Goal: Task Accomplishment & Management: Use online tool/utility

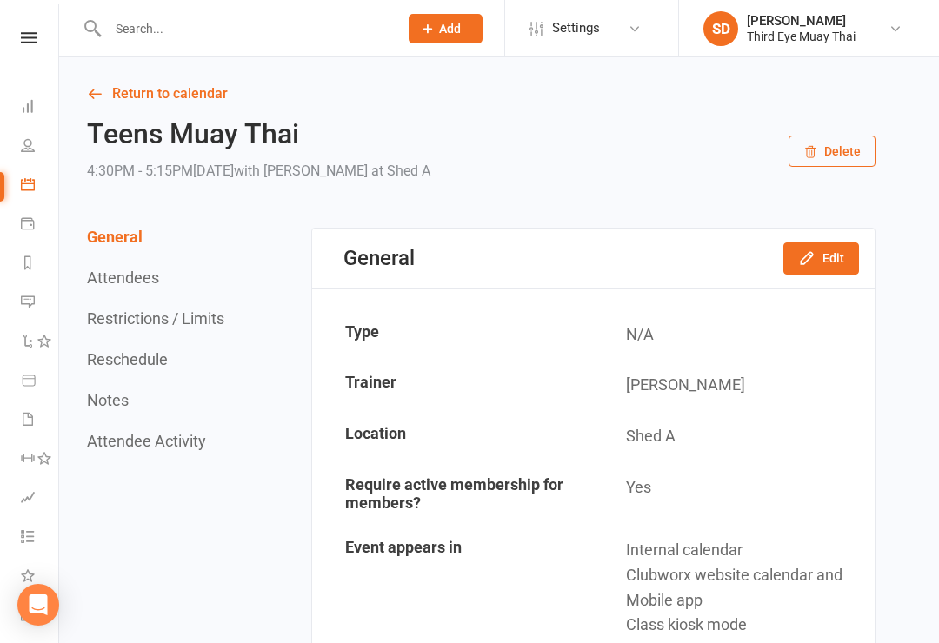
click at [123, 24] on input "text" at bounding box center [244, 29] width 283 height 24
type input "o"
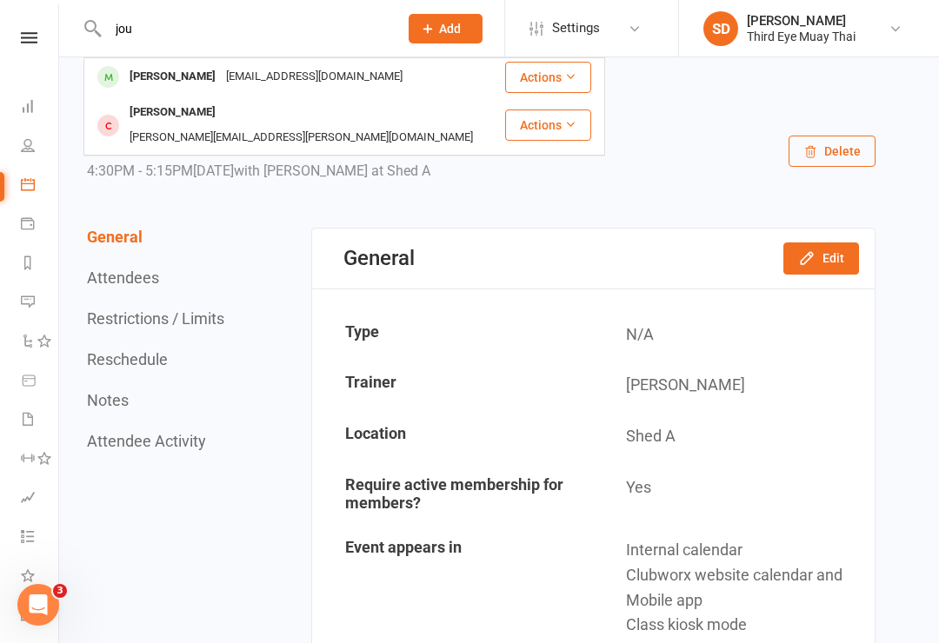
type input "jou"
click at [318, 90] on div "Jourden Zappala jourdenzappala@gmail.com" at bounding box center [294, 77] width 418 height 36
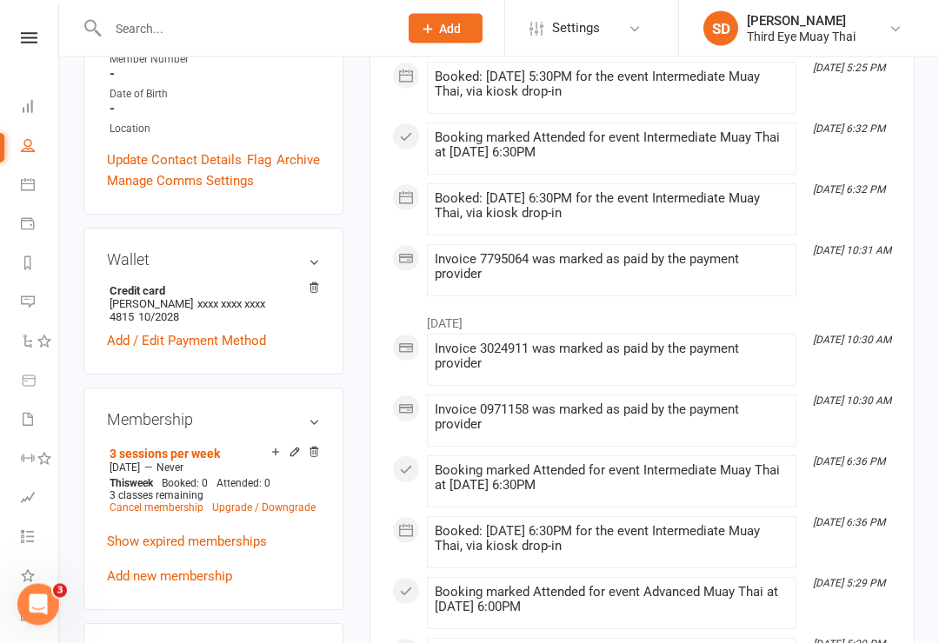
scroll to position [445, 0]
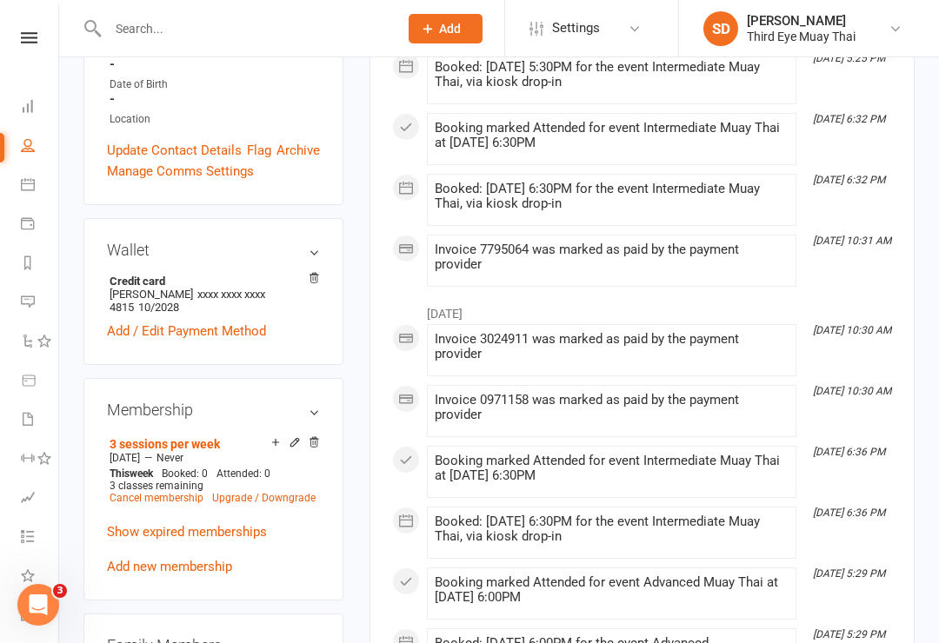
click at [139, 492] on link "Cancel membership" at bounding box center [157, 498] width 94 height 12
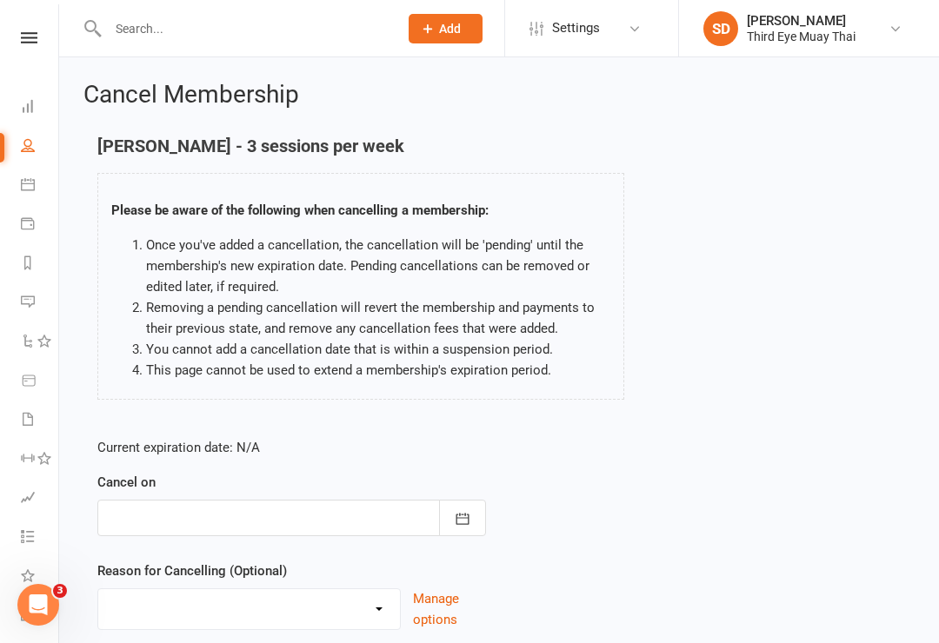
click at [147, 505] on div at bounding box center [291, 518] width 389 height 37
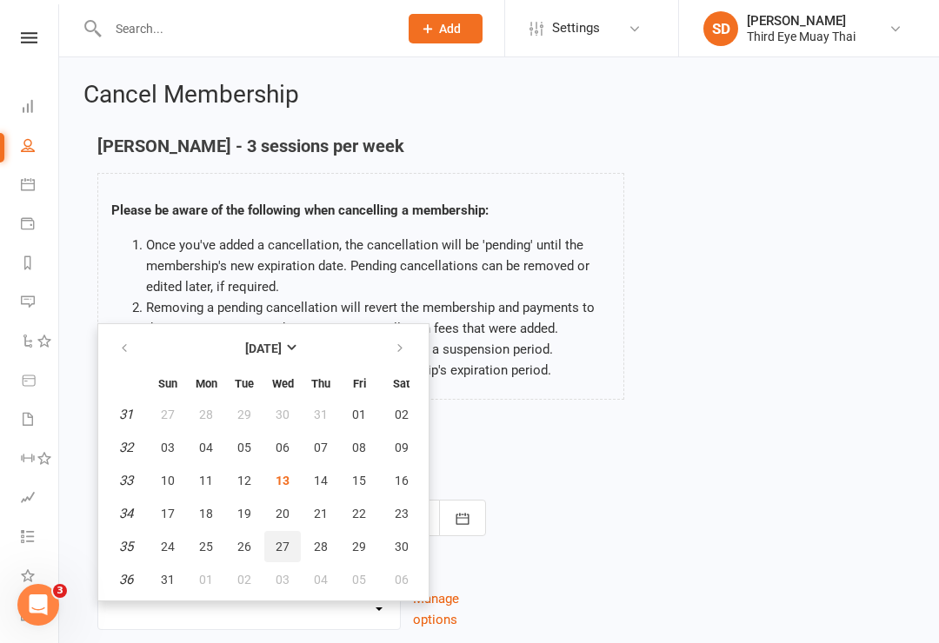
click at [282, 548] on span "27" at bounding box center [283, 547] width 14 height 14
type input "27 Aug 2025"
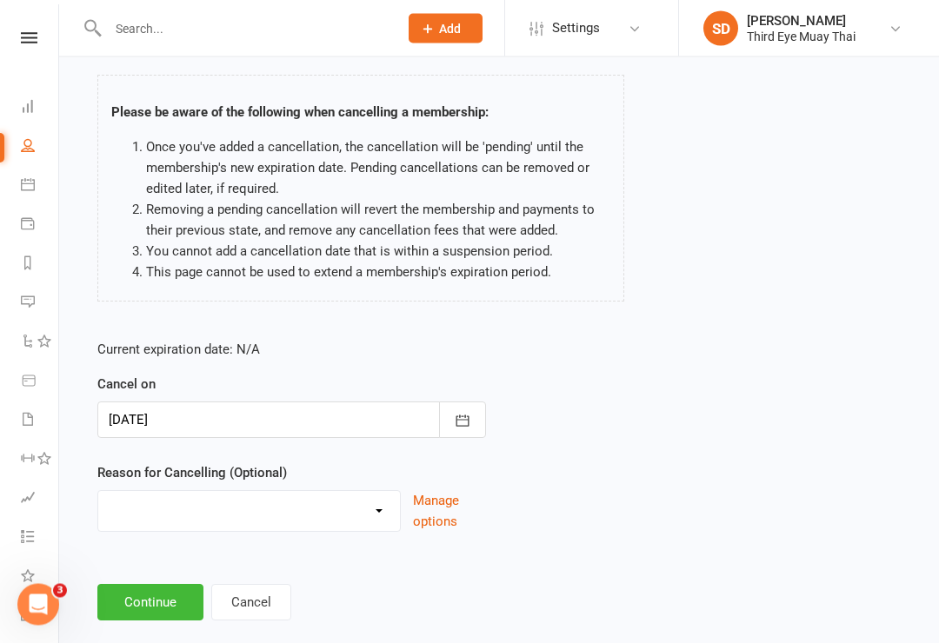
scroll to position [116, 0]
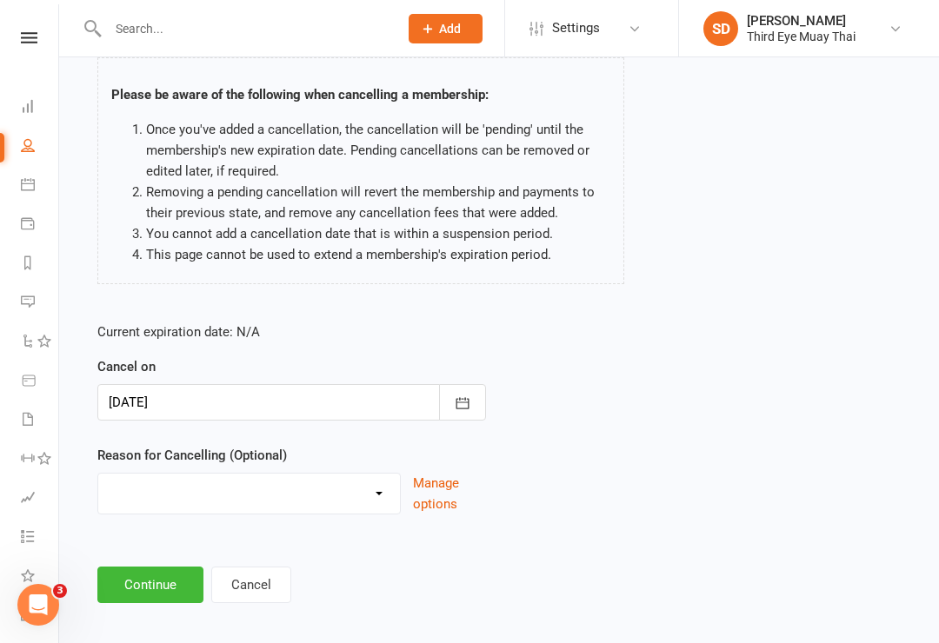
click at [145, 600] on button "Continue" at bounding box center [150, 585] width 106 height 37
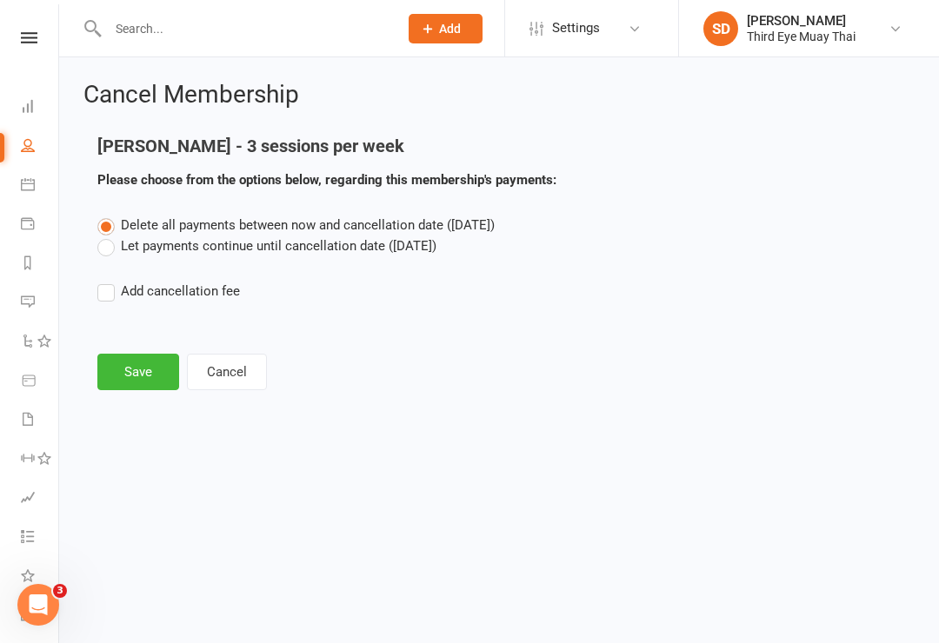
click at [120, 243] on label "Let payments continue until cancellation date (Aug 27, 2025)" at bounding box center [266, 246] width 339 height 21
click at [109, 236] on input "Let payments continue until cancellation date (Aug 27, 2025)" at bounding box center [102, 236] width 11 height 0
click at [134, 382] on button "Save" at bounding box center [138, 372] width 82 height 37
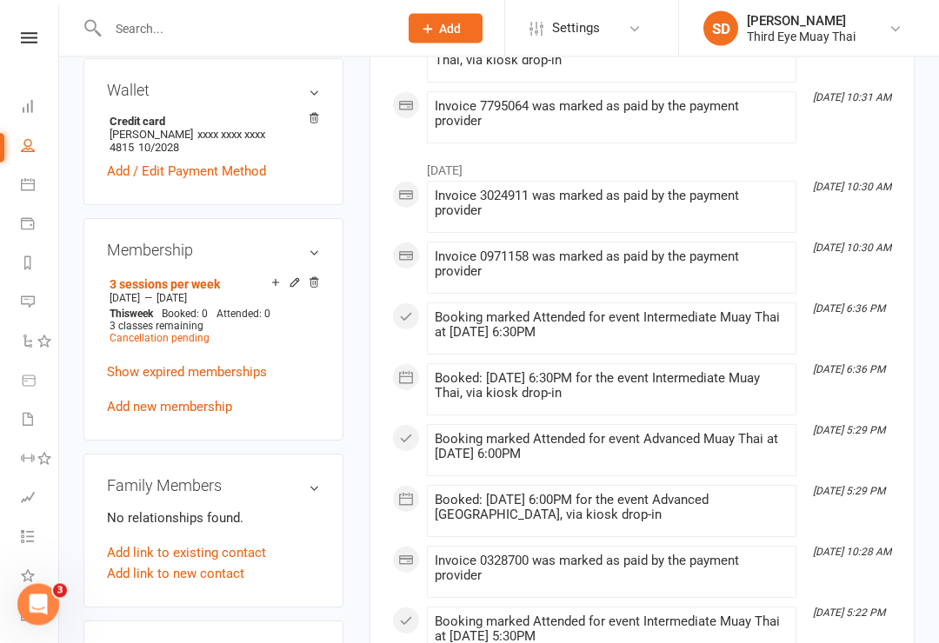
scroll to position [649, 0]
click at [296, 276] on icon at bounding box center [295, 282] width 12 height 12
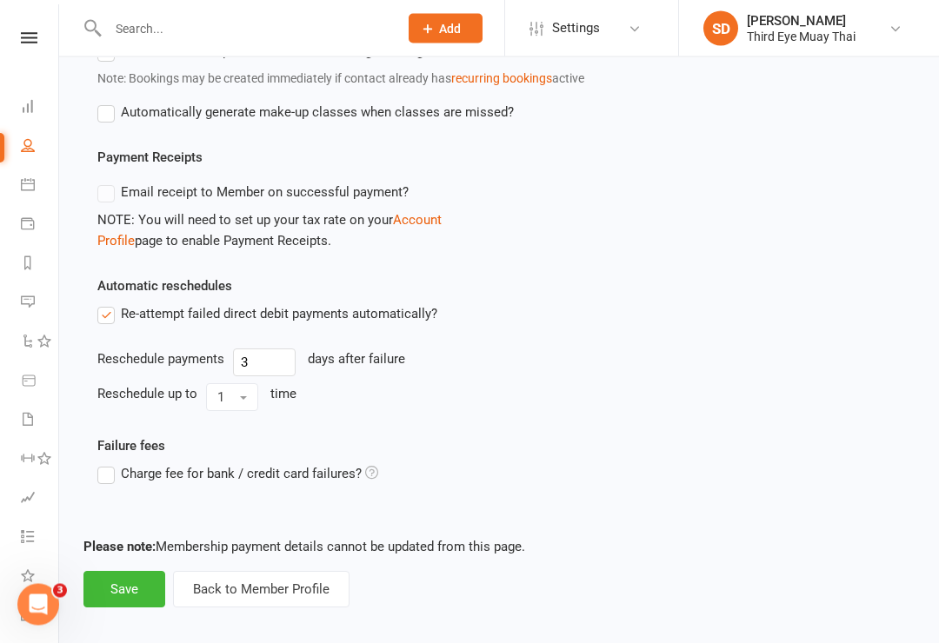
scroll to position [746, 0]
click at [116, 588] on button "Save" at bounding box center [124, 588] width 82 height 37
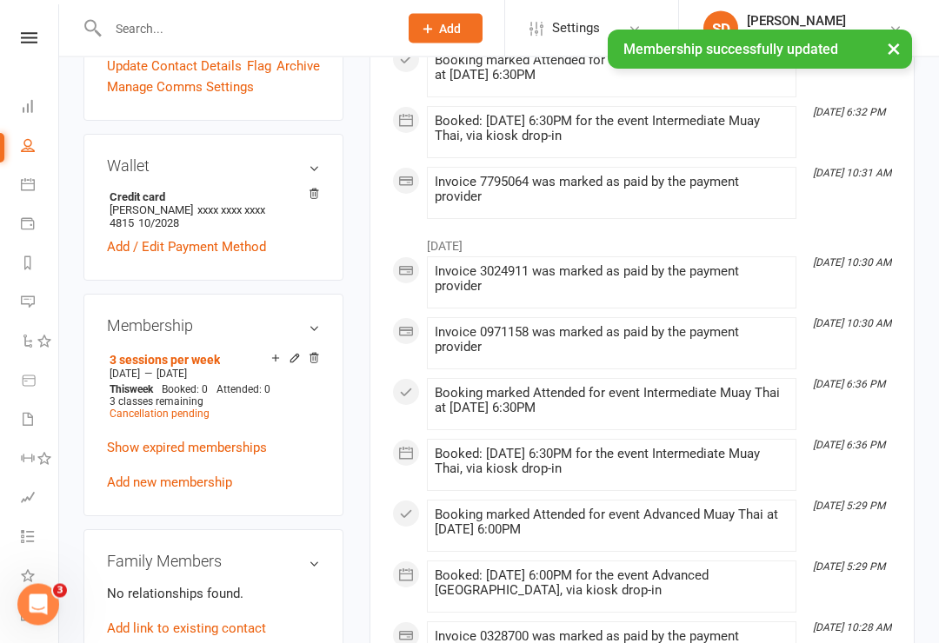
scroll to position [575, 0]
click at [289, 351] on icon at bounding box center [295, 357] width 12 height 12
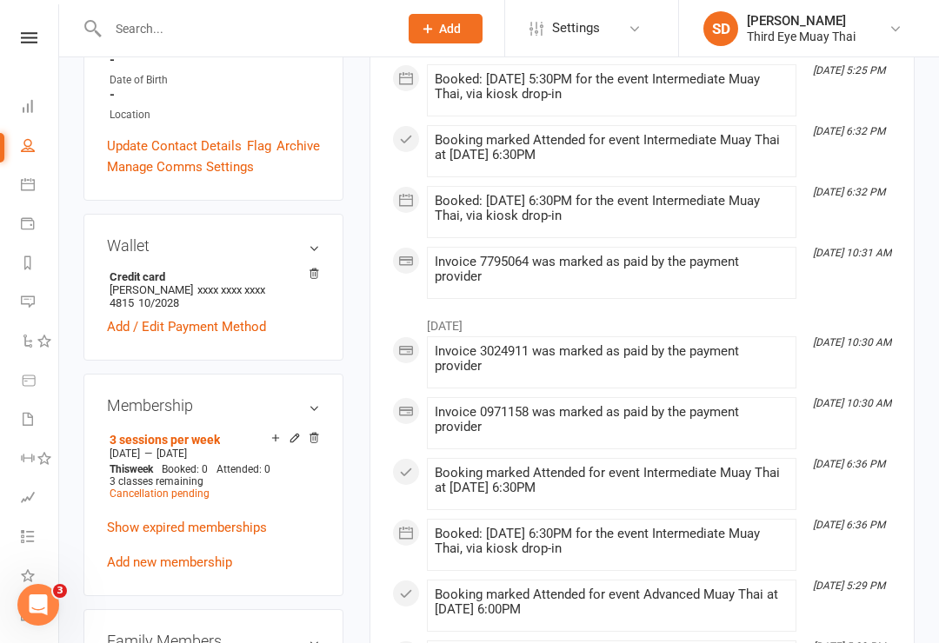
scroll to position [535, 0]
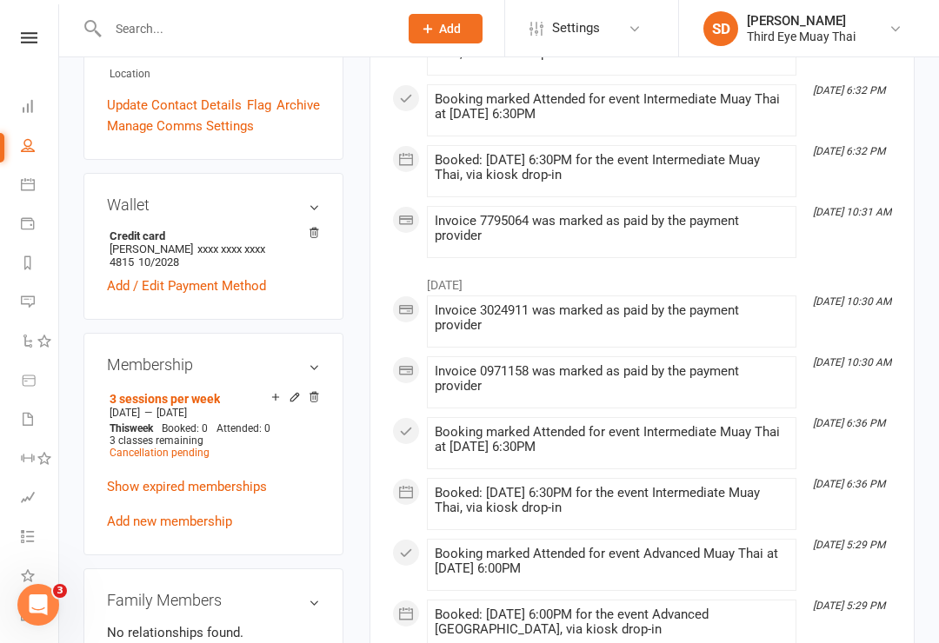
click at [134, 447] on span "Cancellation pending" at bounding box center [160, 453] width 100 height 12
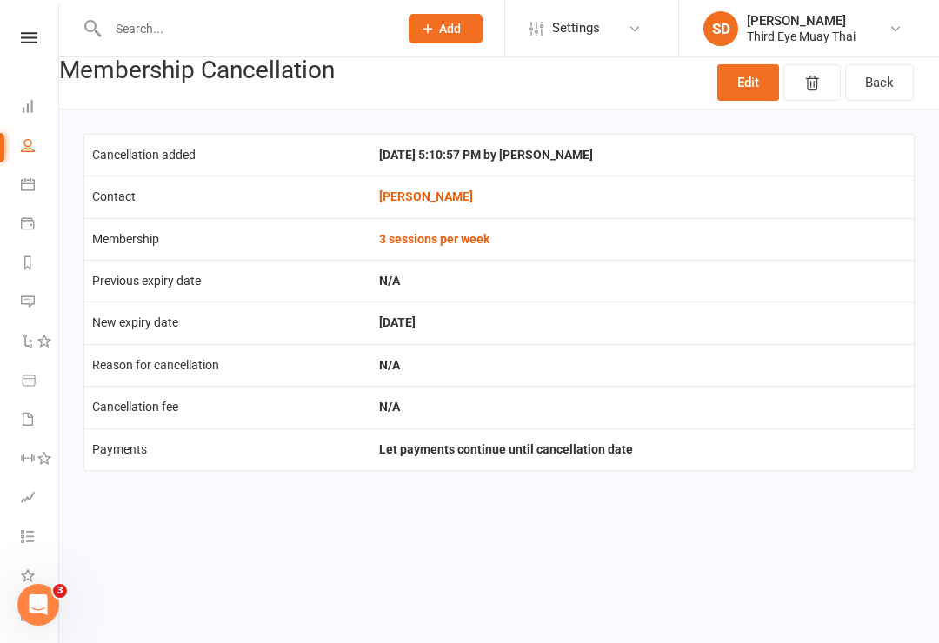
click at [755, 76] on link "Edit" at bounding box center [748, 82] width 62 height 37
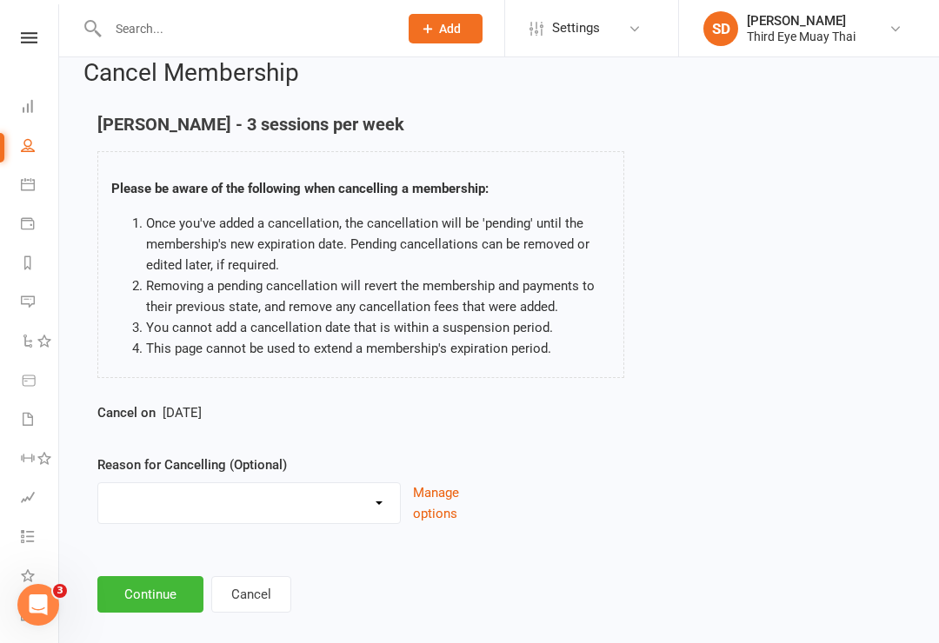
scroll to position [31, 0]
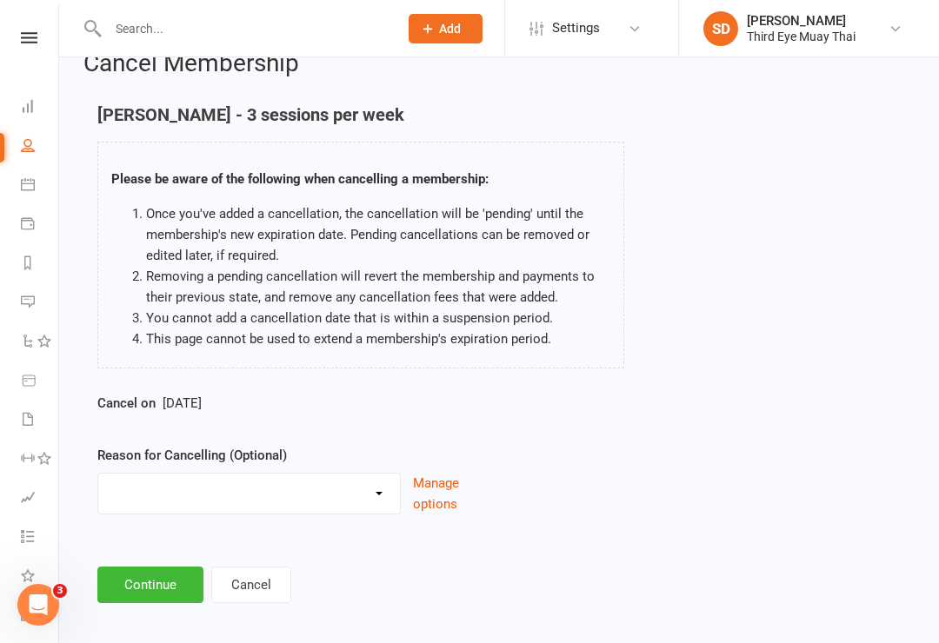
click at [196, 393] on div "Cancel on Aug 27 2025" at bounding box center [291, 407] width 389 height 28
click at [142, 495] on select "Holiday Injury Other reason" at bounding box center [249, 491] width 302 height 35
click at [139, 587] on button "Continue" at bounding box center [150, 585] width 106 height 37
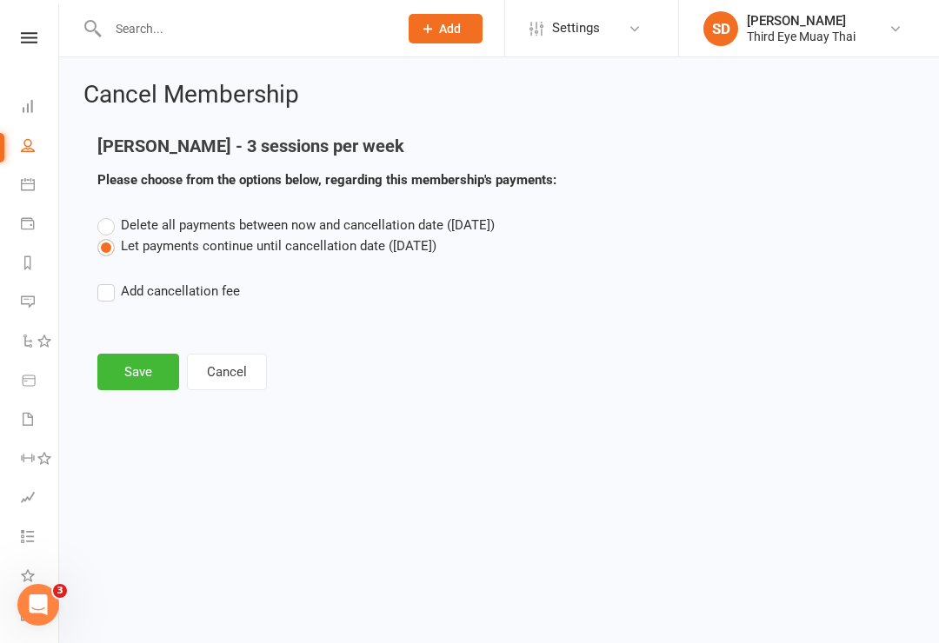
scroll to position [0, 0]
click at [136, 368] on button "Save" at bounding box center [138, 372] width 82 height 37
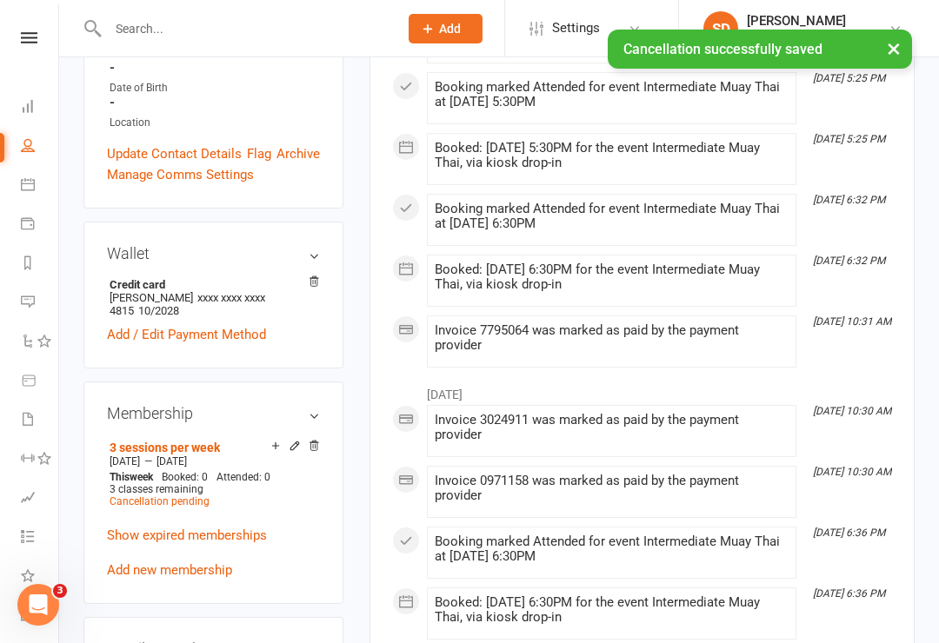
scroll to position [493, 0]
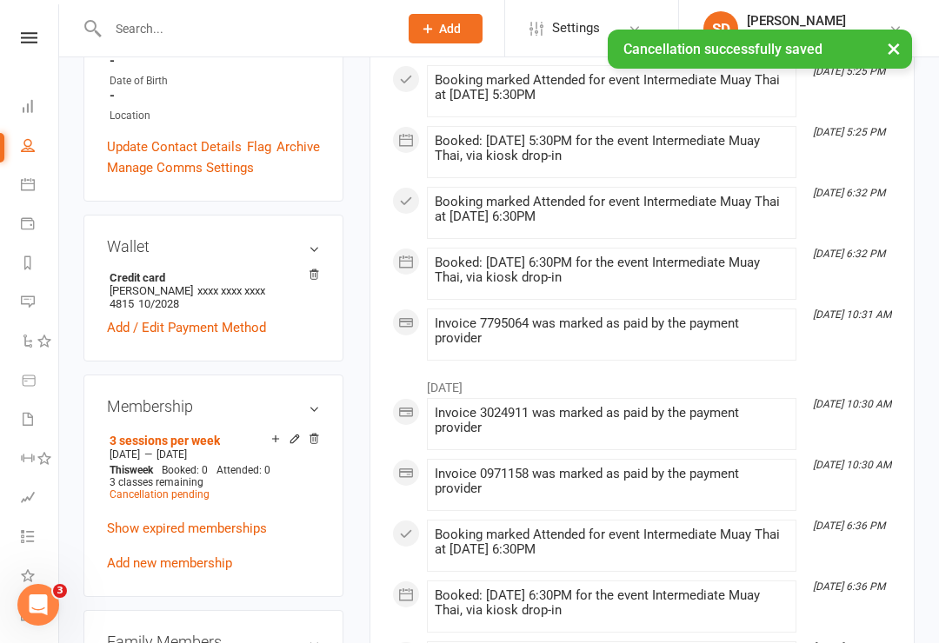
click at [282, 433] on div at bounding box center [292, 440] width 55 height 15
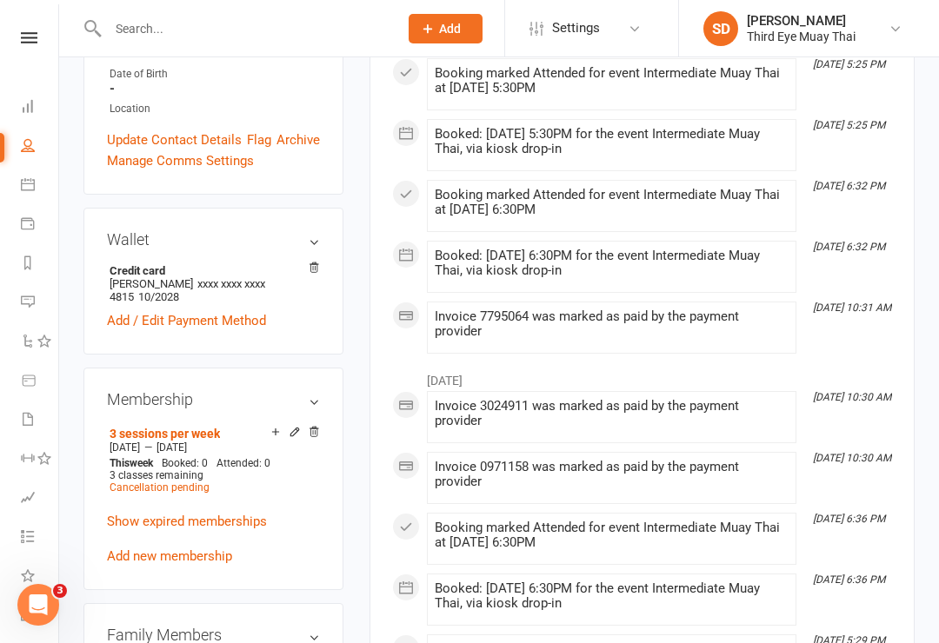
scroll to position [522, 0]
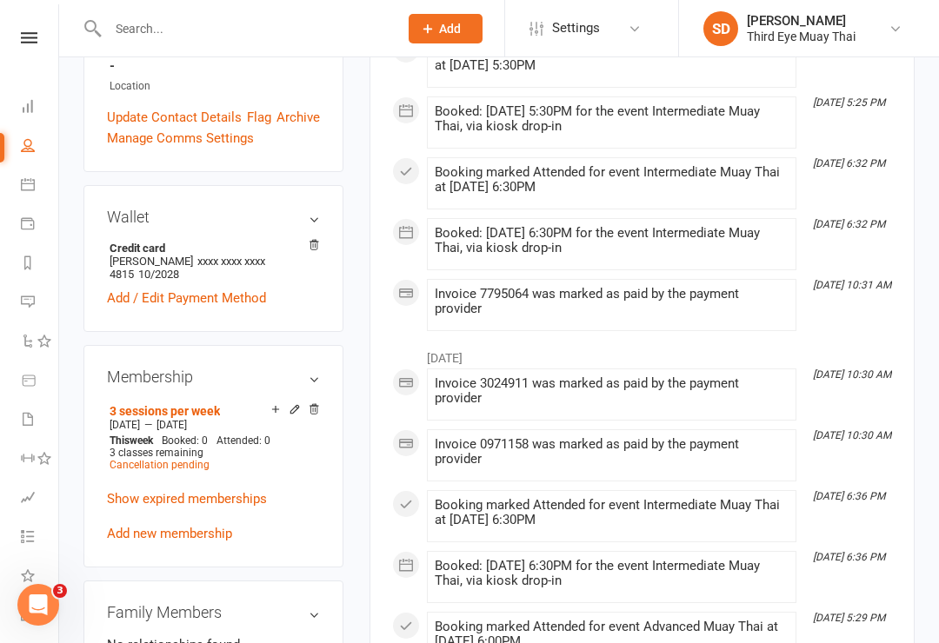
click at [133, 459] on span "Cancellation pending" at bounding box center [160, 465] width 100 height 12
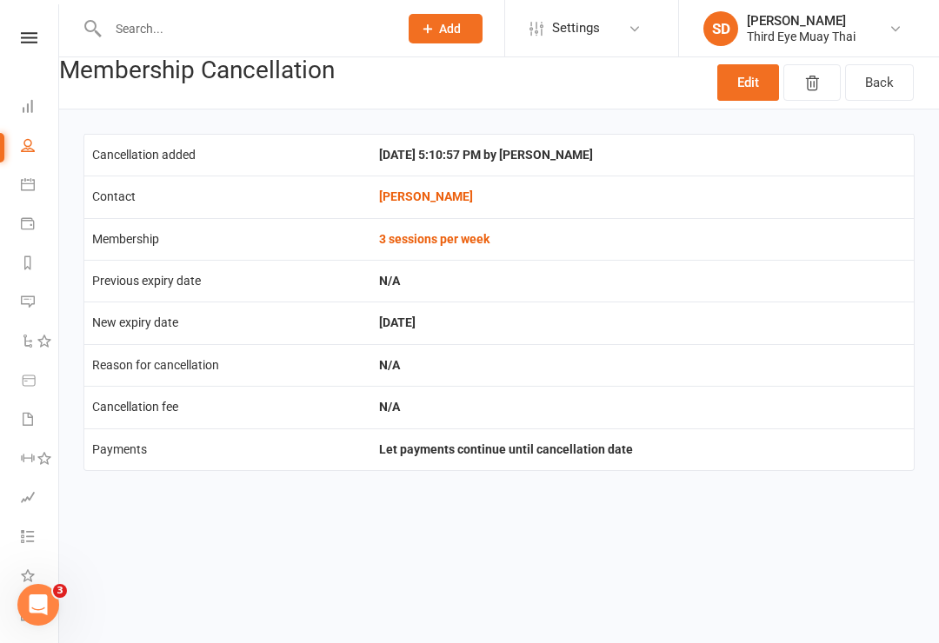
click at [760, 92] on link "Edit" at bounding box center [748, 82] width 62 height 37
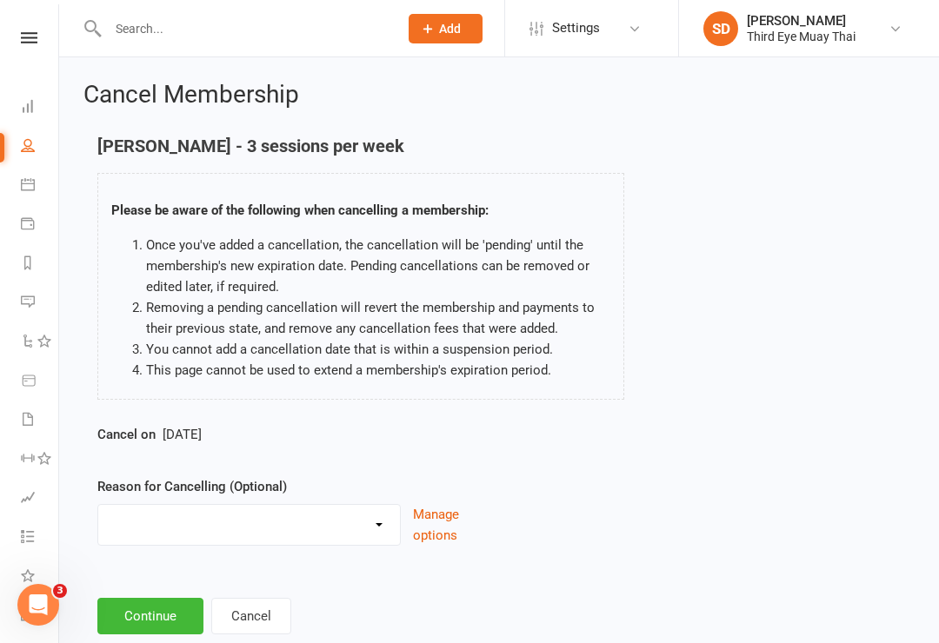
scroll to position [31, 0]
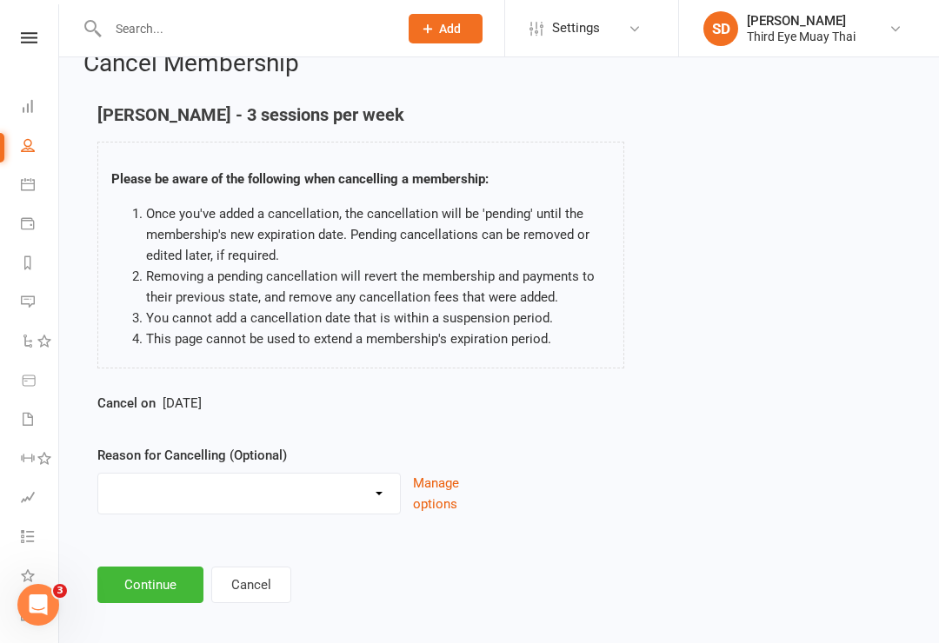
click at [127, 578] on button "Continue" at bounding box center [150, 585] width 106 height 37
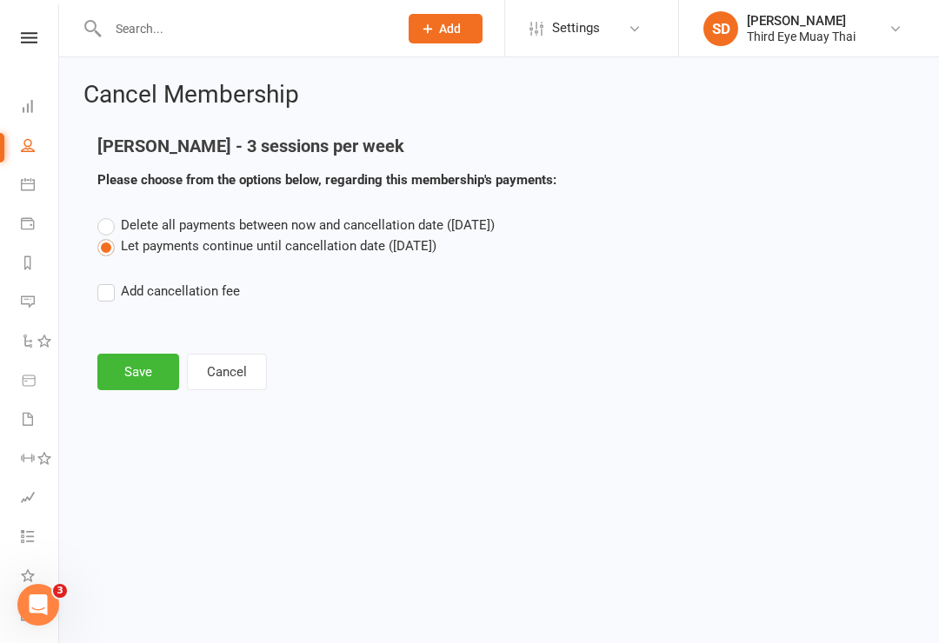
click at [110, 371] on button "Save" at bounding box center [138, 372] width 82 height 37
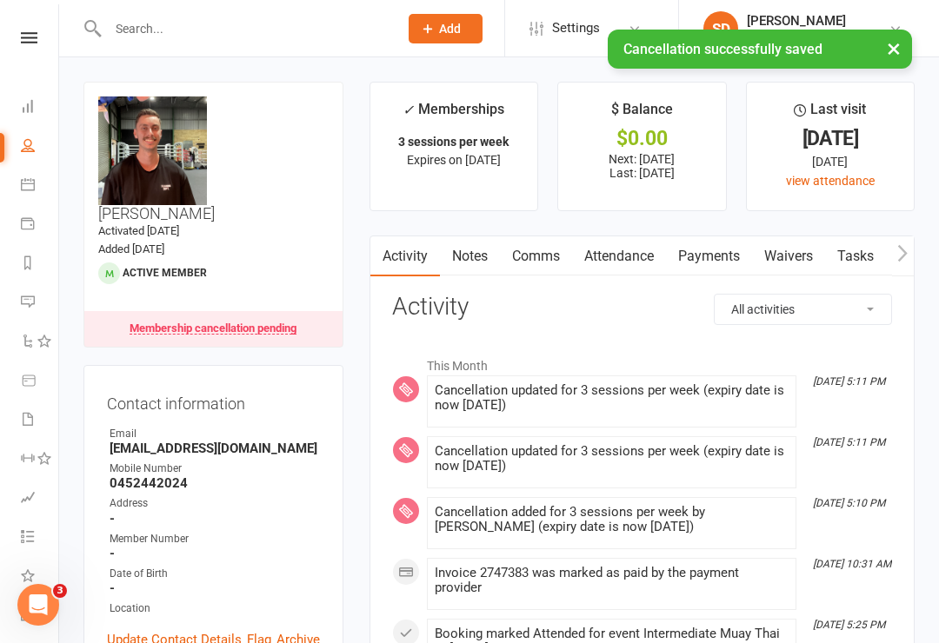
click at [724, 260] on link "Payments" at bounding box center [709, 256] width 86 height 40
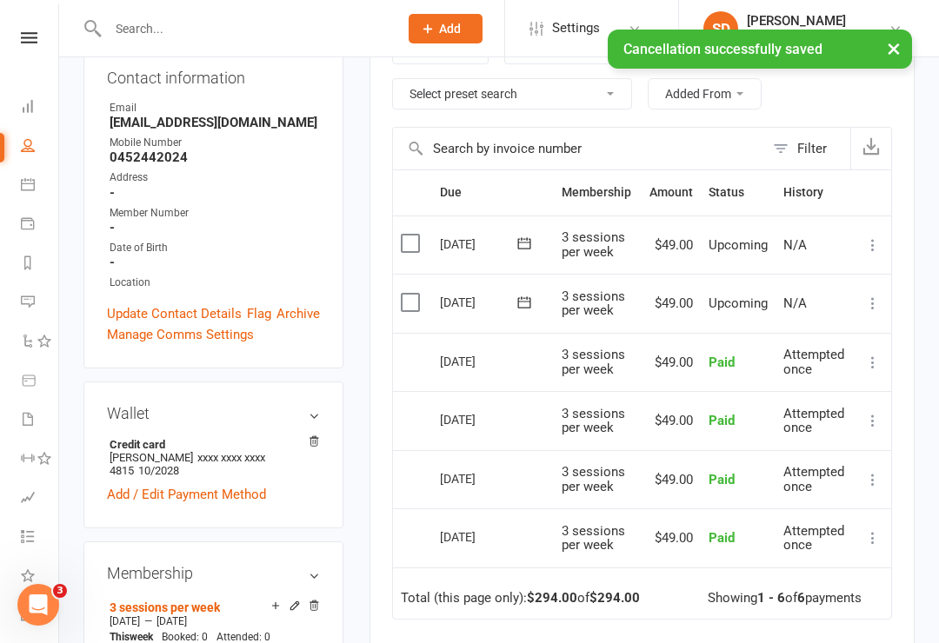
scroll to position [324, 0]
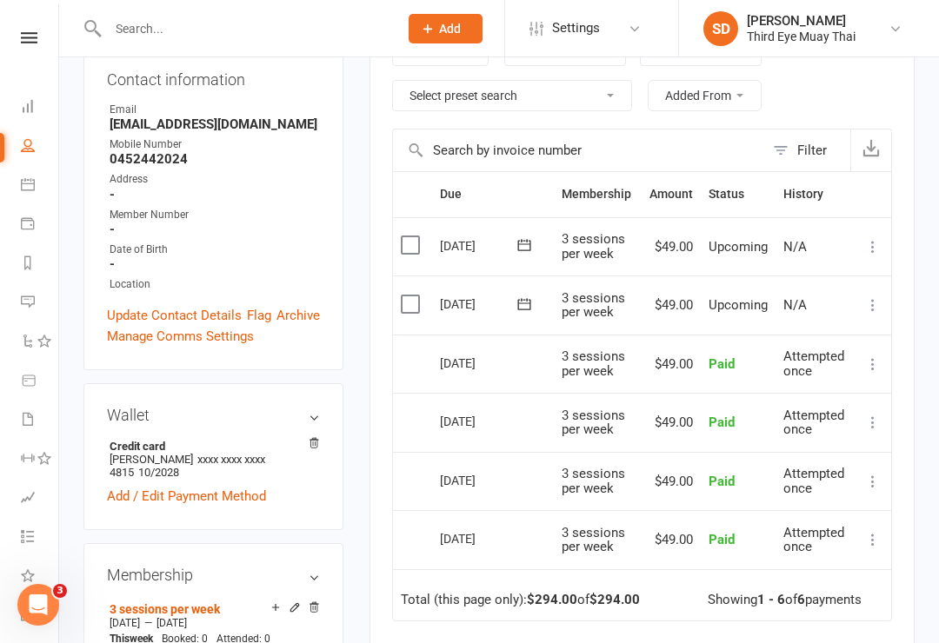
click at [23, 107] on icon at bounding box center [28, 106] width 14 height 14
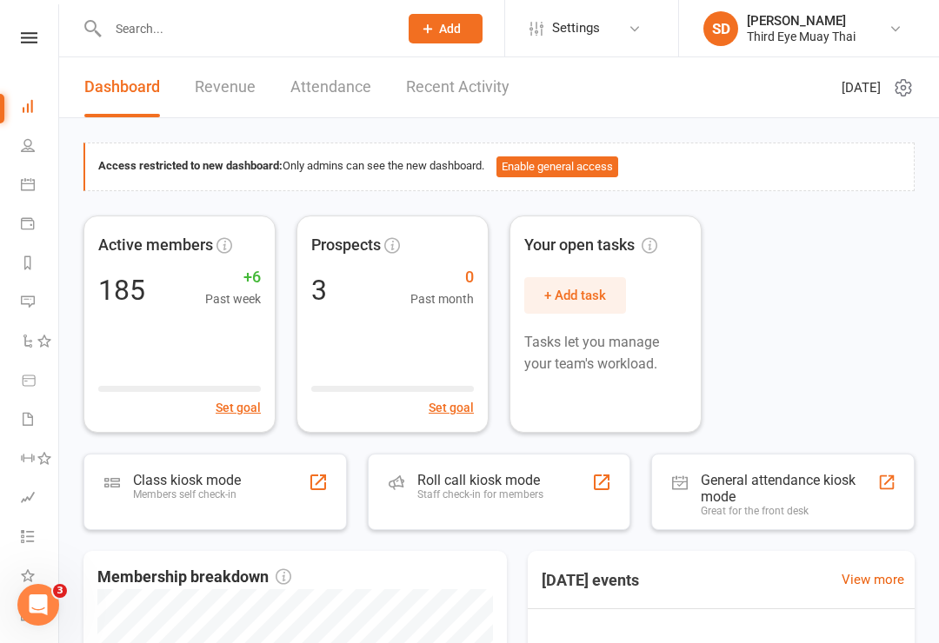
click at [130, 37] on input "text" at bounding box center [244, 29] width 283 height 24
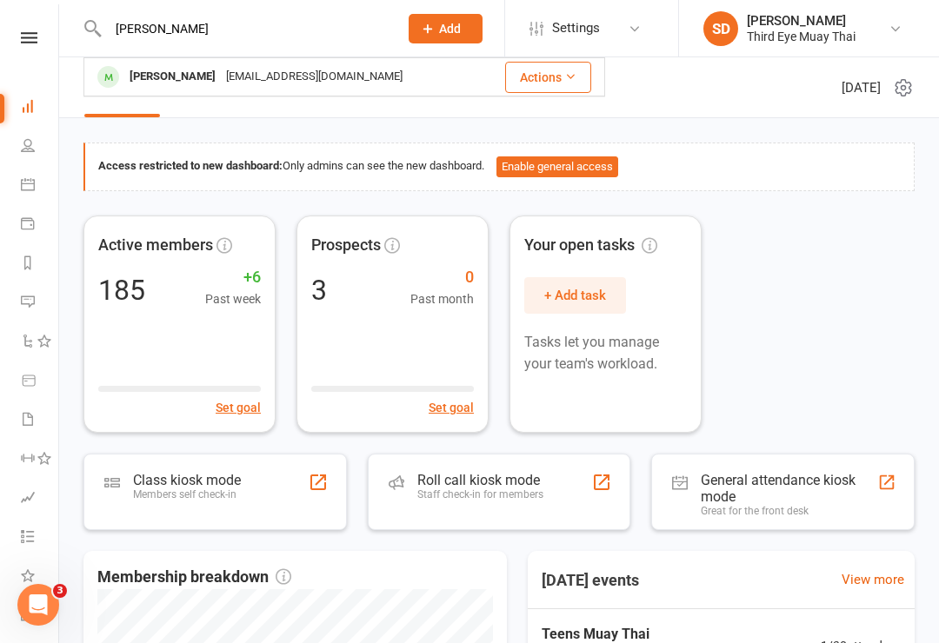
type input "Jeremy"
click at [158, 84] on div "Jeremy Chan" at bounding box center [172, 76] width 96 height 25
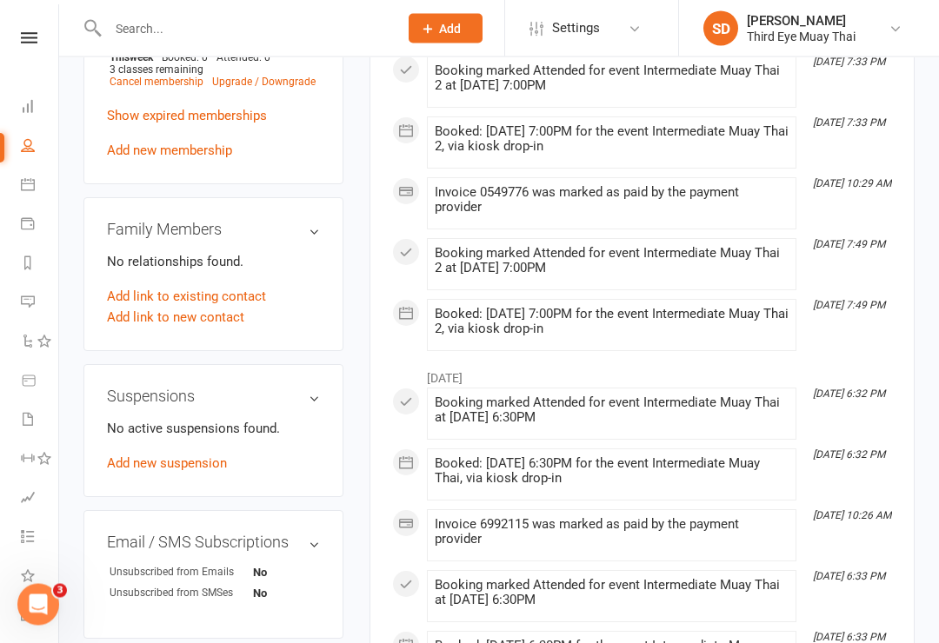
click at [130, 456] on link "Add new suspension" at bounding box center [167, 464] width 120 height 16
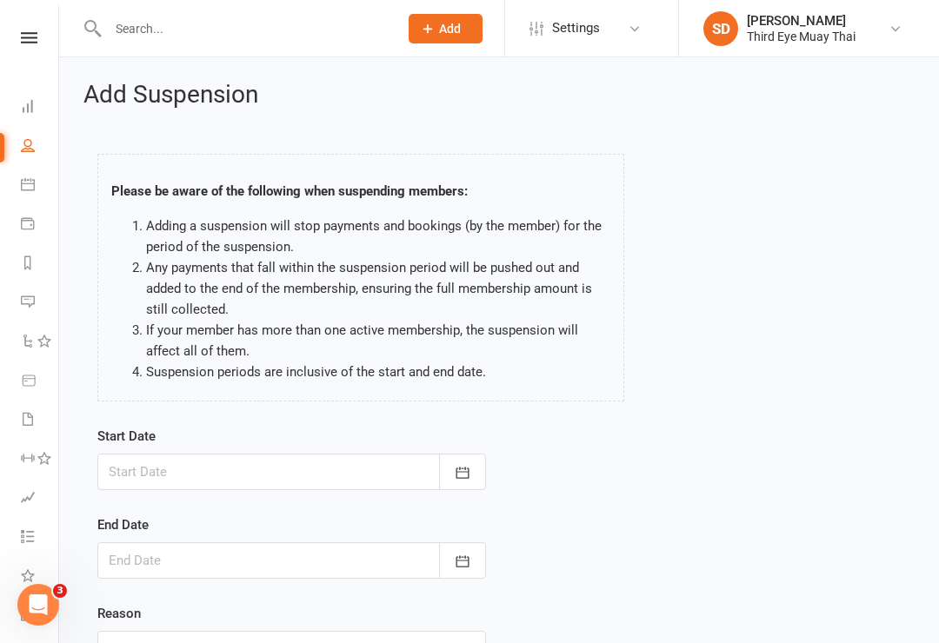
click at [155, 469] on div at bounding box center [291, 472] width 389 height 37
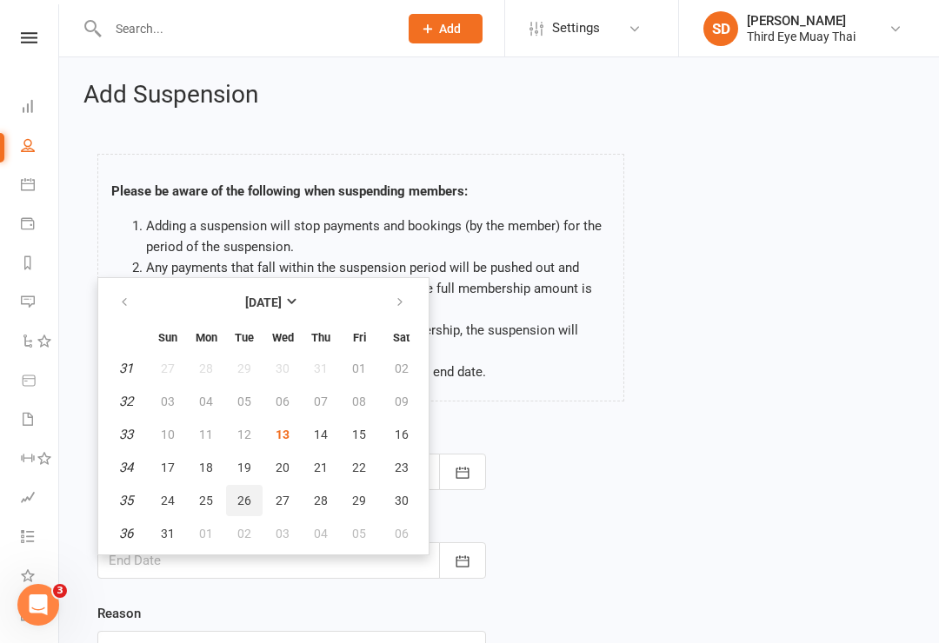
click at [234, 502] on button "26" at bounding box center [244, 500] width 37 height 31
type input "26 Aug 2025"
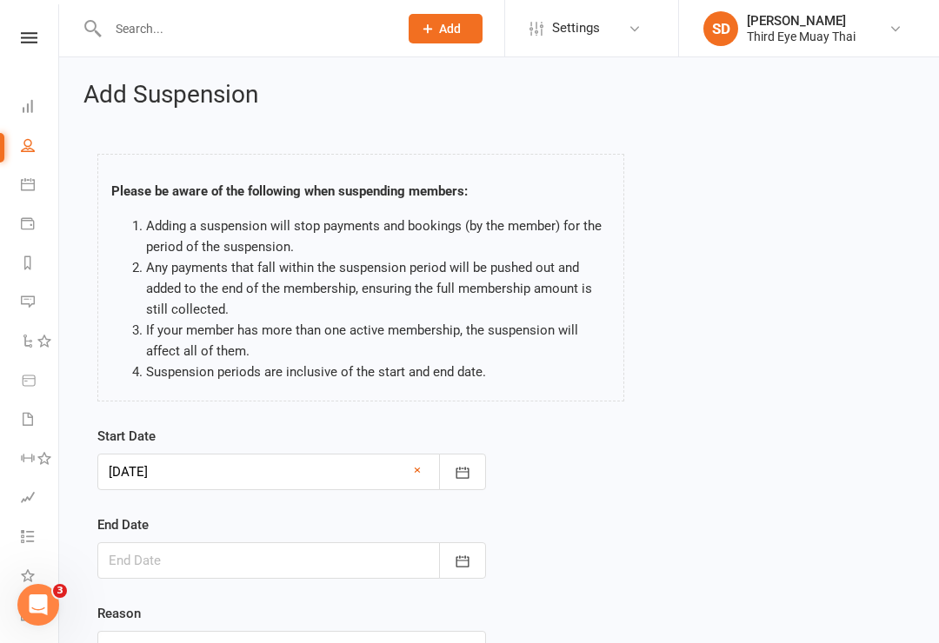
click at [149, 466] on div at bounding box center [291, 472] width 389 height 37
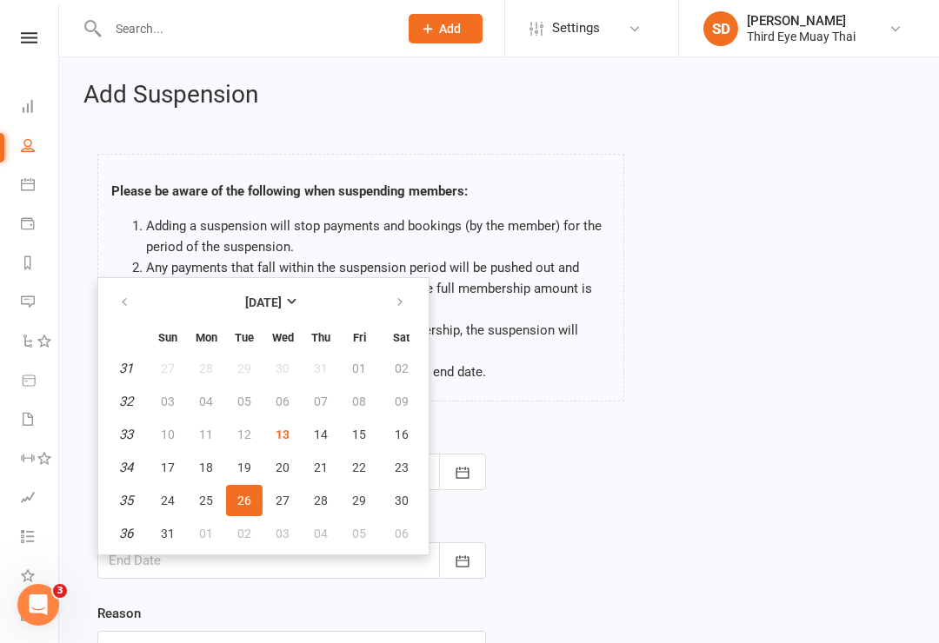
click at [135, 577] on div at bounding box center [291, 560] width 389 height 37
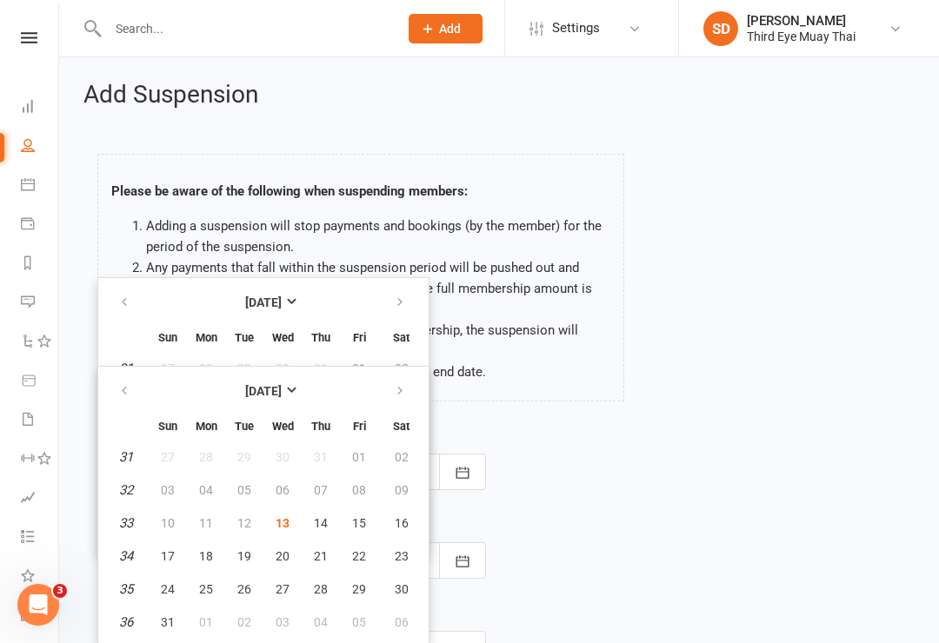
click at [449, 401] on div "Please be aware of the following when suspending members: Adding a suspension w…" at bounding box center [360, 280] width 553 height 289
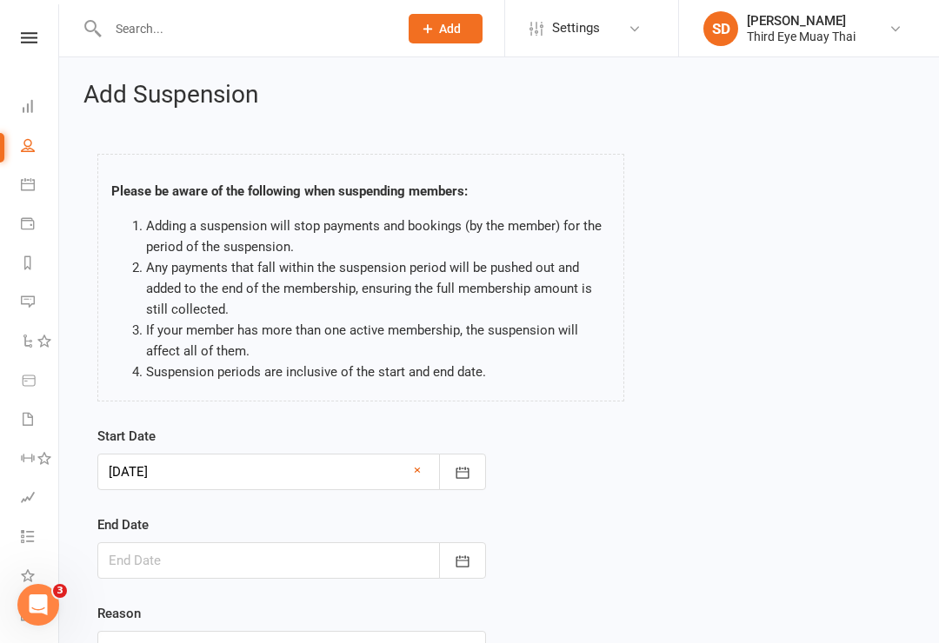
click at [141, 480] on div at bounding box center [291, 472] width 389 height 37
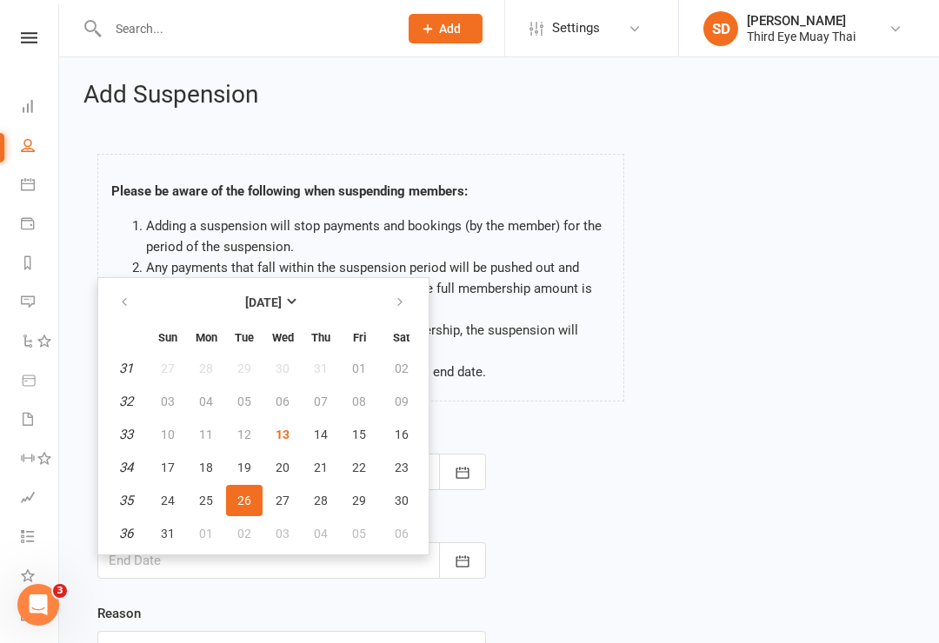
click at [479, 462] on button "button" at bounding box center [462, 472] width 47 height 37
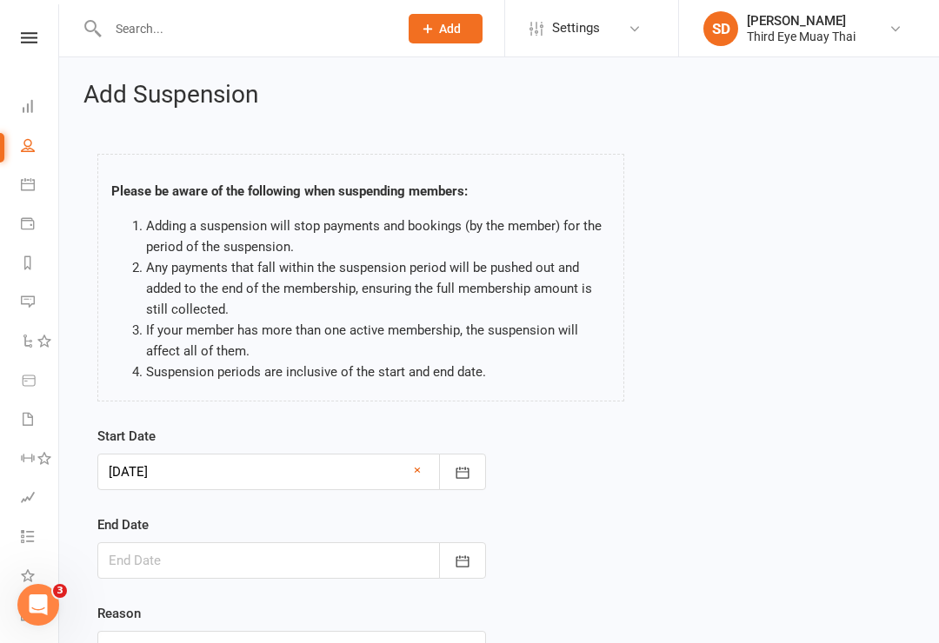
click at [165, 568] on div at bounding box center [291, 560] width 389 height 37
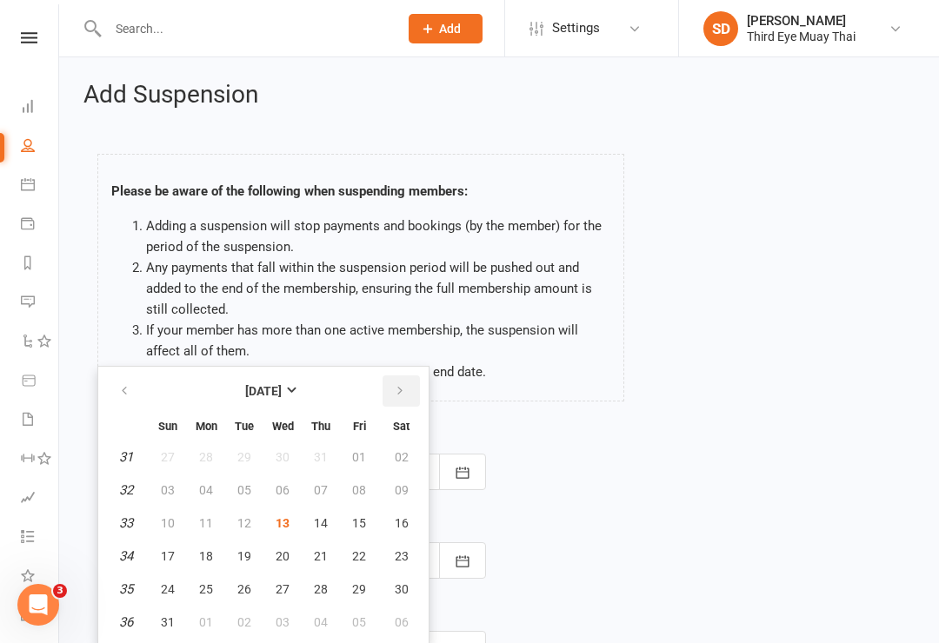
click at [394, 376] on button "button" at bounding box center [400, 390] width 37 height 31
click at [159, 553] on button "21" at bounding box center [167, 556] width 37 height 31
type input "21 Sep 2025"
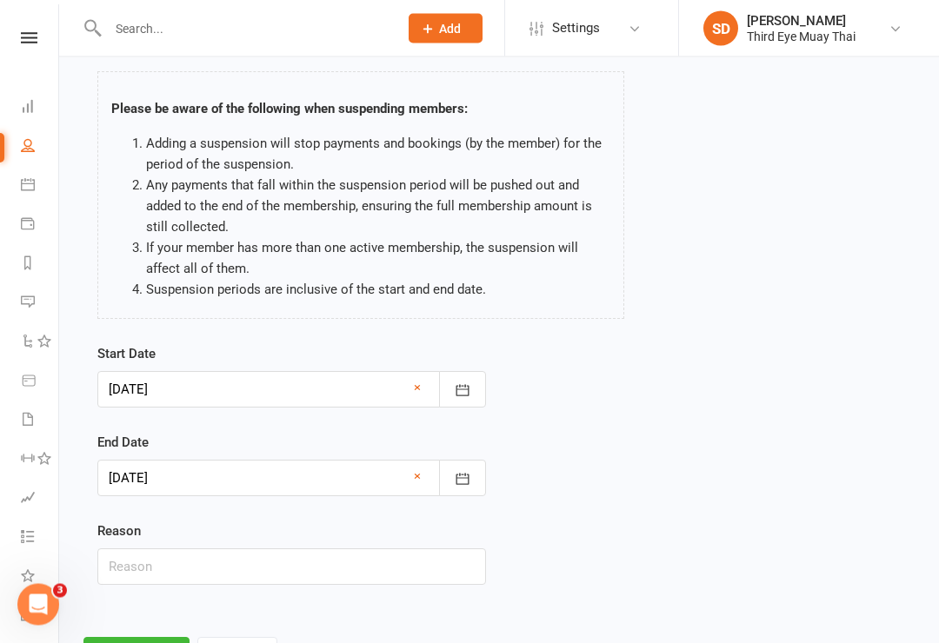
scroll to position [83, 0]
click at [129, 642] on button "Continue" at bounding box center [136, 655] width 106 height 37
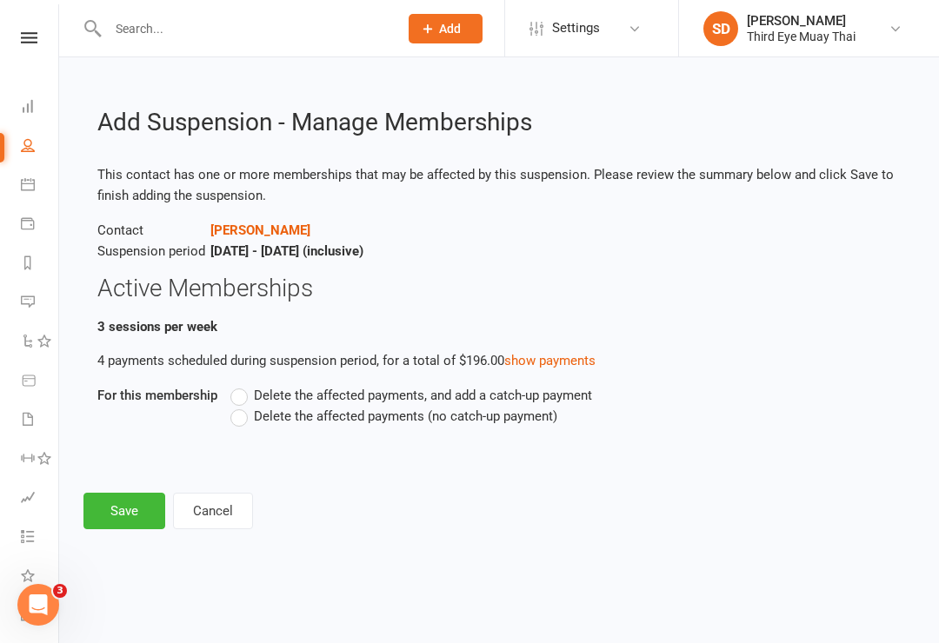
click at [244, 416] on label "Delete the affected payments (no catch-up payment)" at bounding box center [393, 416] width 327 height 21
click at [242, 406] on input "Delete the affected payments (no catch-up payment)" at bounding box center [235, 406] width 11 height 0
click at [134, 510] on button "Save" at bounding box center [124, 511] width 82 height 37
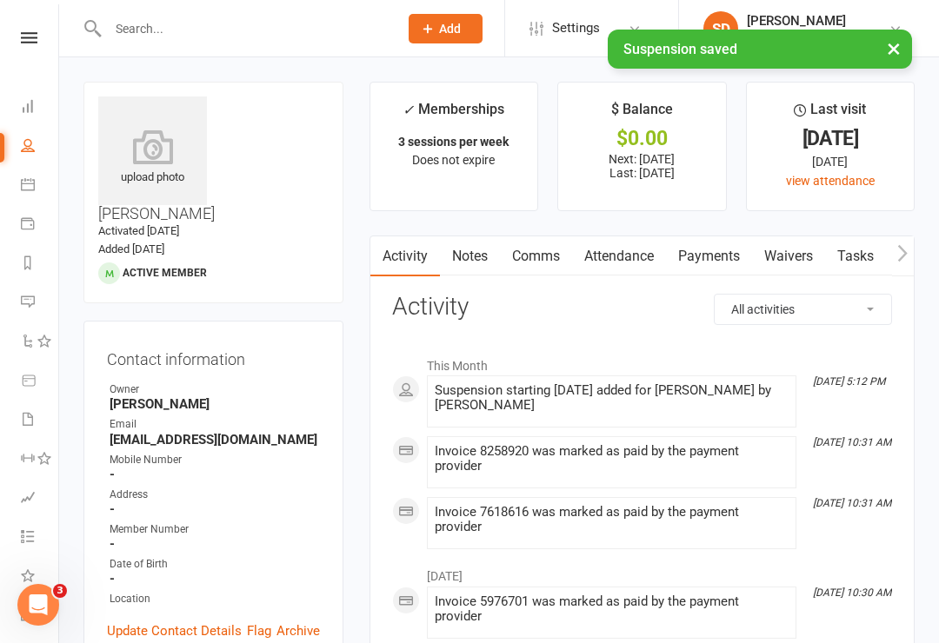
click at [32, 110] on icon at bounding box center [28, 106] width 14 height 14
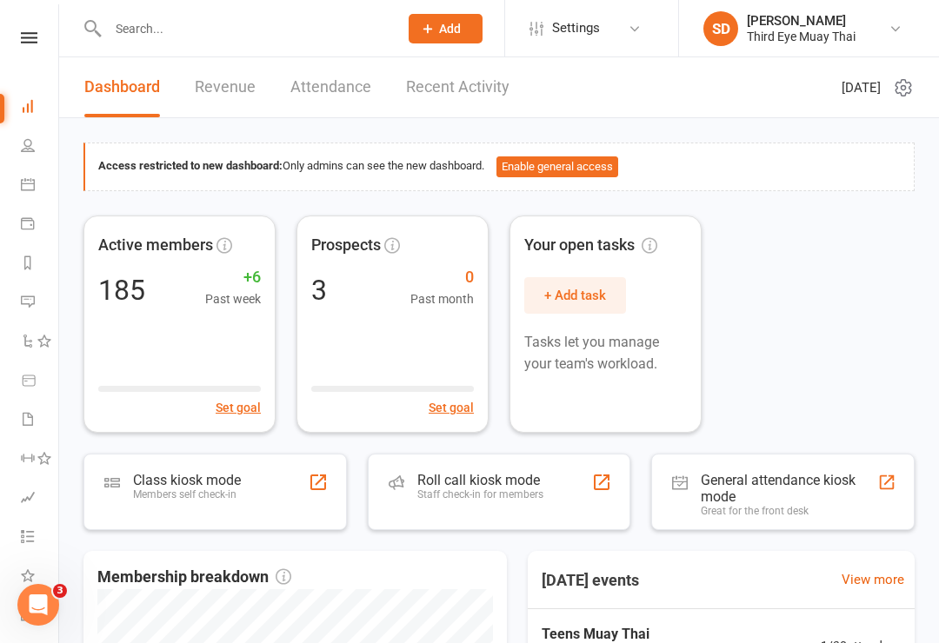
click at [201, 483] on div "Class kiosk mode" at bounding box center [187, 480] width 108 height 17
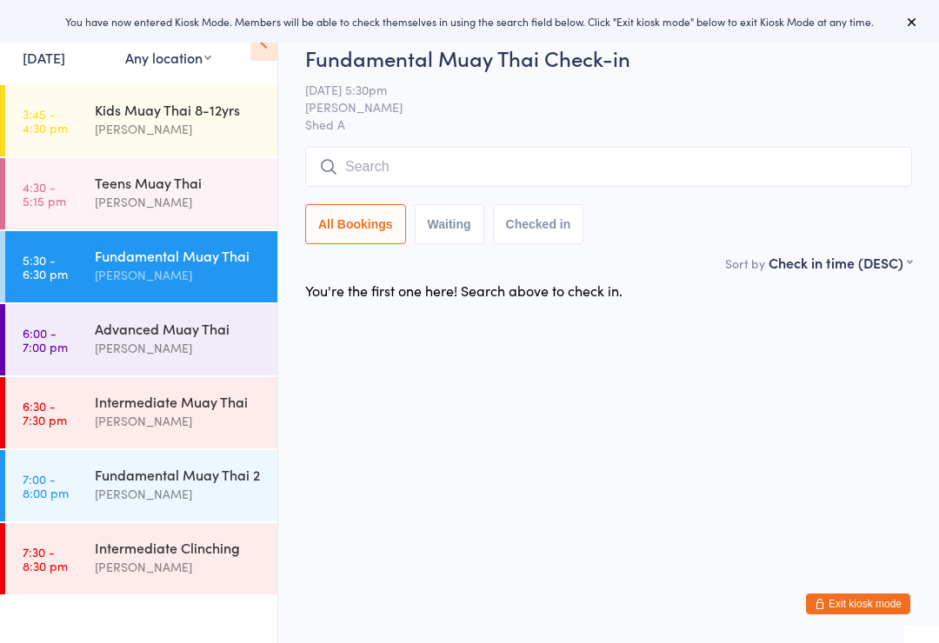
click at [362, 170] on input "search" at bounding box center [608, 167] width 607 height 40
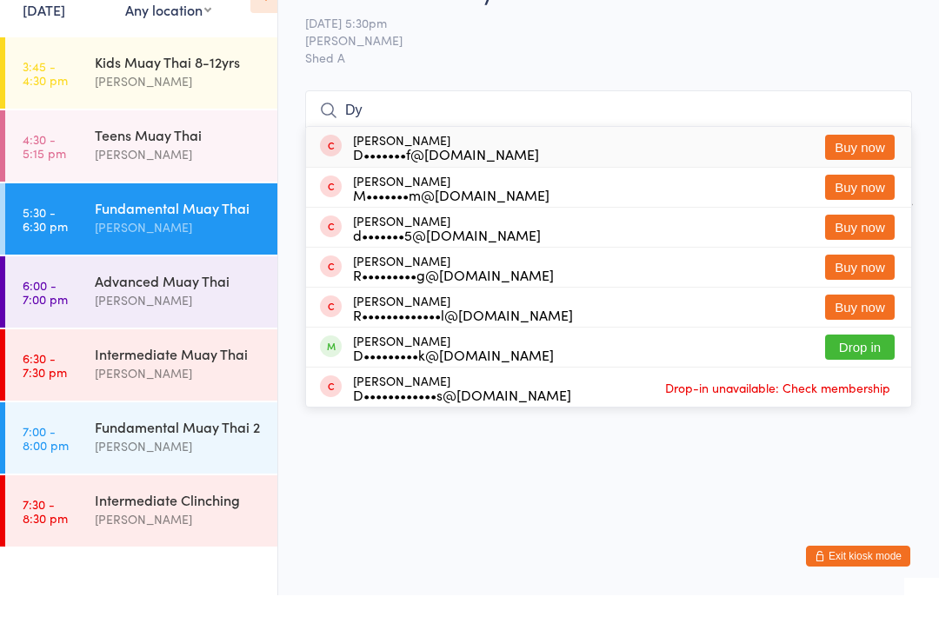
type input "D"
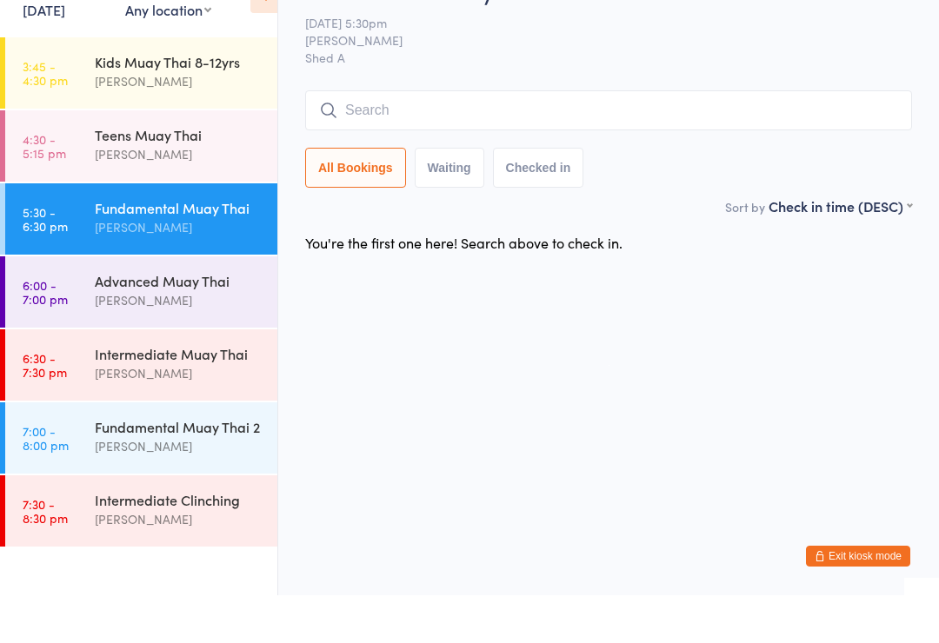
click at [864, 594] on button "Exit kiosk mode" at bounding box center [858, 604] width 104 height 21
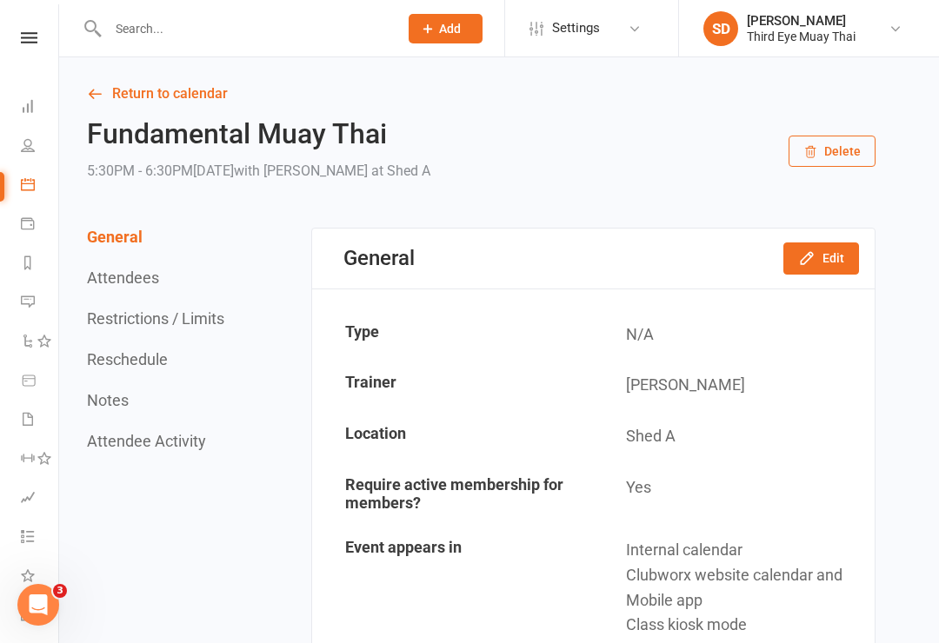
click at [23, 110] on icon at bounding box center [28, 106] width 14 height 14
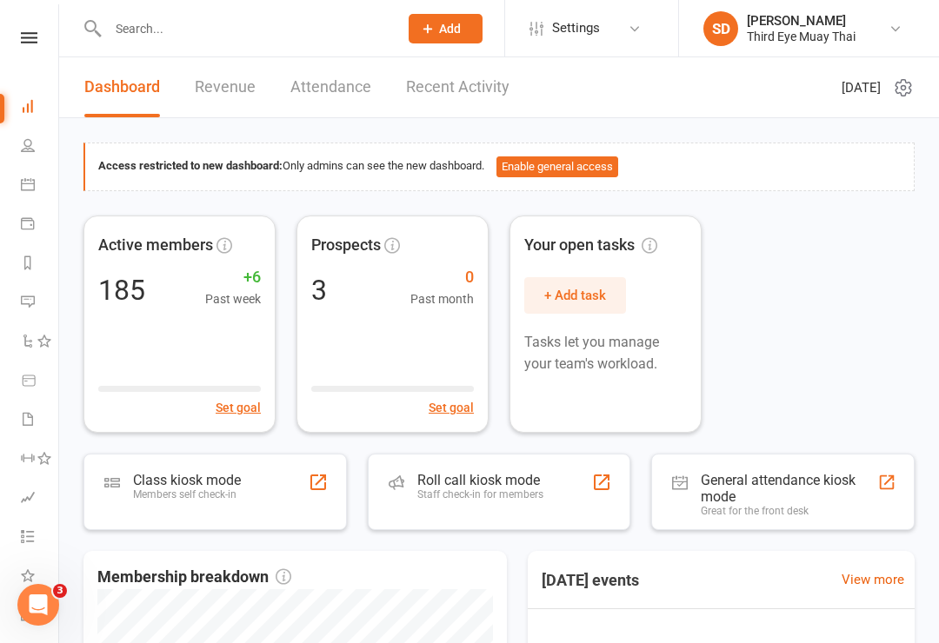
click at [441, 28] on span "Add" at bounding box center [450, 29] width 22 height 14
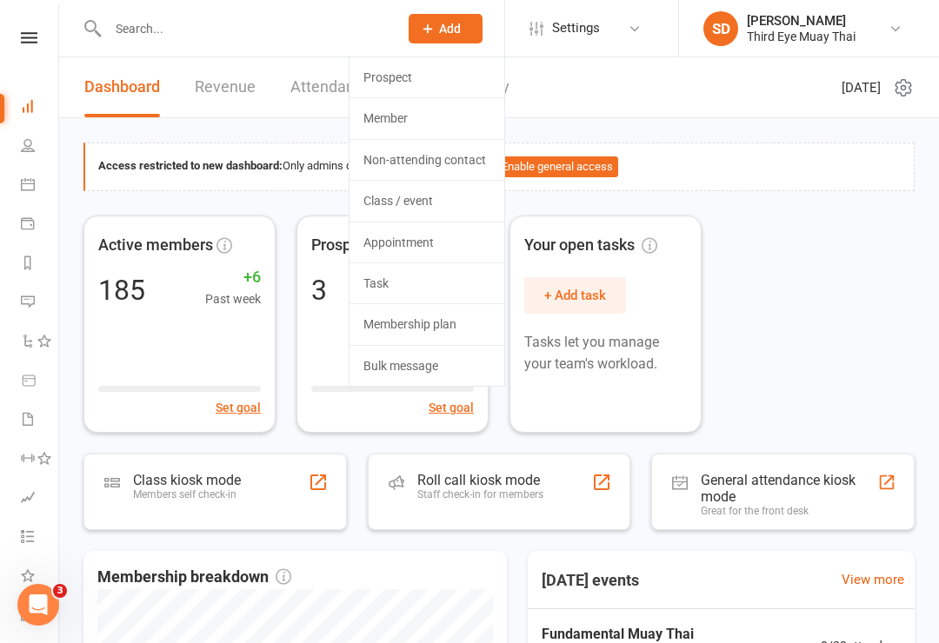
click at [375, 110] on link "Member" at bounding box center [426, 118] width 155 height 40
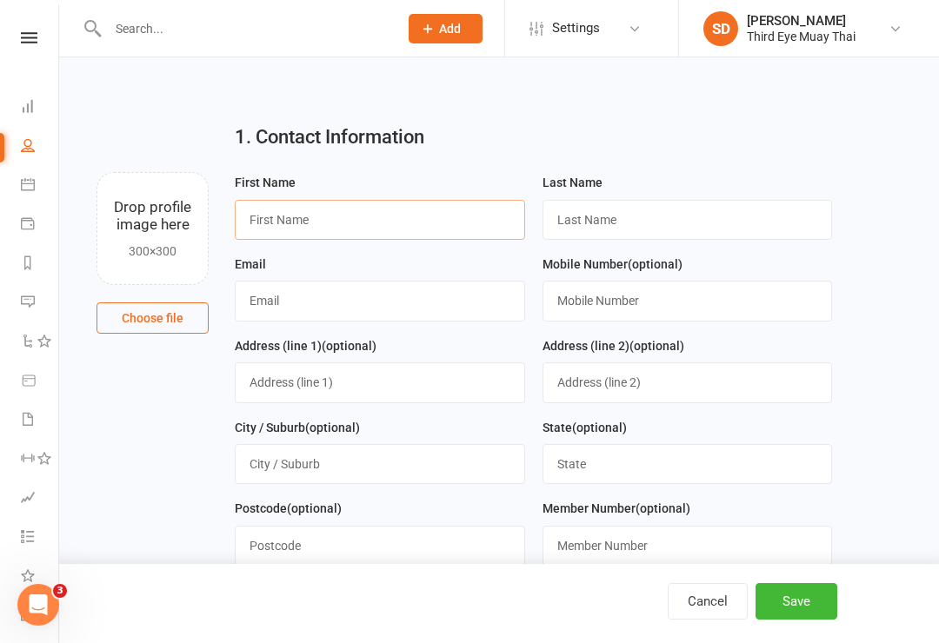
click at [261, 205] on input "text" at bounding box center [380, 220] width 290 height 40
type input "[PERSON_NAME]"
click at [615, 230] on input "text" at bounding box center [687, 220] width 290 height 40
type input "Ridley"
click at [362, 296] on input "text" at bounding box center [380, 301] width 290 height 40
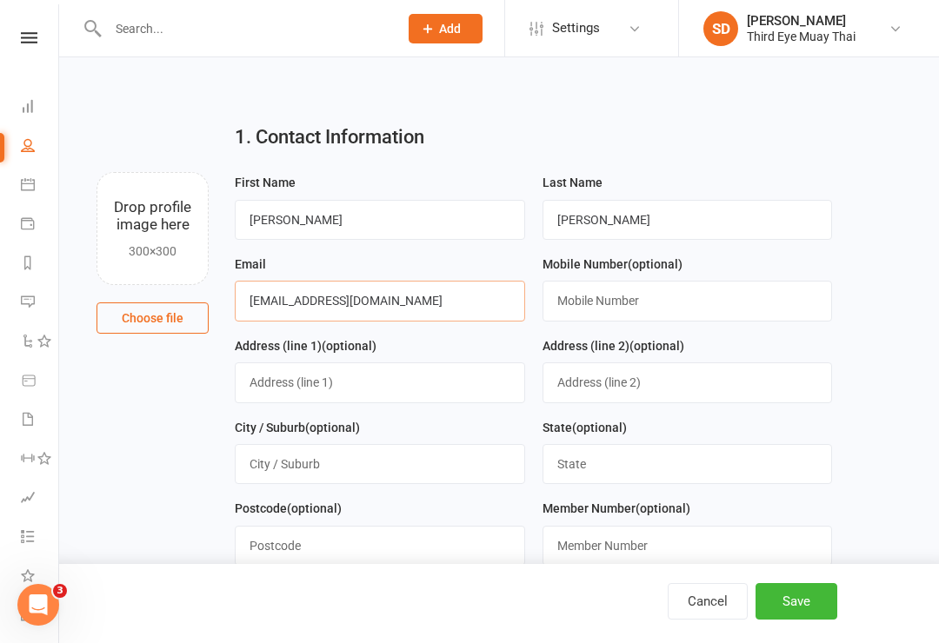
type input "dwriddles@hotmail.com"
click at [826, 584] on button "Save" at bounding box center [796, 601] width 82 height 37
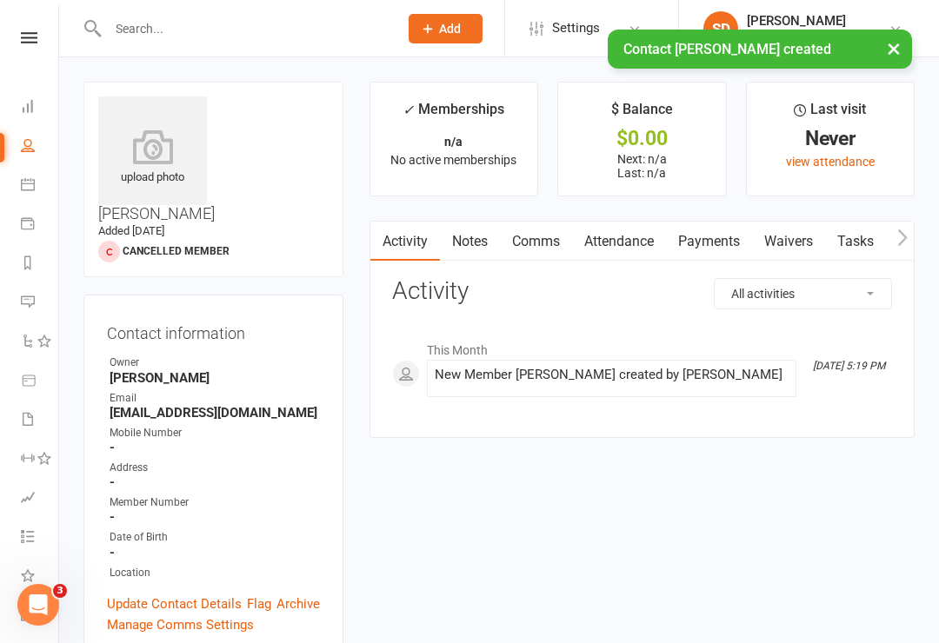
click at [140, 164] on icon at bounding box center [152, 147] width 109 height 35
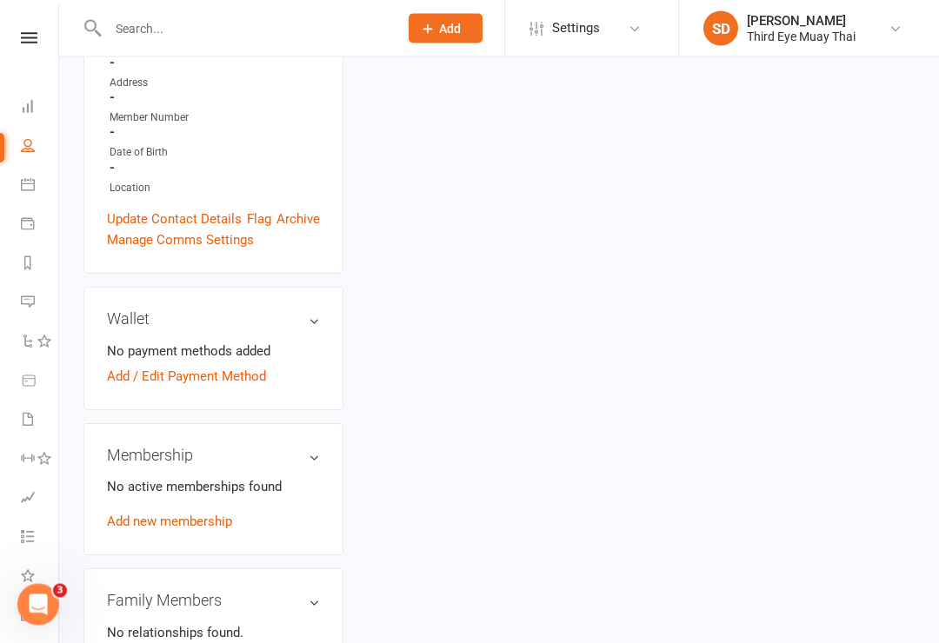
scroll to position [385, 0]
click at [136, 366] on link "Add / Edit Payment Method" at bounding box center [186, 376] width 159 height 21
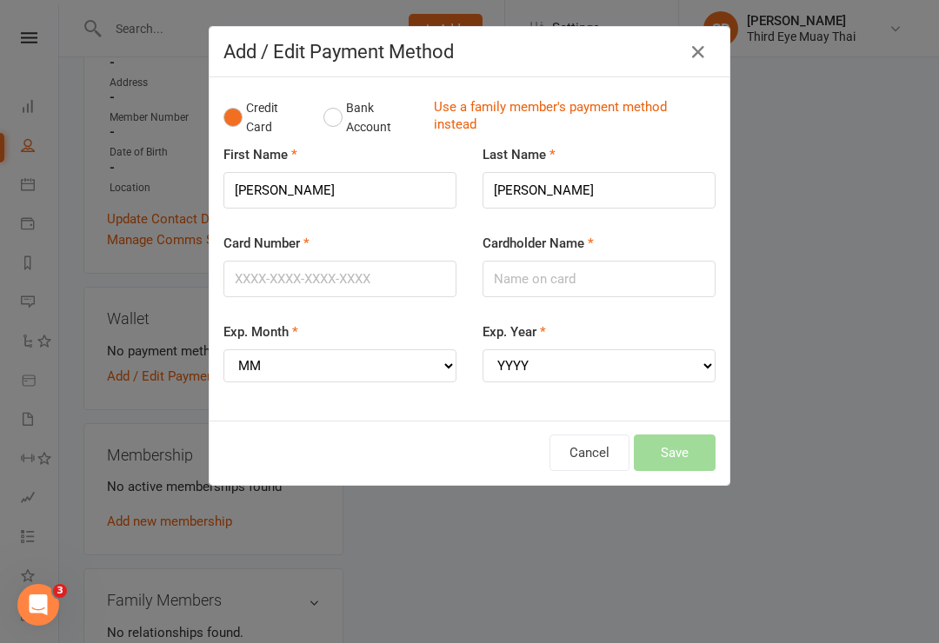
click at [336, 104] on button "Bank Account" at bounding box center [371, 117] width 96 height 53
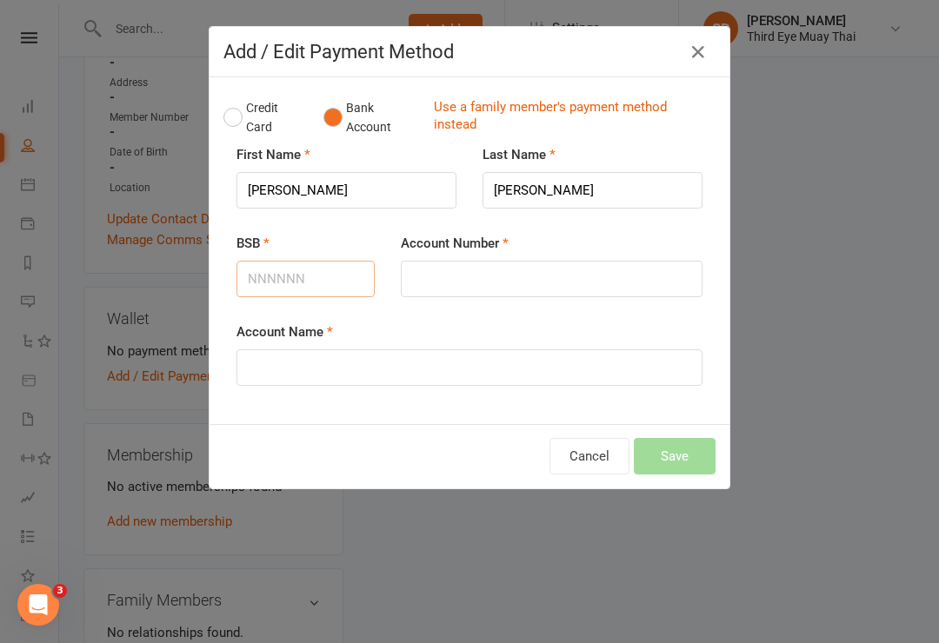
click at [276, 269] on input "BSB" at bounding box center [305, 279] width 138 height 37
type input "637000"
click at [462, 263] on input "Account Number" at bounding box center [552, 279] width 302 height 37
type input "719518273"
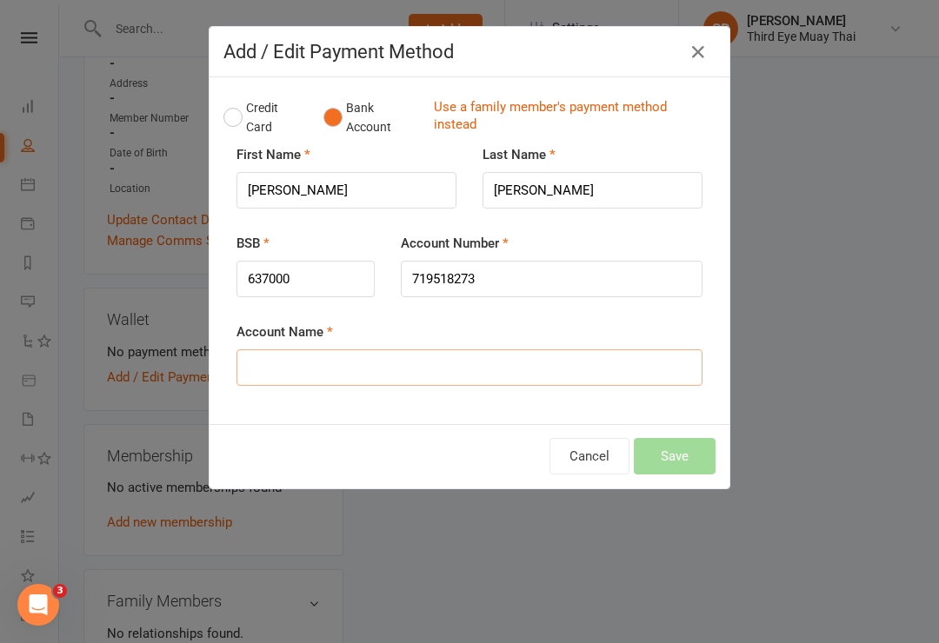
click at [470, 356] on input "Account Name" at bounding box center [469, 367] width 466 height 37
type input "y"
type input "Dylan Ridley"
click at [692, 447] on button "Save" at bounding box center [675, 456] width 82 height 37
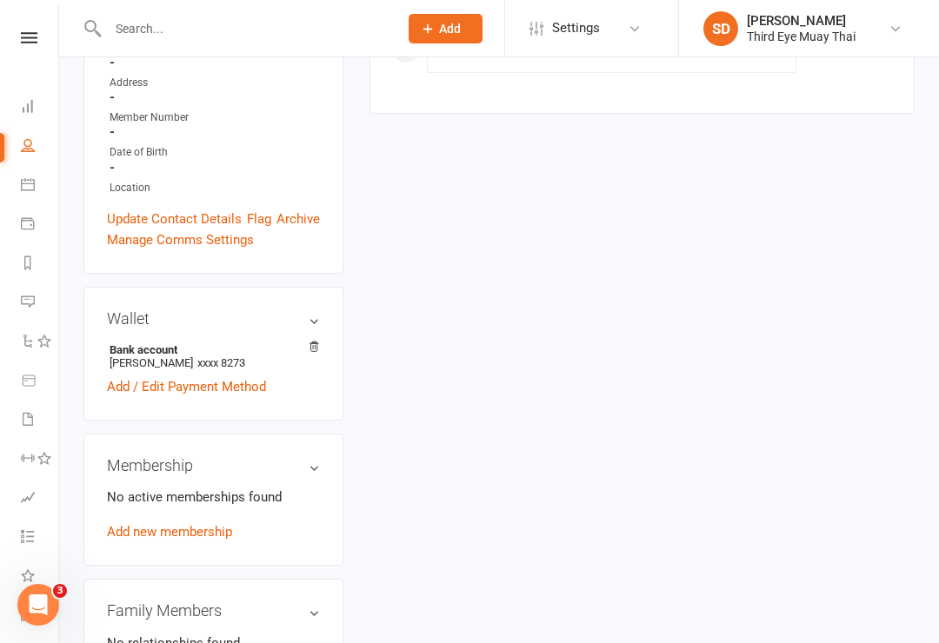
click at [141, 524] on link "Add new membership" at bounding box center [169, 532] width 125 height 16
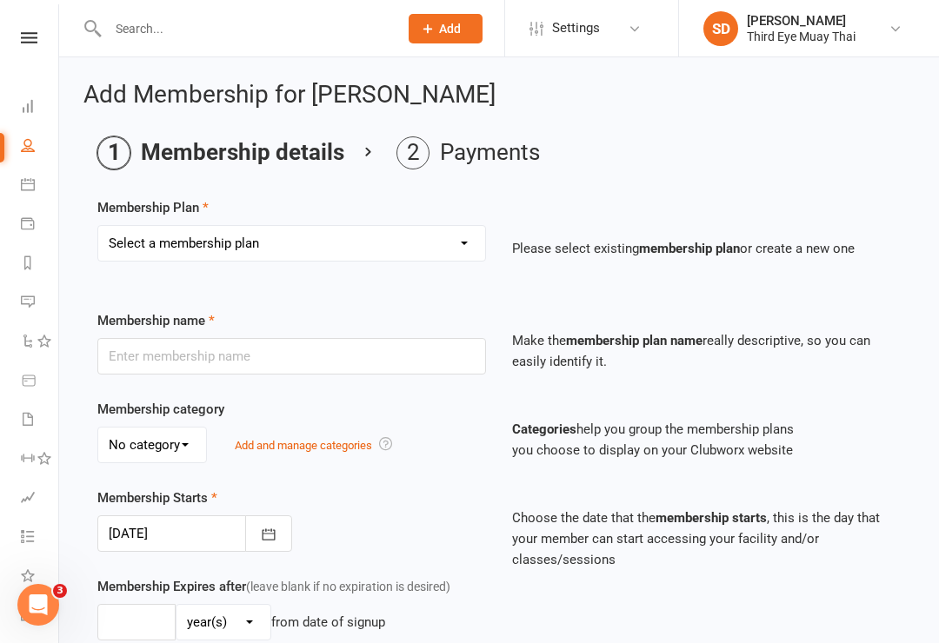
click at [159, 252] on select "Select a membership plan Create new Membership Plan 1 per week casual visit 1 p…" at bounding box center [291, 243] width 387 height 35
select select "4"
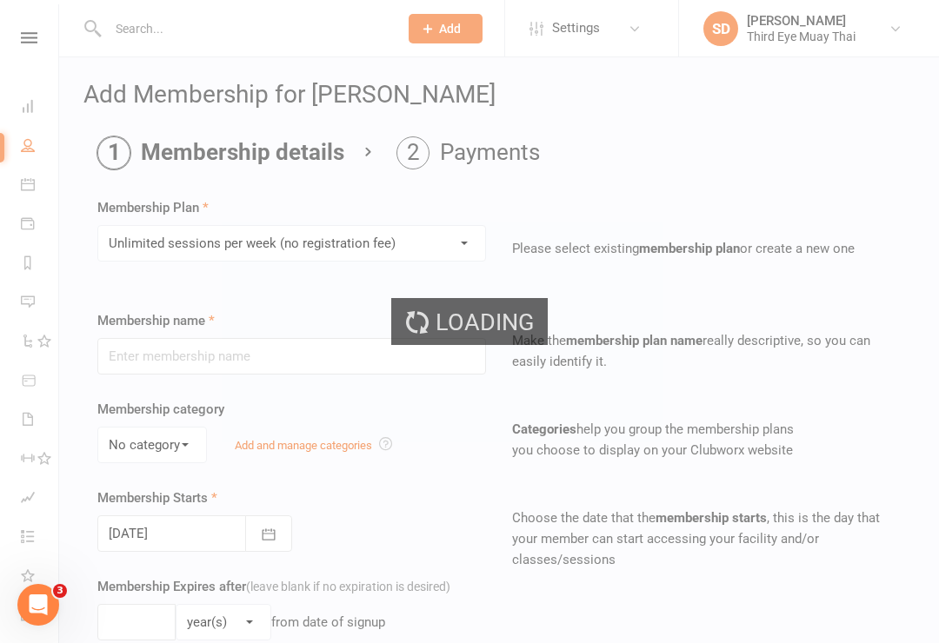
type input "Unlimited sessions per week (no registration fee)"
select select "0"
type input "0"
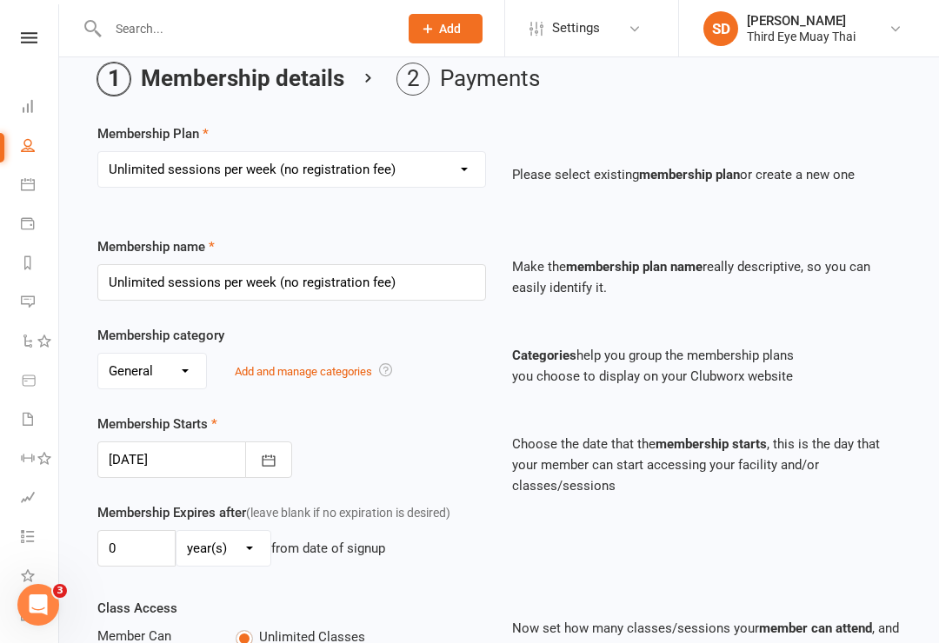
scroll to position [580, 0]
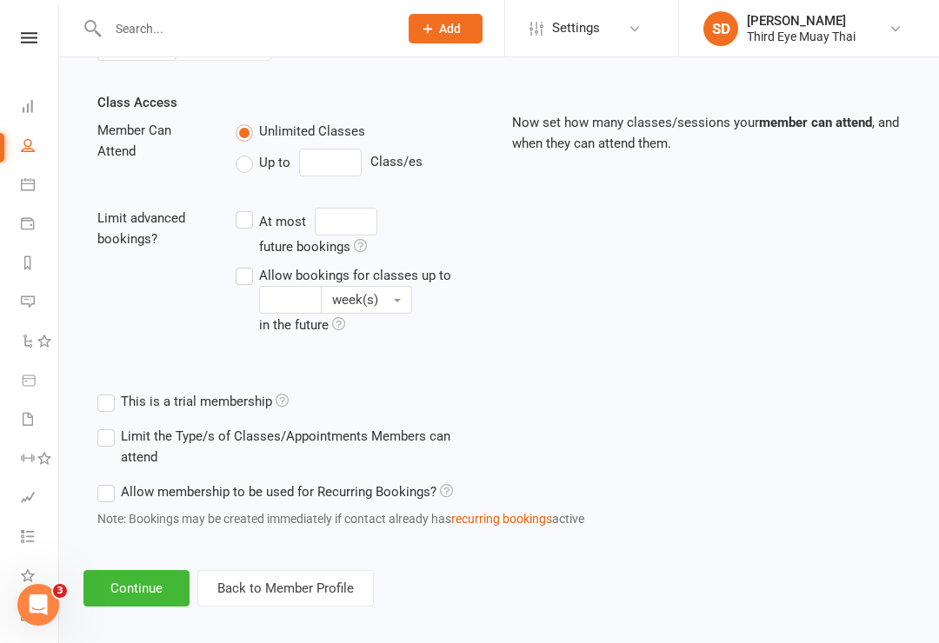
click at [151, 589] on button "Continue" at bounding box center [136, 588] width 106 height 37
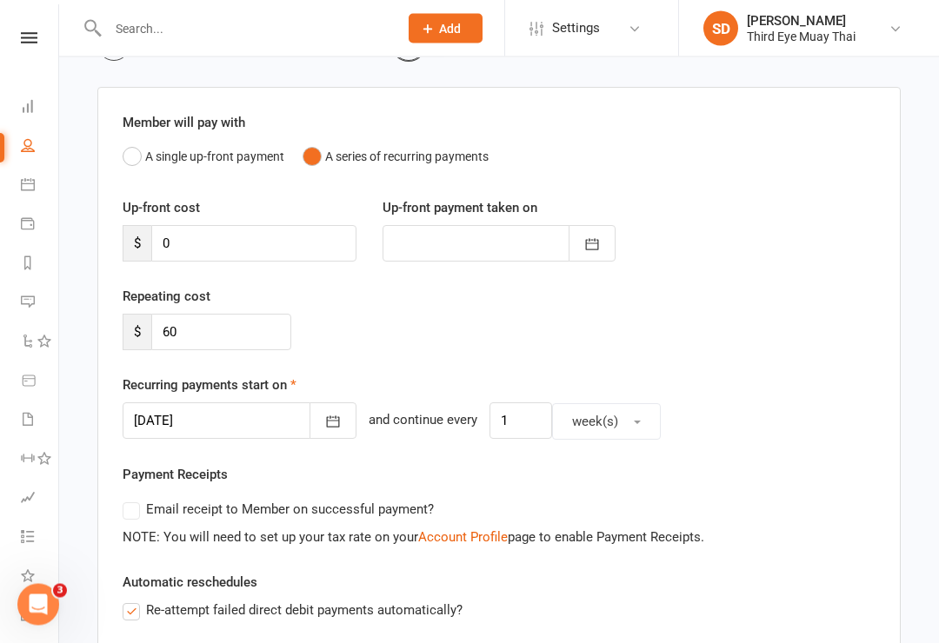
scroll to position [172, 0]
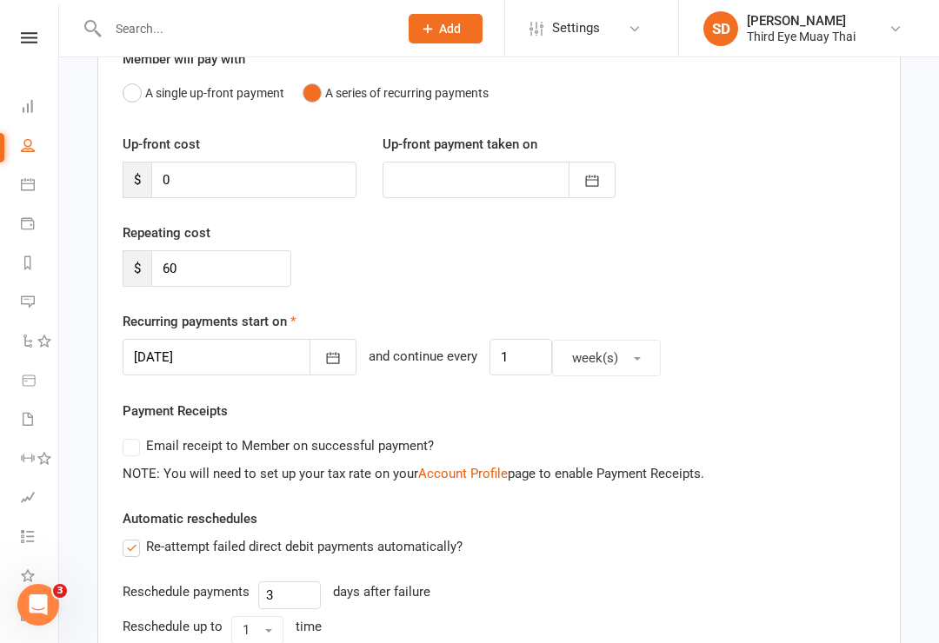
click at [324, 355] on icon "button" at bounding box center [332, 357] width 17 height 17
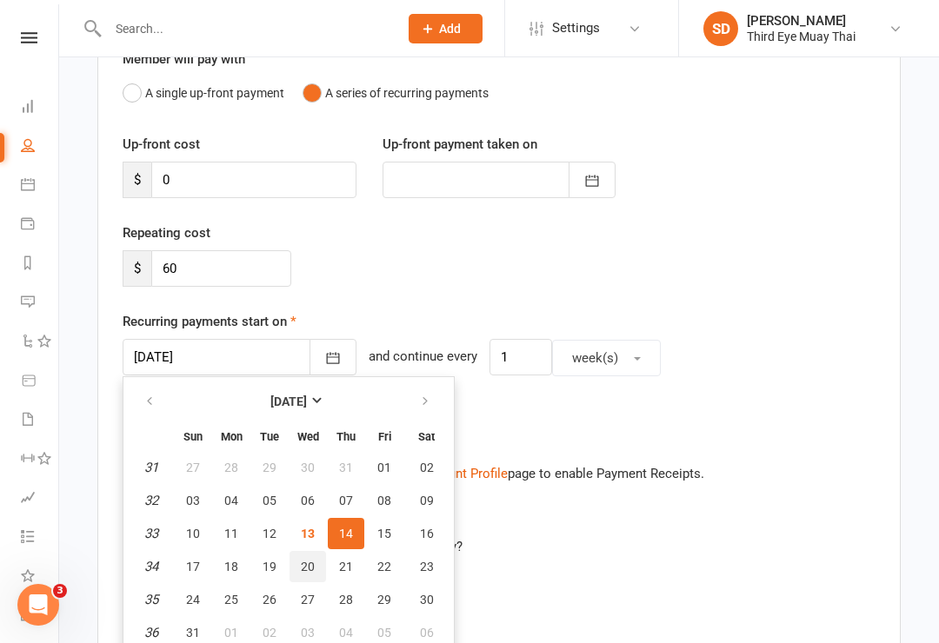
click at [302, 561] on span "20" at bounding box center [308, 567] width 14 height 14
type input "20 Aug 2025"
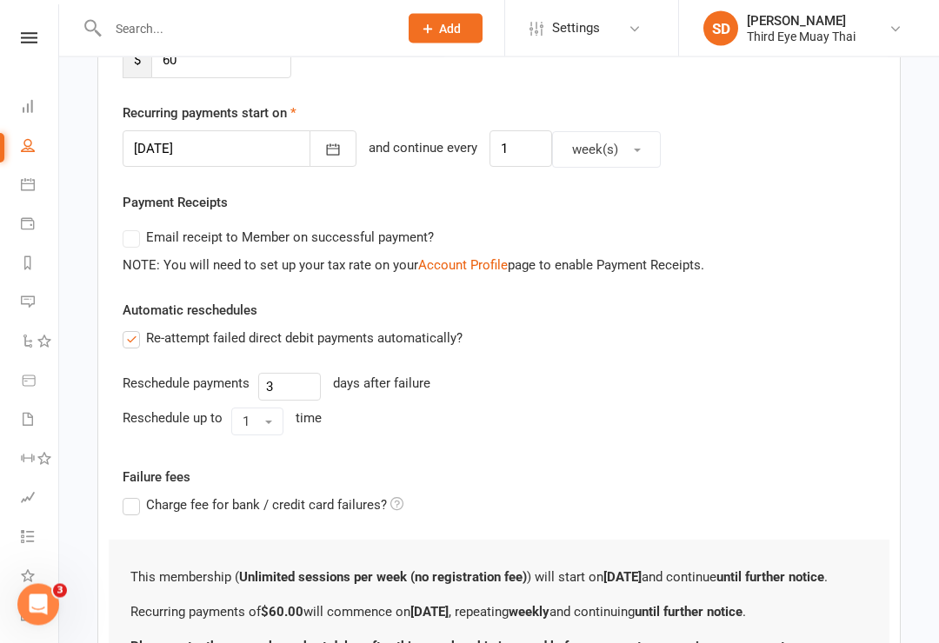
scroll to position [538, 0]
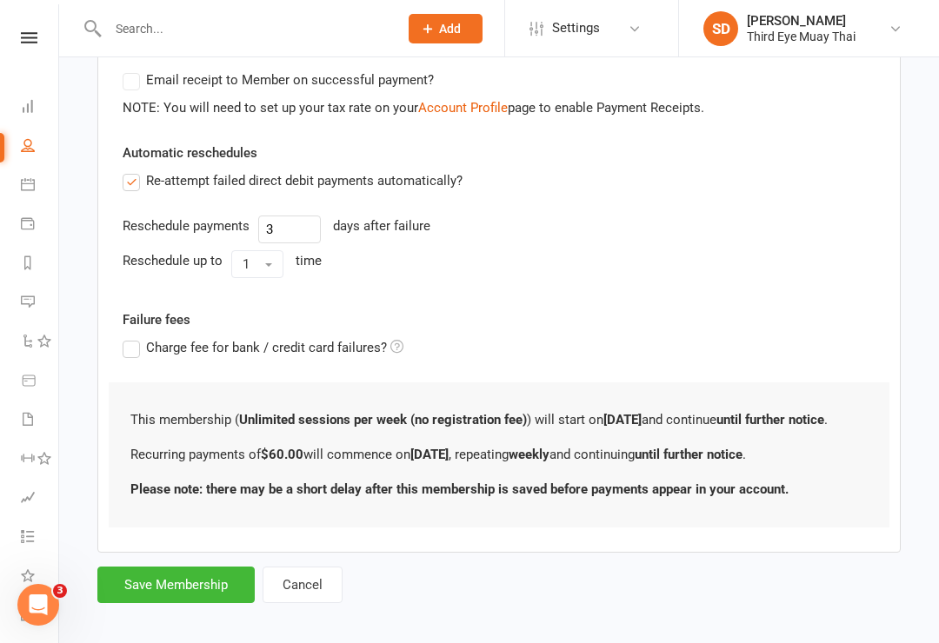
click at [183, 598] on button "Save Membership" at bounding box center [175, 585] width 157 height 37
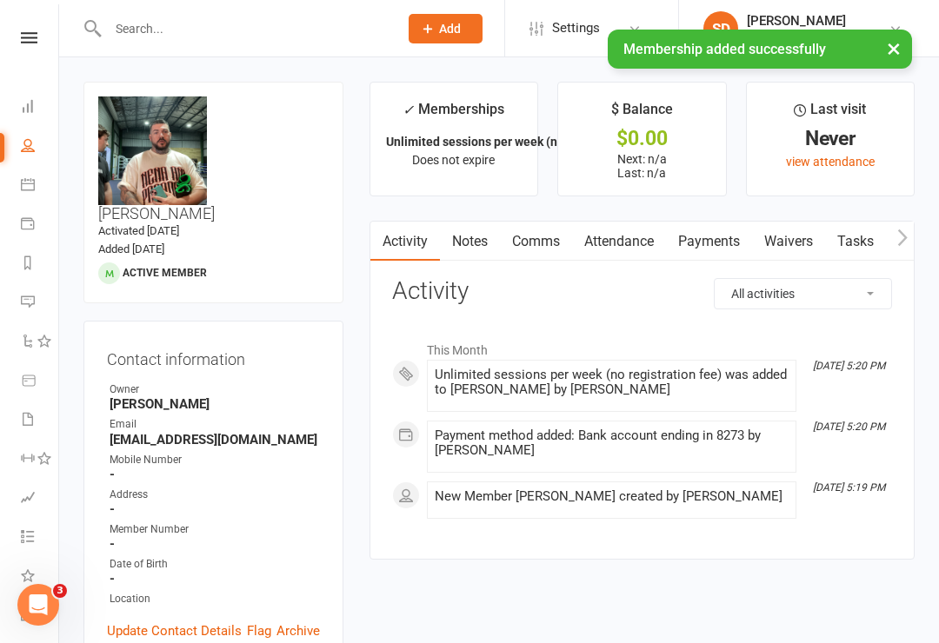
click at [442, 24] on span "Add" at bounding box center [450, 29] width 22 height 14
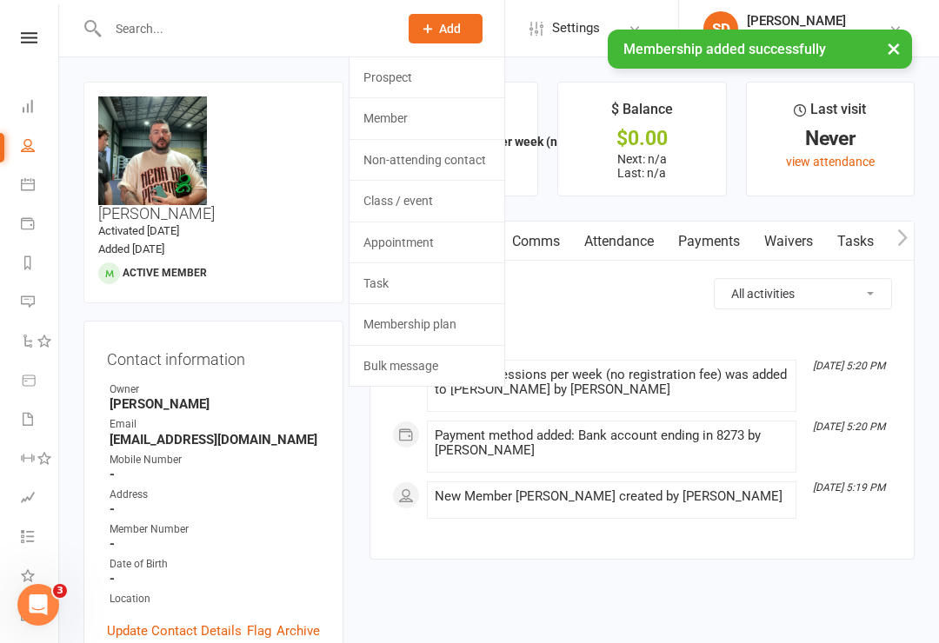
click at [390, 101] on link "Member" at bounding box center [426, 118] width 155 height 40
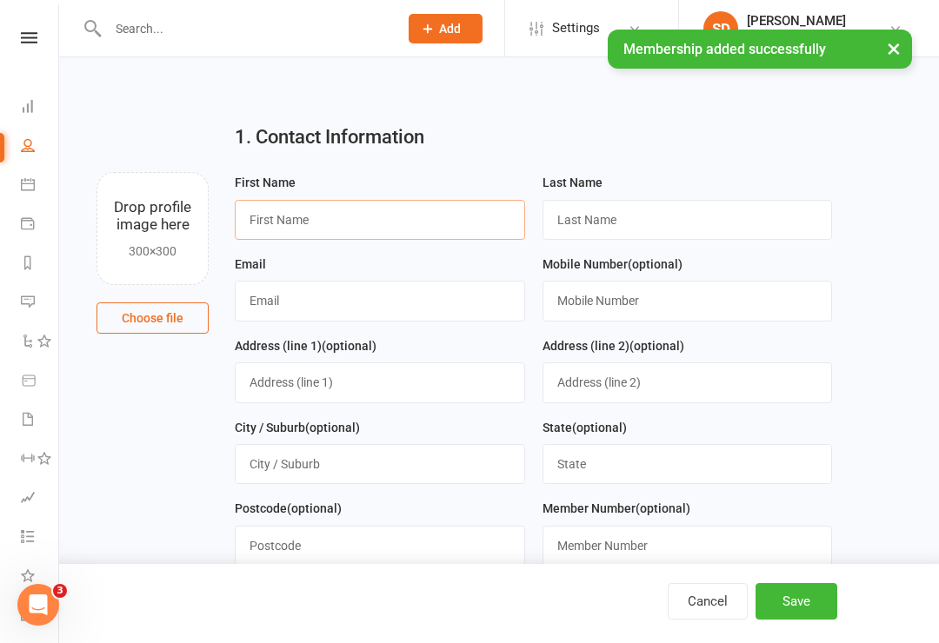
click at [319, 221] on input "text" at bounding box center [380, 220] width 290 height 40
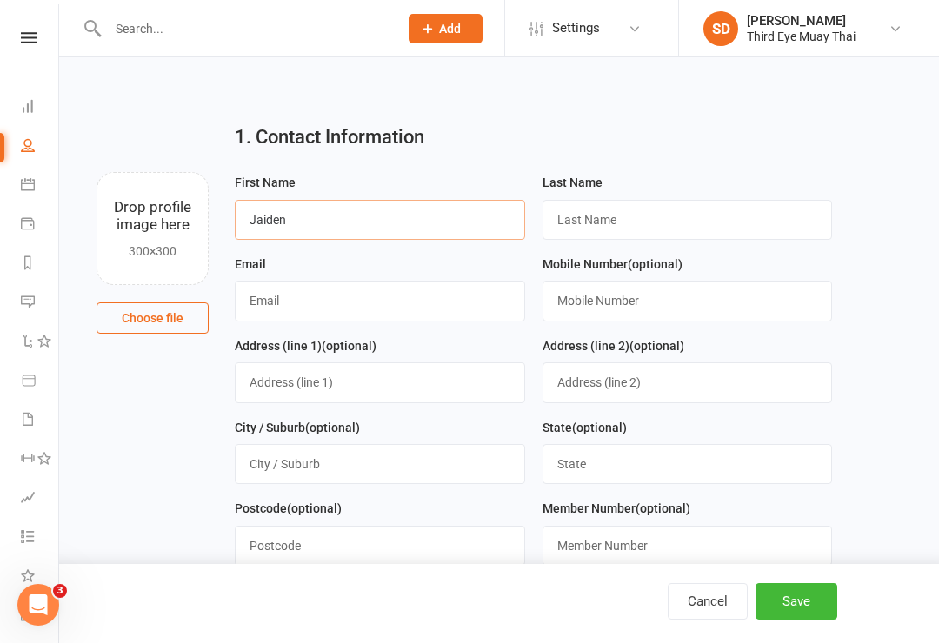
type input "Jaiden"
click at [603, 221] on input "text" at bounding box center [687, 220] width 290 height 40
click at [377, 206] on input "Jaiden" at bounding box center [380, 220] width 290 height 40
click at [620, 211] on input "text" at bounding box center [687, 220] width 290 height 40
type input "Ridley"
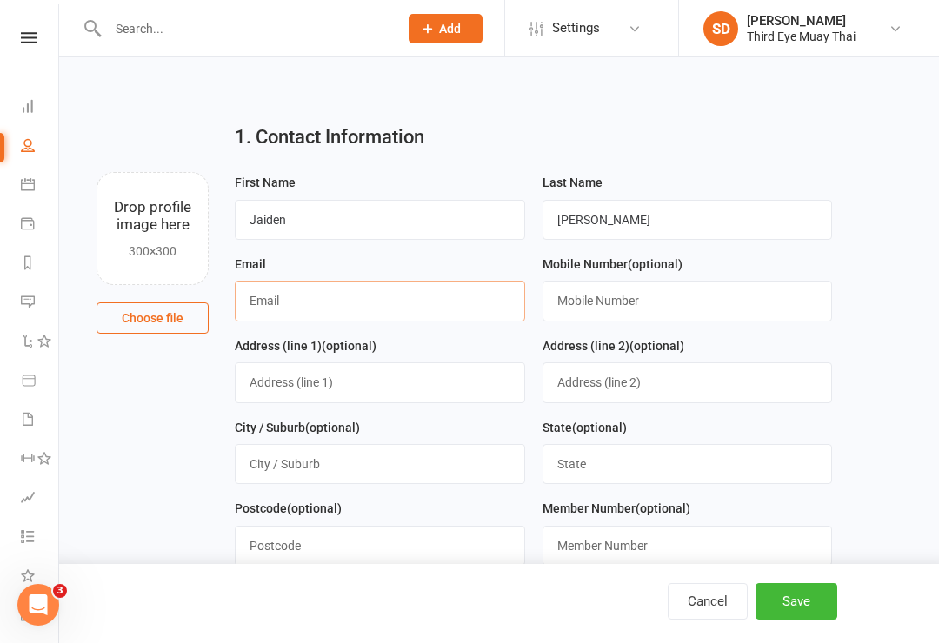
click at [382, 306] on input "text" at bounding box center [380, 301] width 290 height 40
type input "jaiden.ridley@outlook.com"
click at [827, 612] on button "Save" at bounding box center [796, 601] width 82 height 37
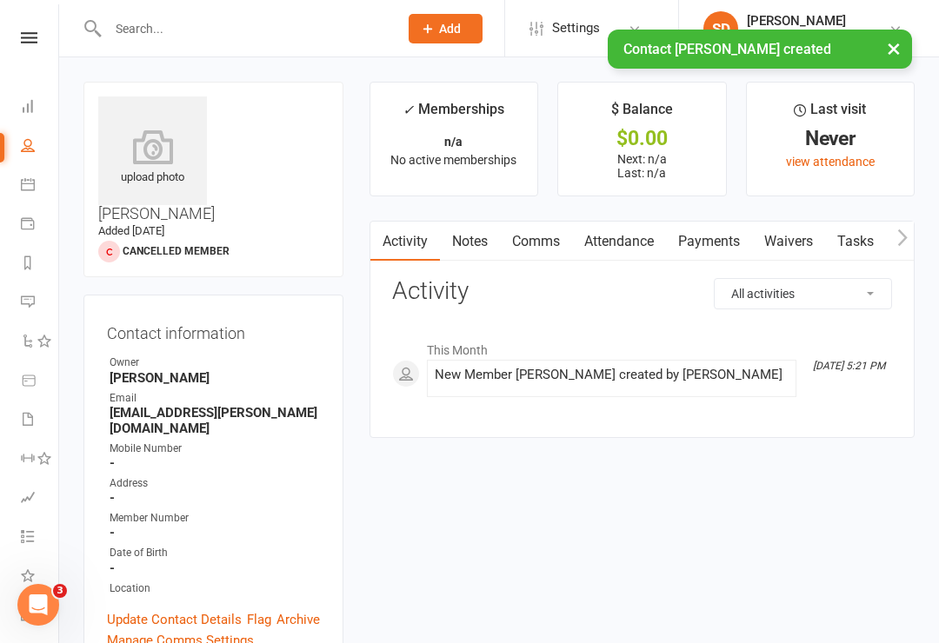
click at [154, 157] on icon at bounding box center [152, 147] width 109 height 35
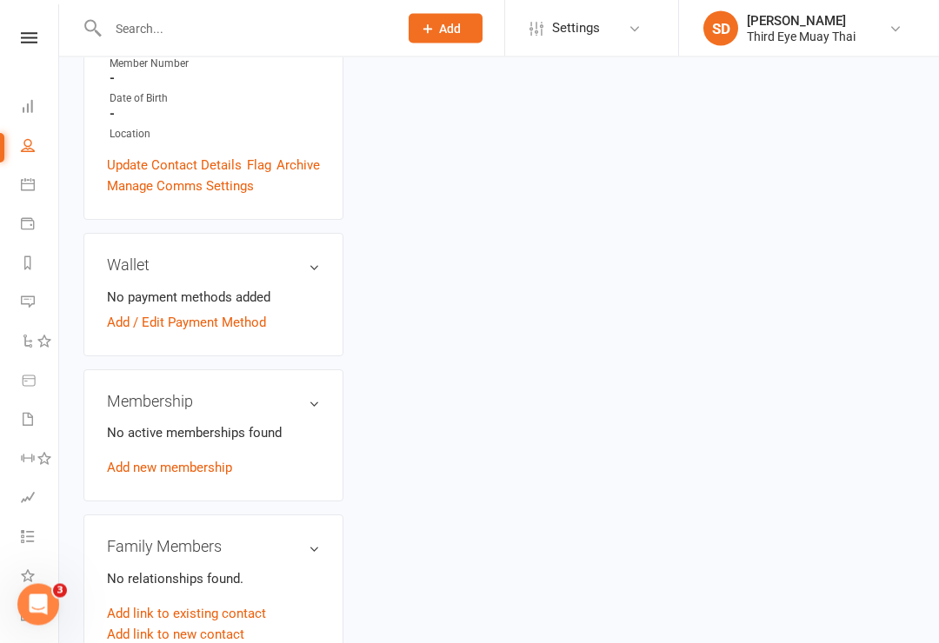
scroll to position [455, 0]
click at [183, 460] on link "Add new membership" at bounding box center [169, 468] width 125 height 16
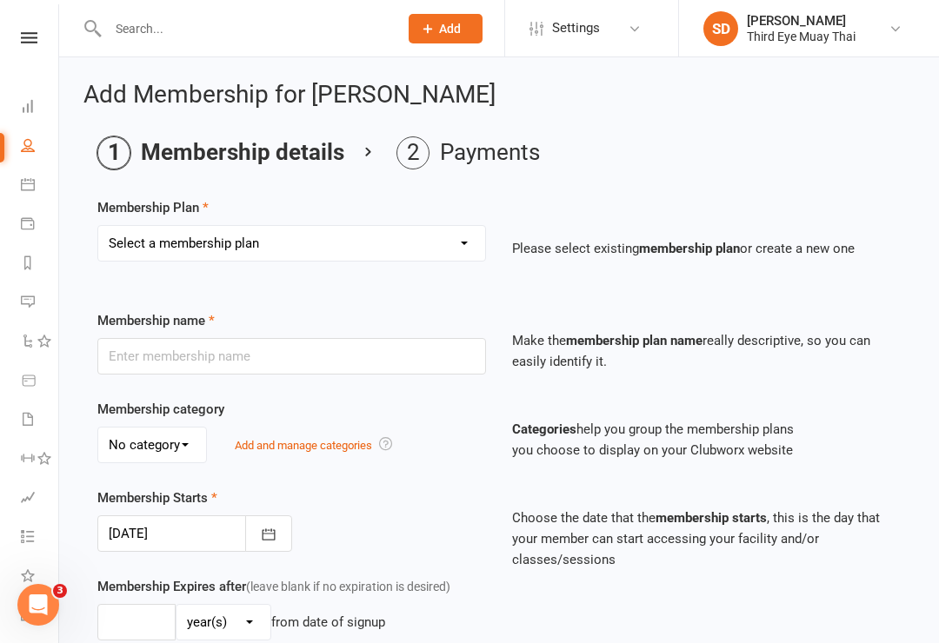
click at [249, 249] on select "Select a membership plan Create new Membership Plan 1 per week casual visit 1 p…" at bounding box center [291, 243] width 387 height 35
select select "4"
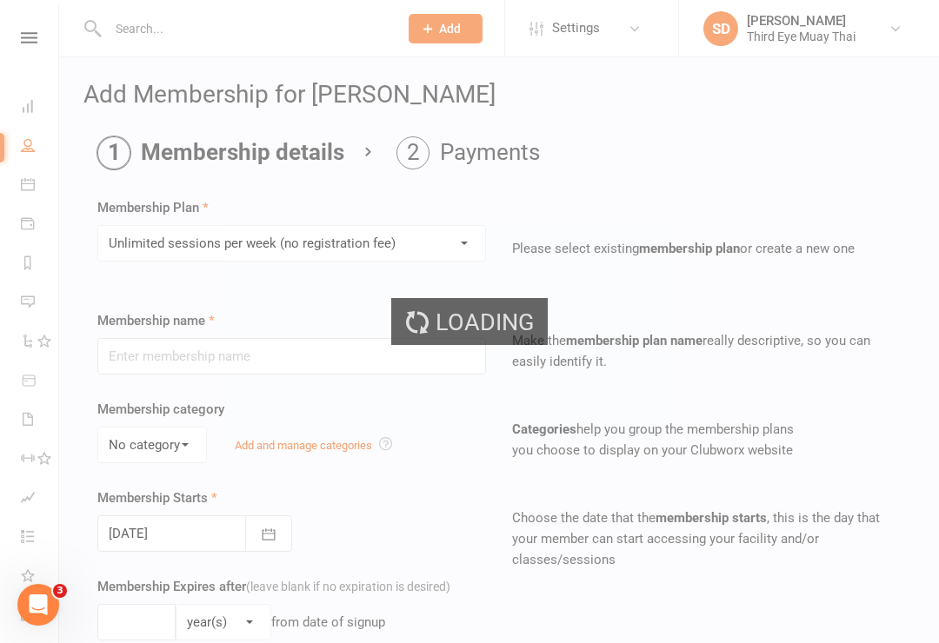
type input "Unlimited sessions per week (no registration fee)"
select select "0"
type input "0"
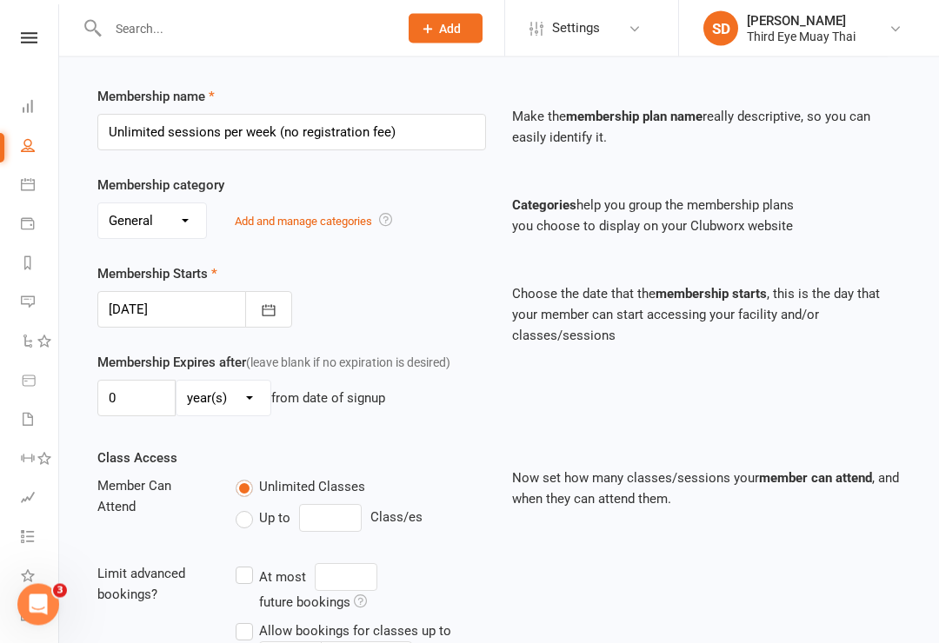
scroll to position [580, 0]
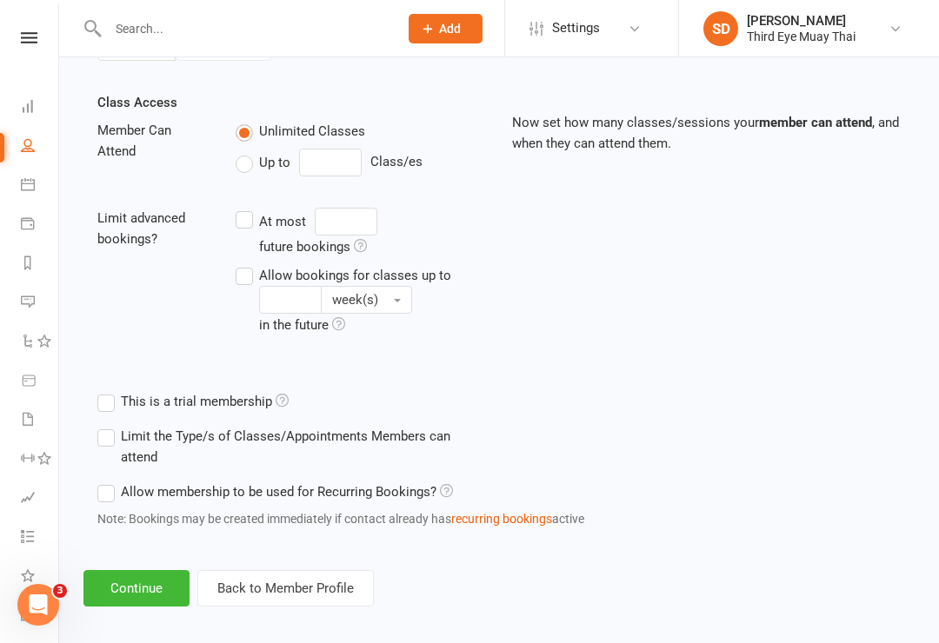
click at [139, 595] on button "Continue" at bounding box center [136, 588] width 106 height 37
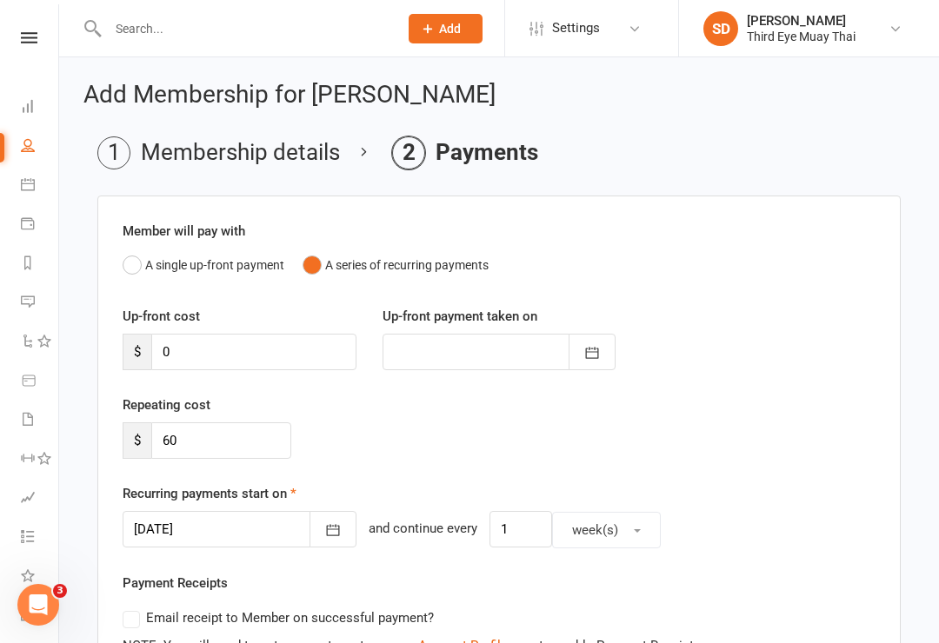
click at [327, 535] on icon "button" at bounding box center [333, 530] width 13 height 11
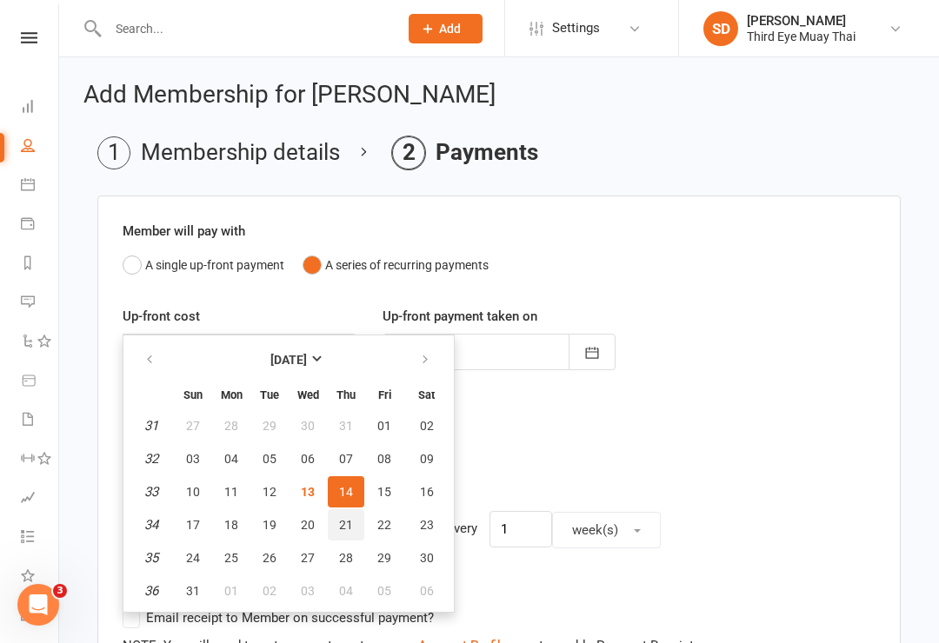
click at [335, 522] on button "21" at bounding box center [346, 524] width 37 height 31
type input "21 Aug 2025"
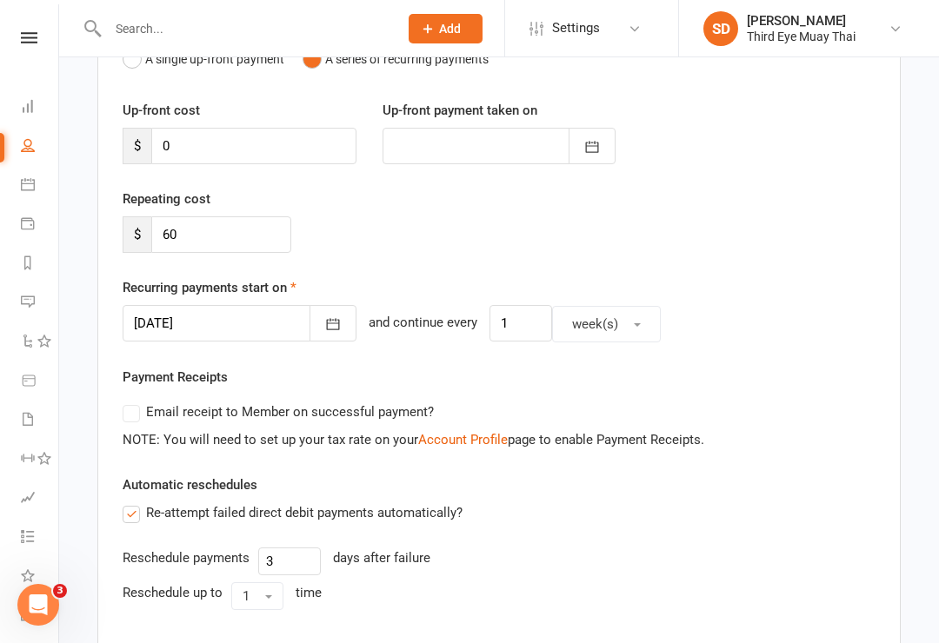
scroll to position [538, 0]
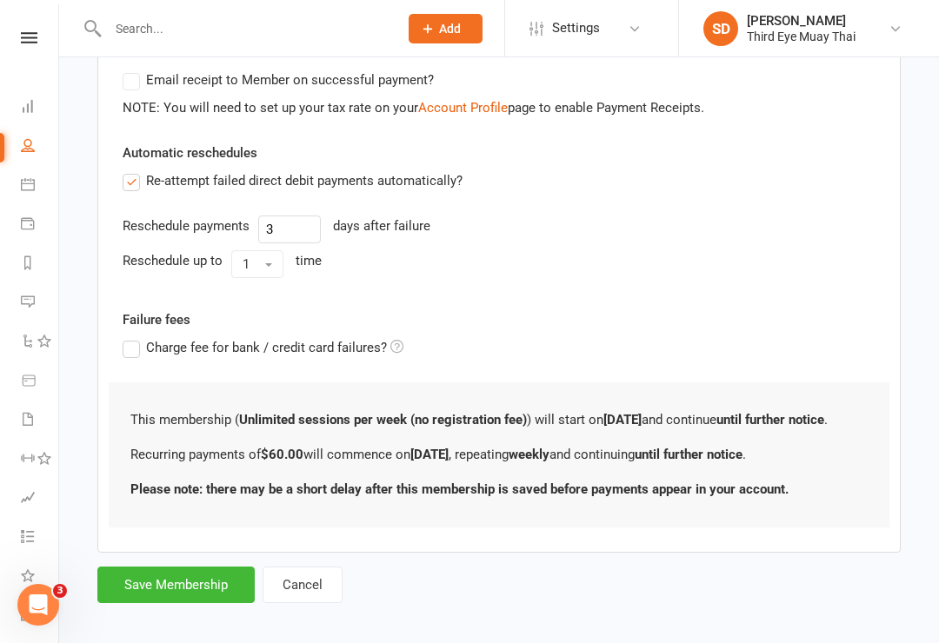
click at [201, 584] on button "Save Membership" at bounding box center [175, 585] width 157 height 37
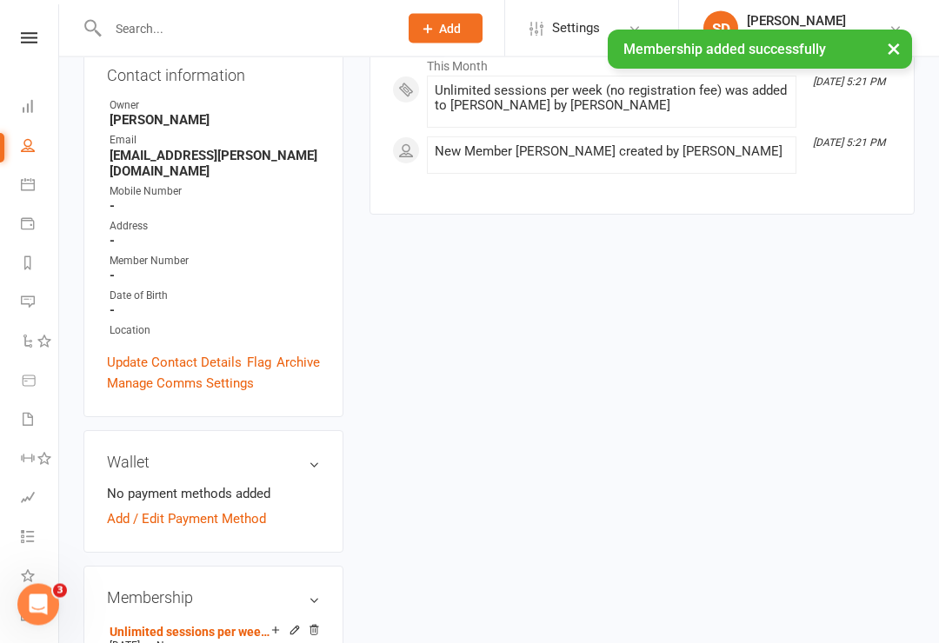
click at [129, 509] on link "Add / Edit Payment Method" at bounding box center [186, 519] width 159 height 21
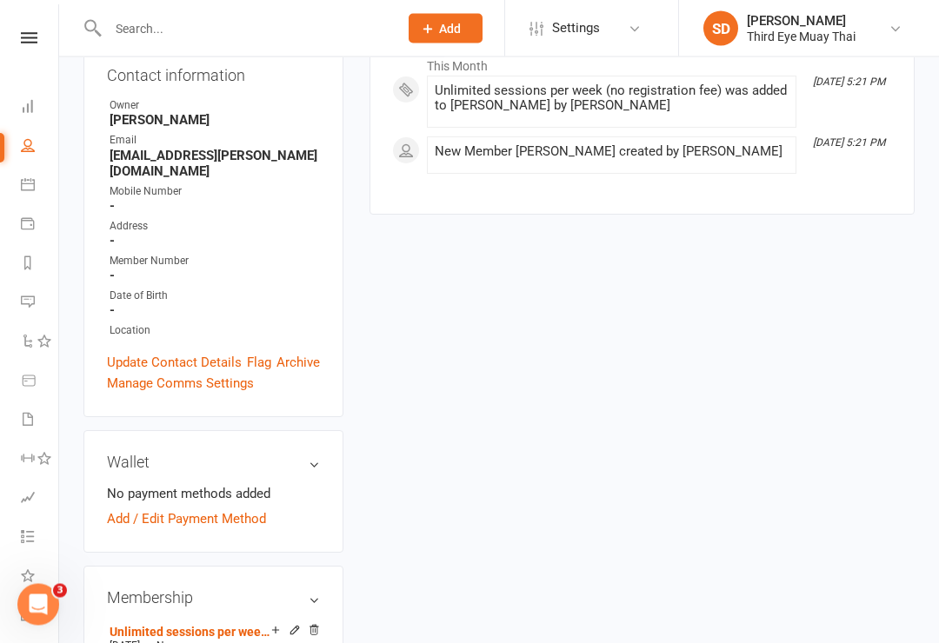
scroll to position [284, 0]
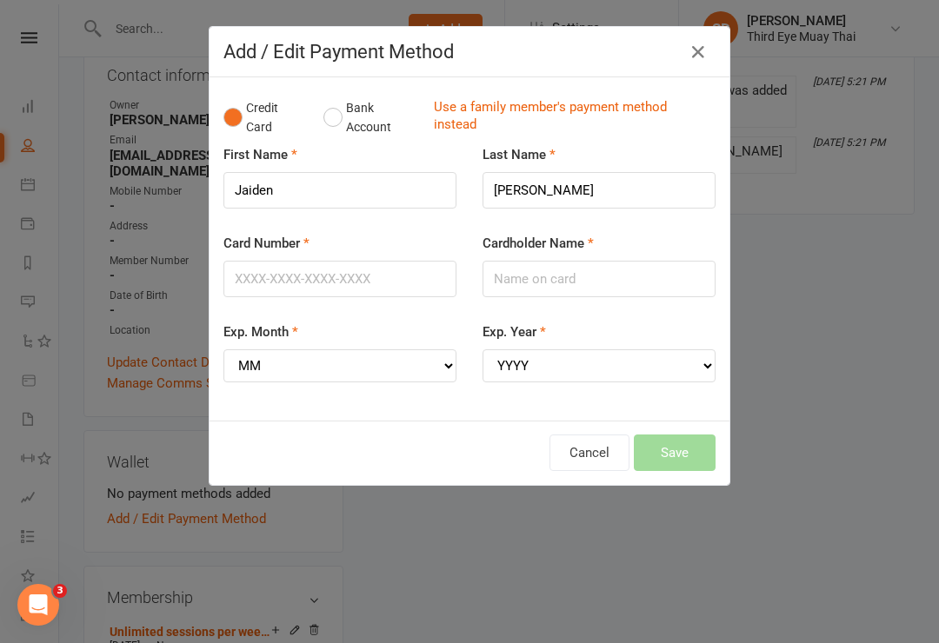
click at [344, 113] on button "Bank Account" at bounding box center [371, 117] width 96 height 53
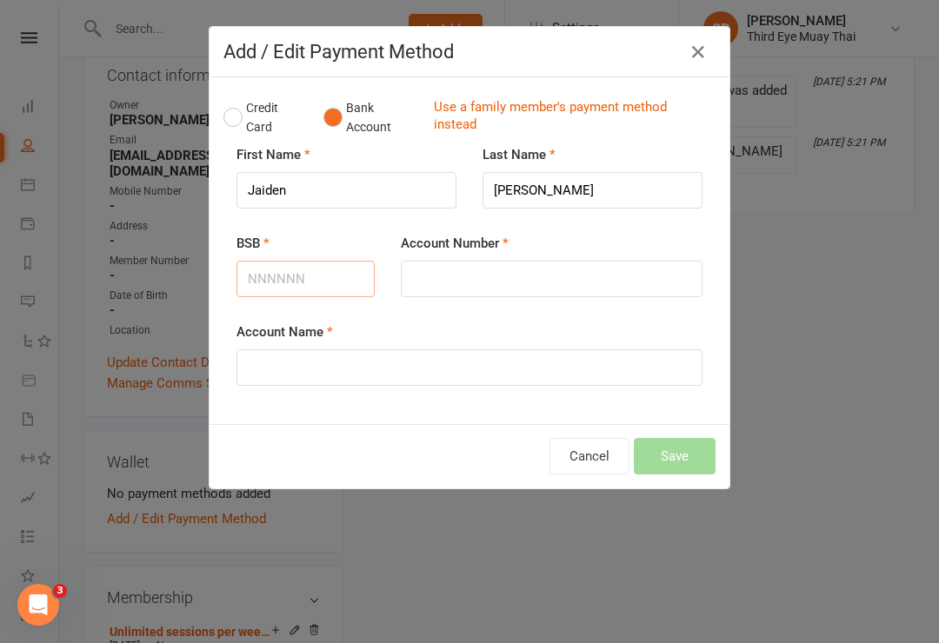
click at [329, 270] on input "BSB" at bounding box center [305, 279] width 138 height 37
type input "923100"
click at [462, 272] on input "Account Number" at bounding box center [552, 279] width 302 height 37
type input "309550669"
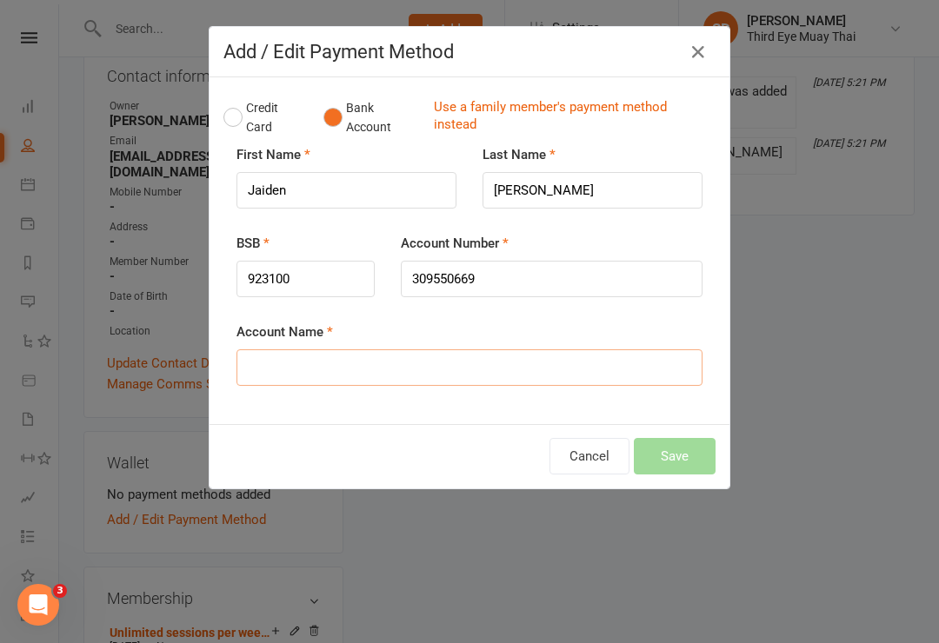
click at [518, 350] on input "Account Name" at bounding box center [469, 367] width 466 height 37
type input "Jaiden Ridley"
click at [676, 449] on button "Save" at bounding box center [675, 456] width 82 height 37
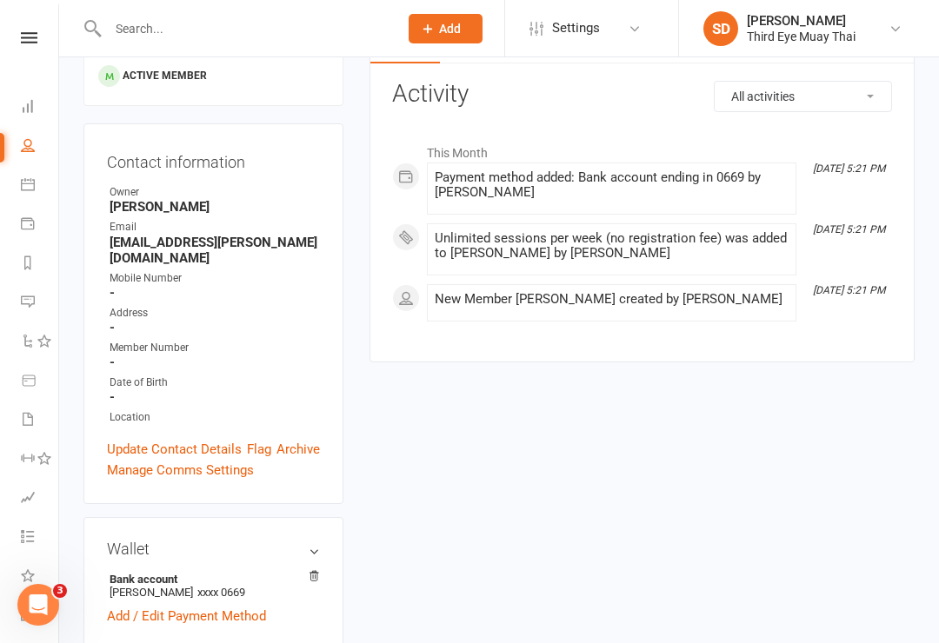
scroll to position [0, 0]
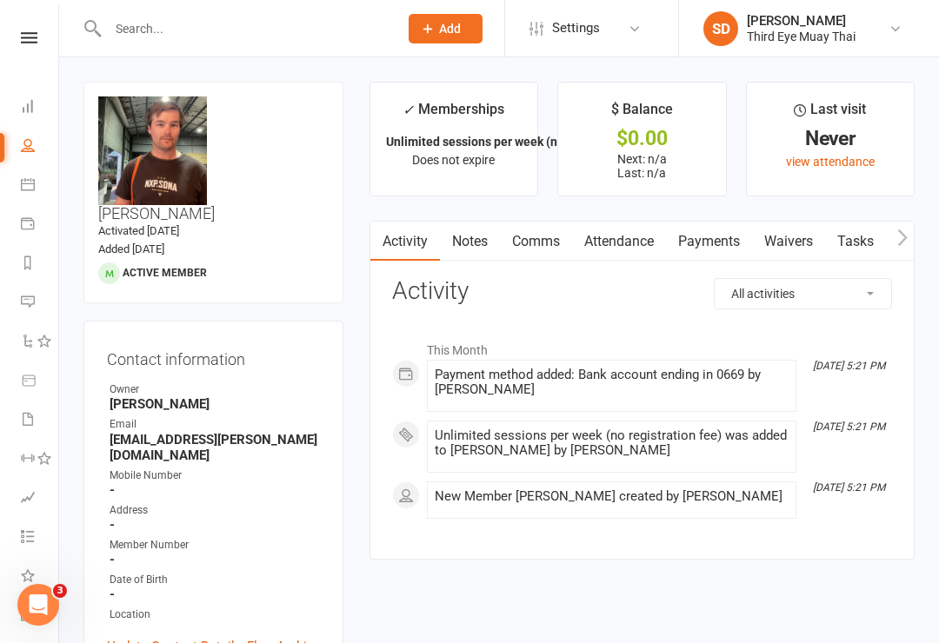
click at [25, 108] on icon at bounding box center [28, 106] width 14 height 14
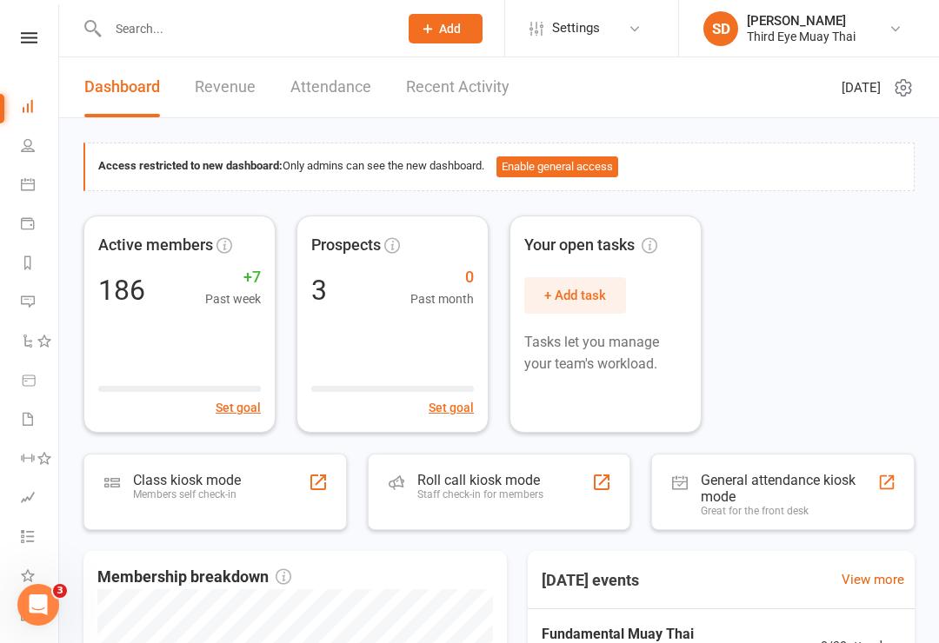
click at [163, 488] on div "Members self check-in" at bounding box center [187, 494] width 108 height 12
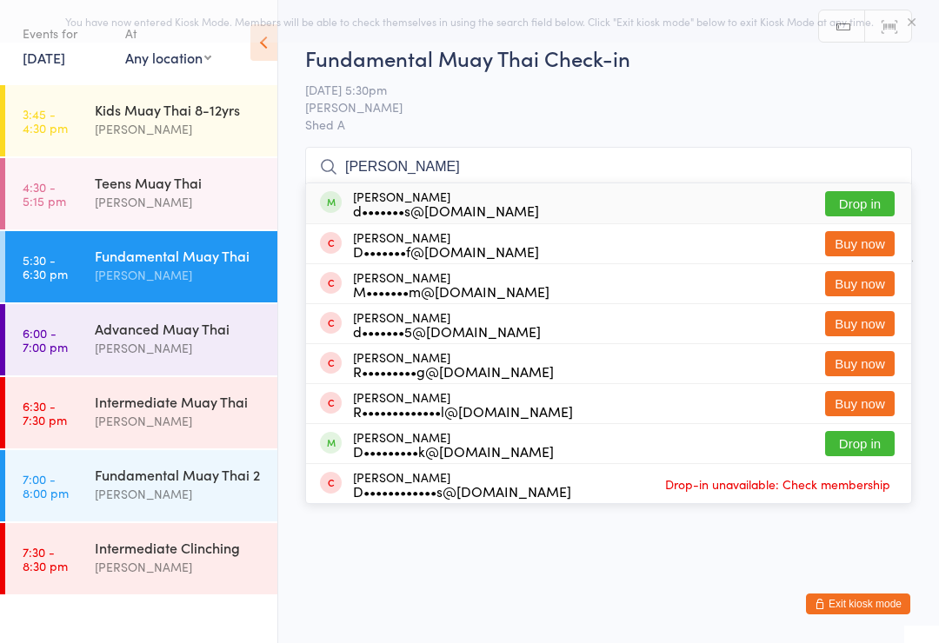
type input "Dylan ri"
click at [413, 203] on div "d•••••••s@hotmail.com" at bounding box center [446, 210] width 186 height 14
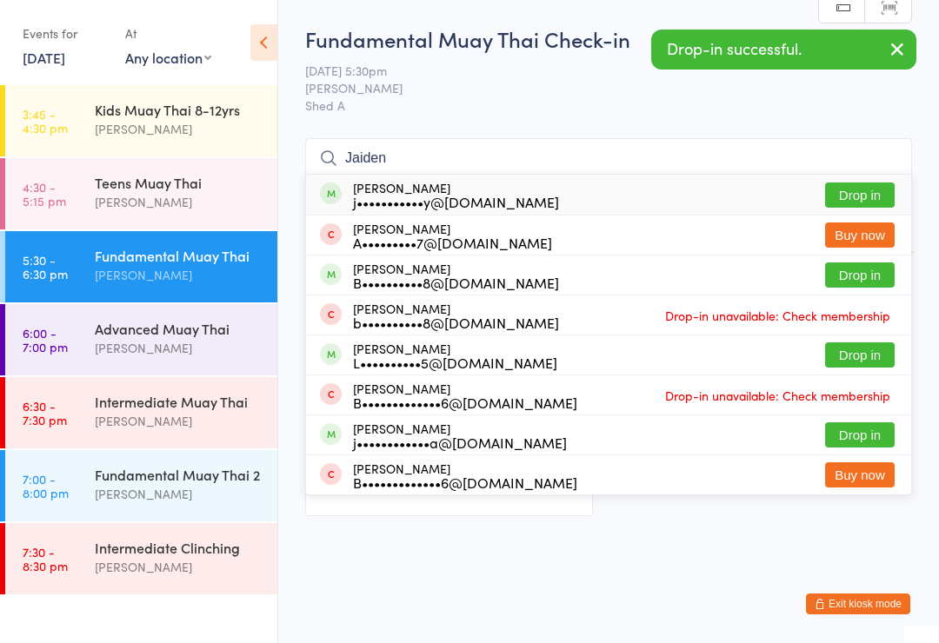
type input "Jaiden"
click at [528, 196] on div "Jaiden Ridley j•••••••••••y@outlook.com Drop in" at bounding box center [608, 195] width 605 height 40
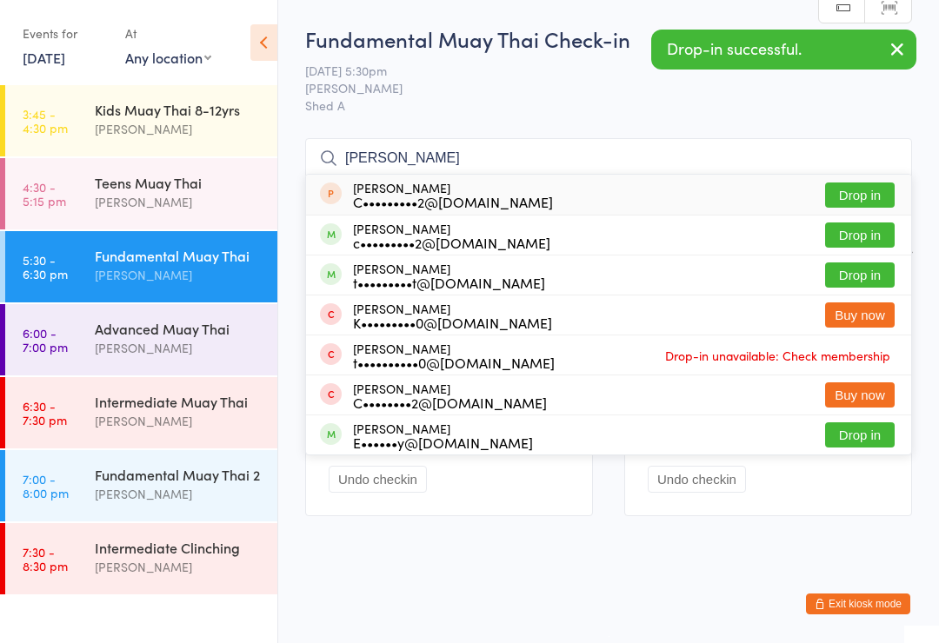
type input "Cody"
click at [406, 276] on div "t•••••••••t@icloud.com" at bounding box center [449, 283] width 192 height 14
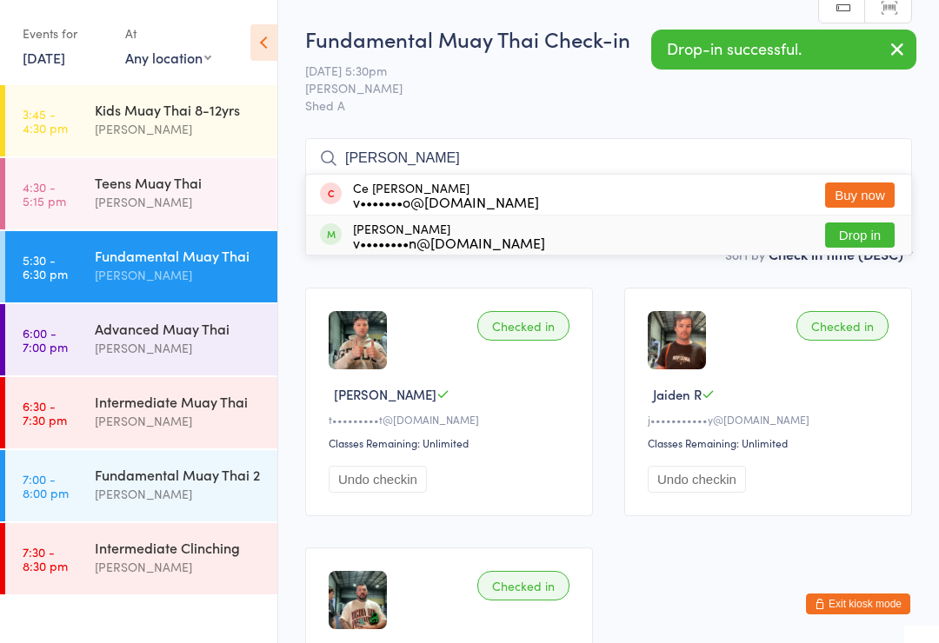
type input "Vince"
click at [407, 243] on div "v••••••••n@gmail.com" at bounding box center [449, 243] width 192 height 14
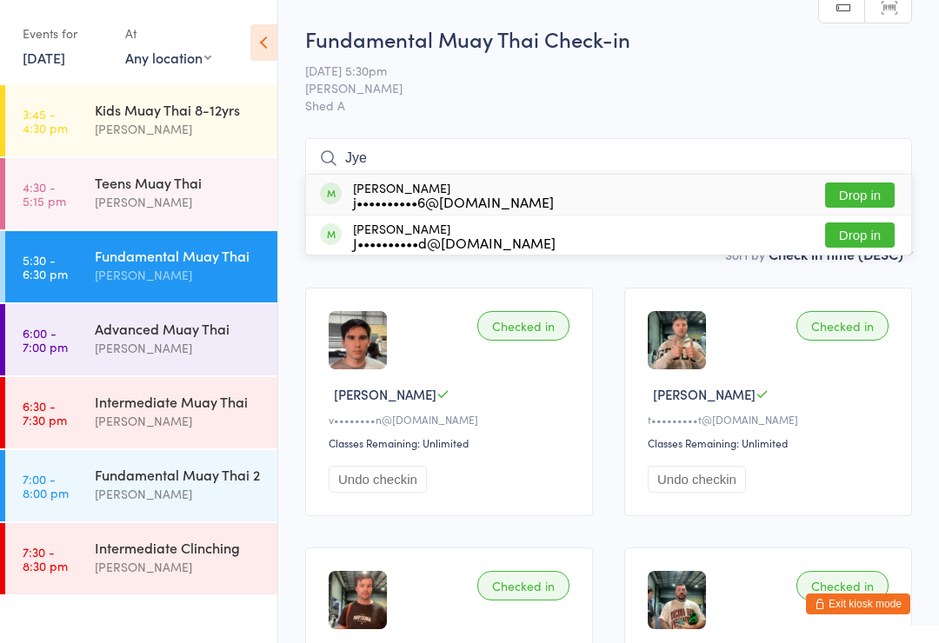
type input "Jye"
click at [415, 190] on div "Jye McLeod j••••••••••6@gmail.com" at bounding box center [453, 195] width 201 height 28
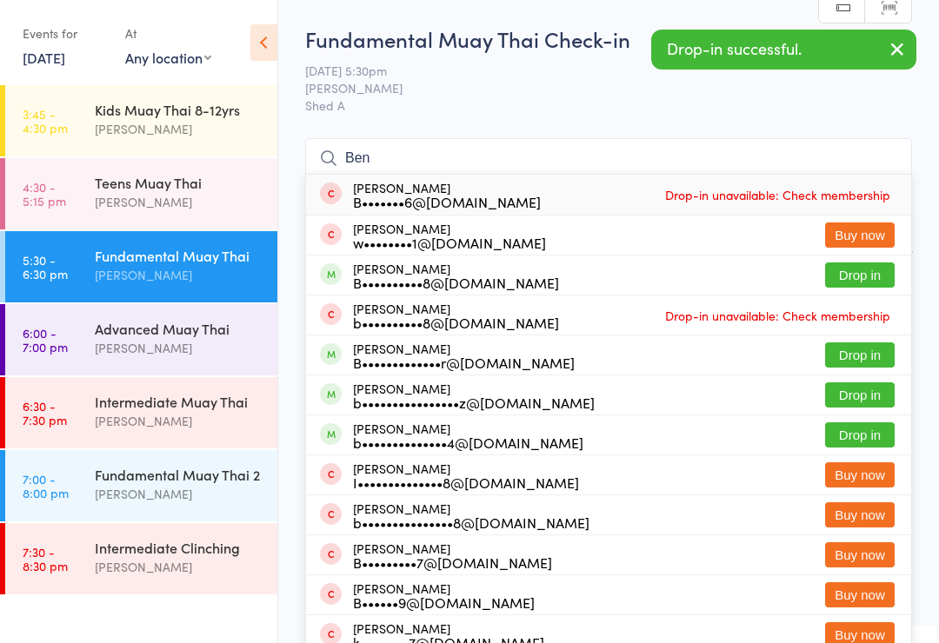
type input "Ben"
click at [419, 282] on div "B••••••••••8@gmail.com" at bounding box center [456, 283] width 206 height 14
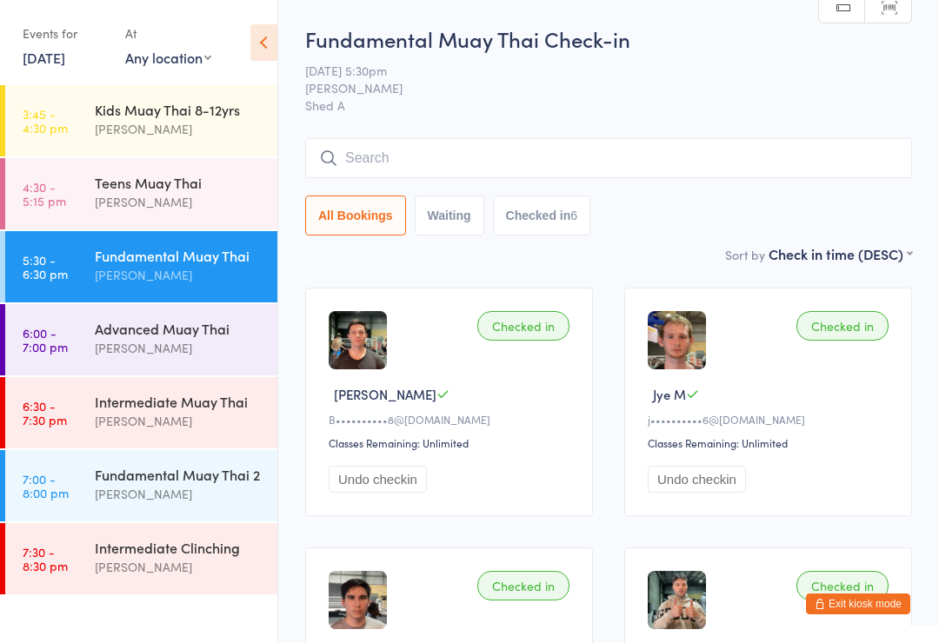
click at [154, 321] on div "Advanced Muay Thai" at bounding box center [179, 328] width 168 height 19
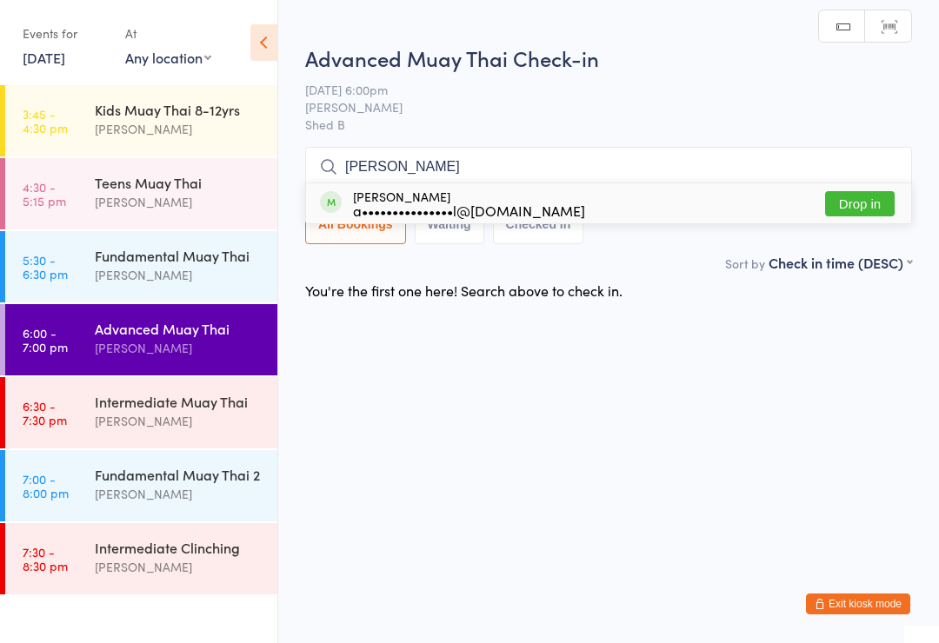
type input "Adrian"
click at [442, 196] on div "Adrian Ghabrial a•••••••••••••••l@gmail.com" at bounding box center [469, 203] width 232 height 28
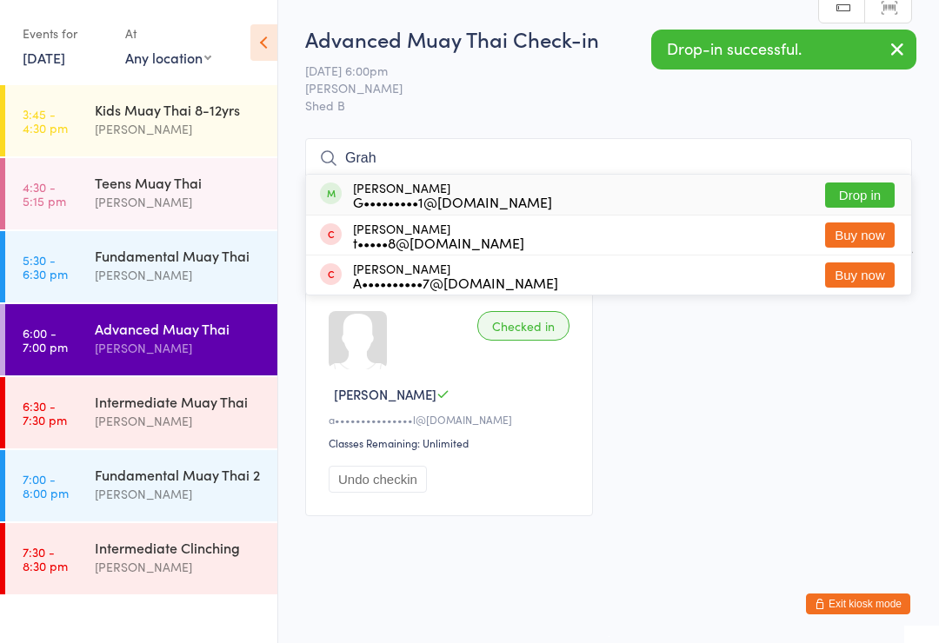
type input "Grah"
click at [414, 197] on div "G•••••••••1@gmail.com" at bounding box center [452, 202] width 199 height 14
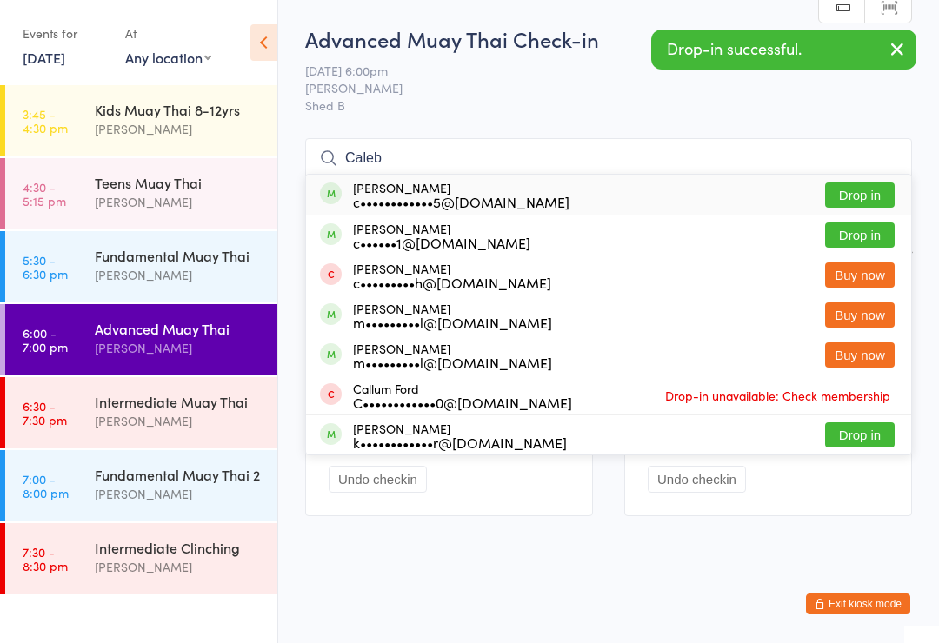
type input "Caleb"
click at [435, 176] on div "Caleb Hunter c••••••••••••5@gmail.com Drop in" at bounding box center [608, 195] width 605 height 40
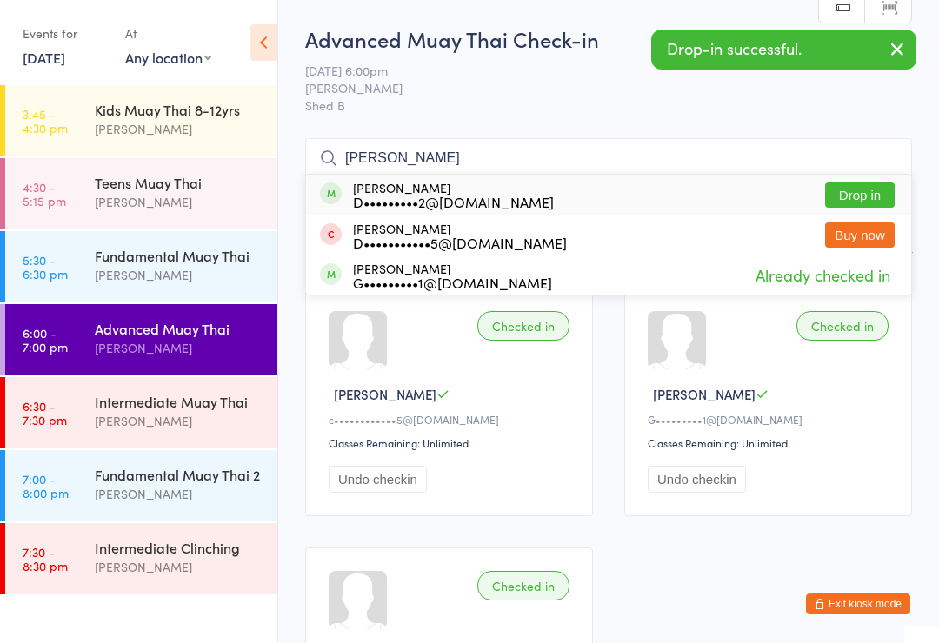
type input "Darby"
click at [433, 196] on div "D•••••••••2@gmail.com" at bounding box center [453, 202] width 201 height 14
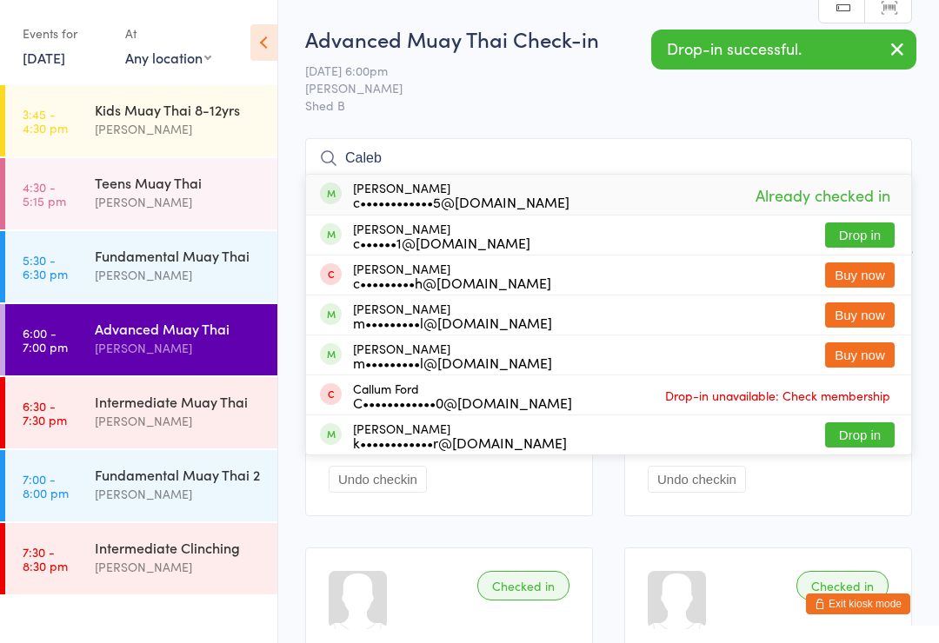
type input "Caleb"
click at [452, 236] on div "c••••••1@gmail.com" at bounding box center [441, 243] width 177 height 14
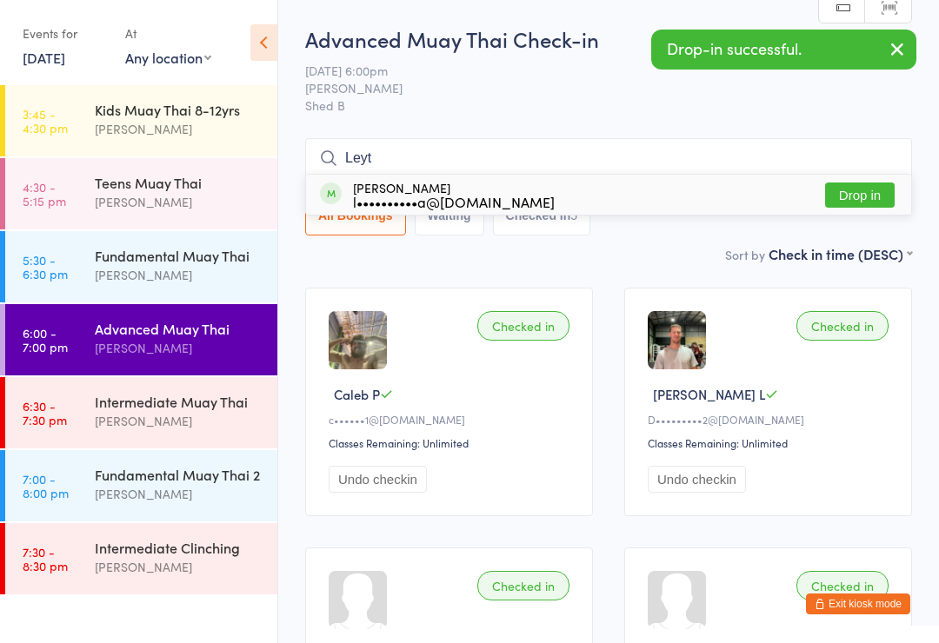
type input "Leyt"
click at [451, 195] on div "l••••••••••a@gmail.com" at bounding box center [454, 202] width 202 height 14
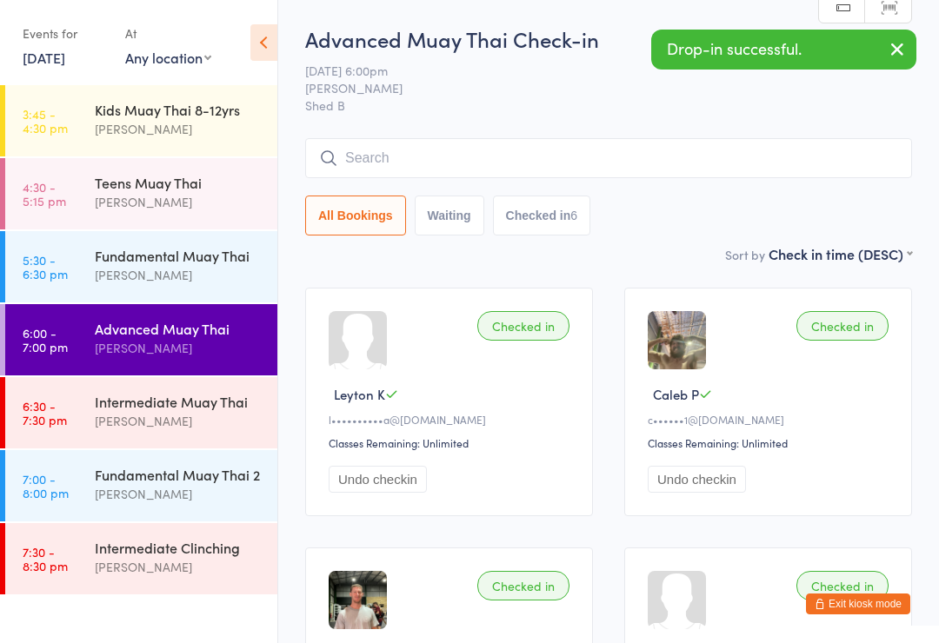
click at [223, 267] on div "[PERSON_NAME]" at bounding box center [179, 275] width 168 height 20
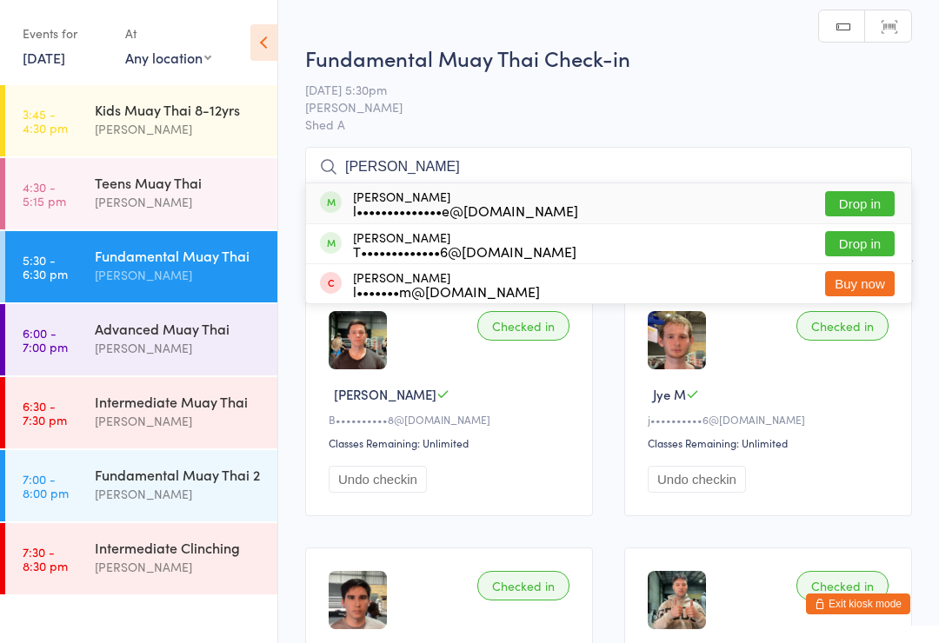
type input "Lucy"
click at [444, 199] on div "Lucy Macrae l••••••••••••••e@hotmail.com" at bounding box center [465, 203] width 225 height 28
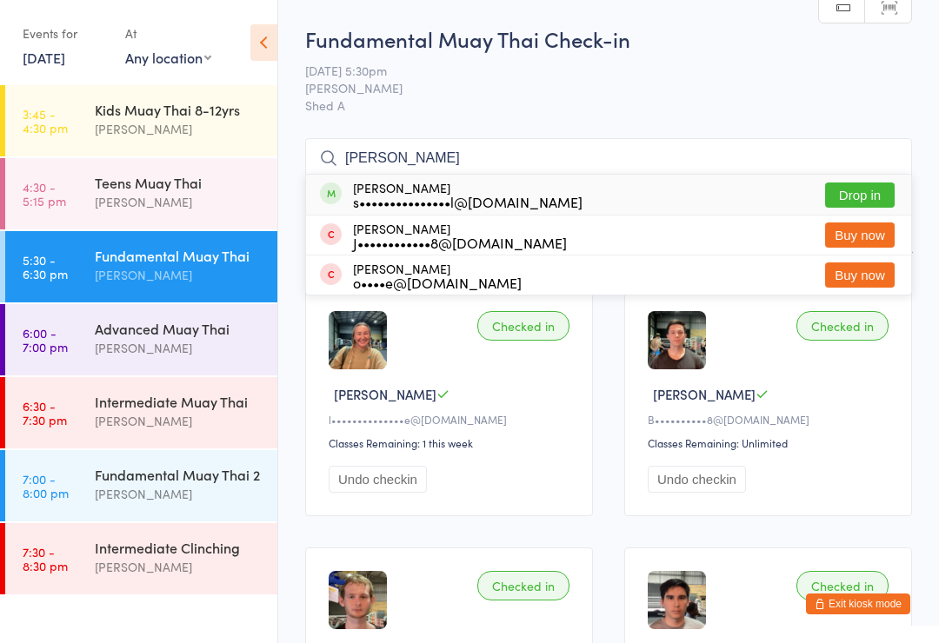
type input "Simon"
click at [452, 189] on div "Simon Steel s•••••••••••••••l@gmail.com" at bounding box center [467, 195] width 229 height 28
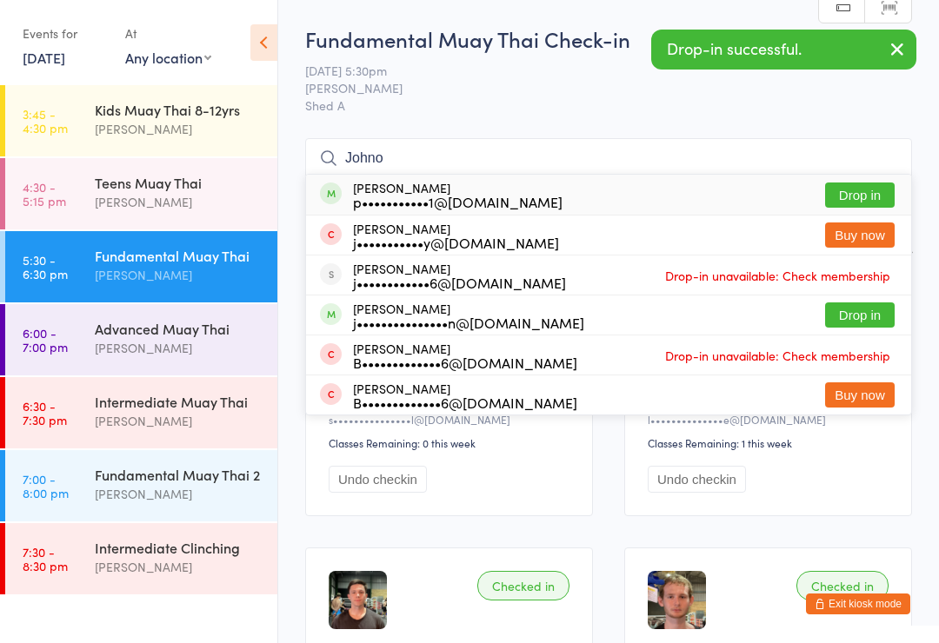
type input "Johno"
click at [422, 197] on div "p•••••••••••1@hotmail.com" at bounding box center [457, 202] width 209 height 14
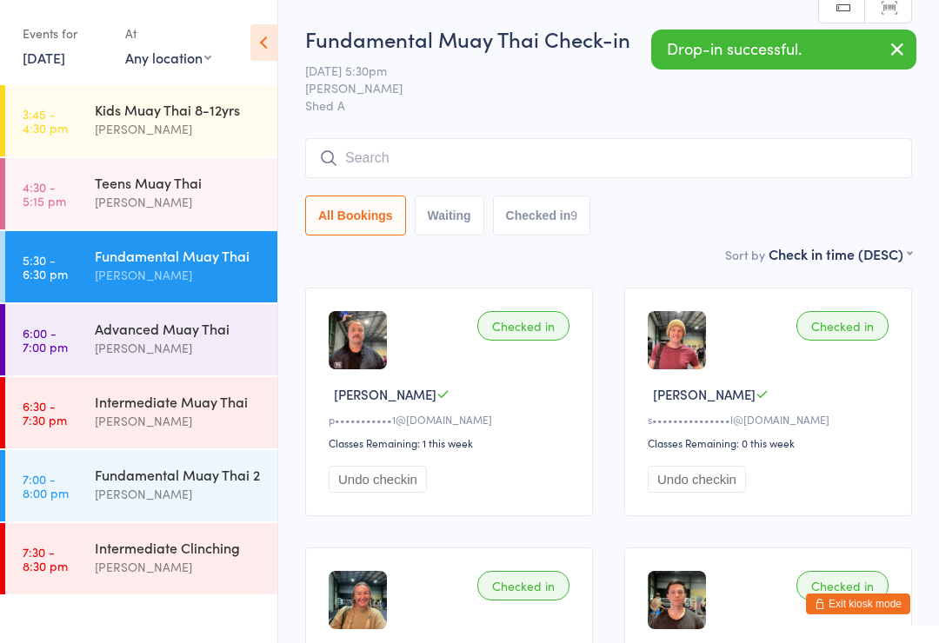
click at [242, 207] on div "[PERSON_NAME]" at bounding box center [179, 202] width 168 height 20
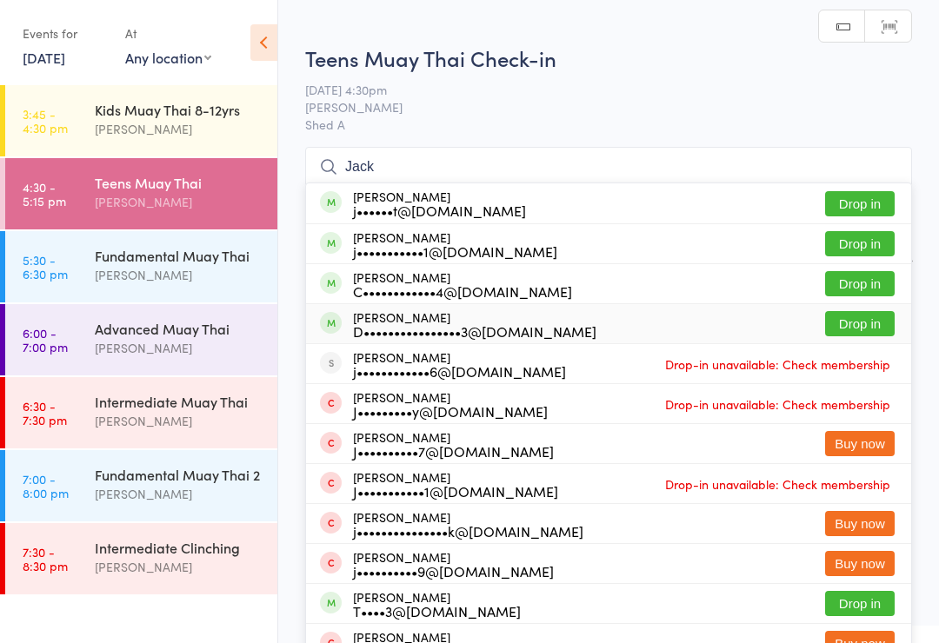
type input "Jack"
click at [420, 324] on div "D••••••••••••••••3@gmail.com" at bounding box center [474, 331] width 243 height 14
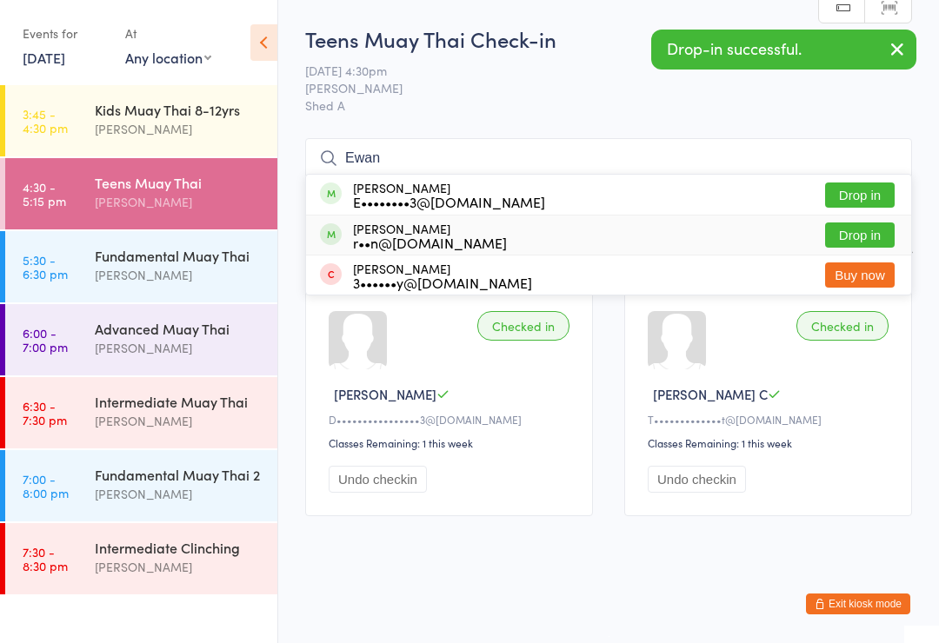
type input "Ewan"
click at [429, 229] on div "Ewan Gifford r••n@shorepn.com.au" at bounding box center [430, 236] width 154 height 28
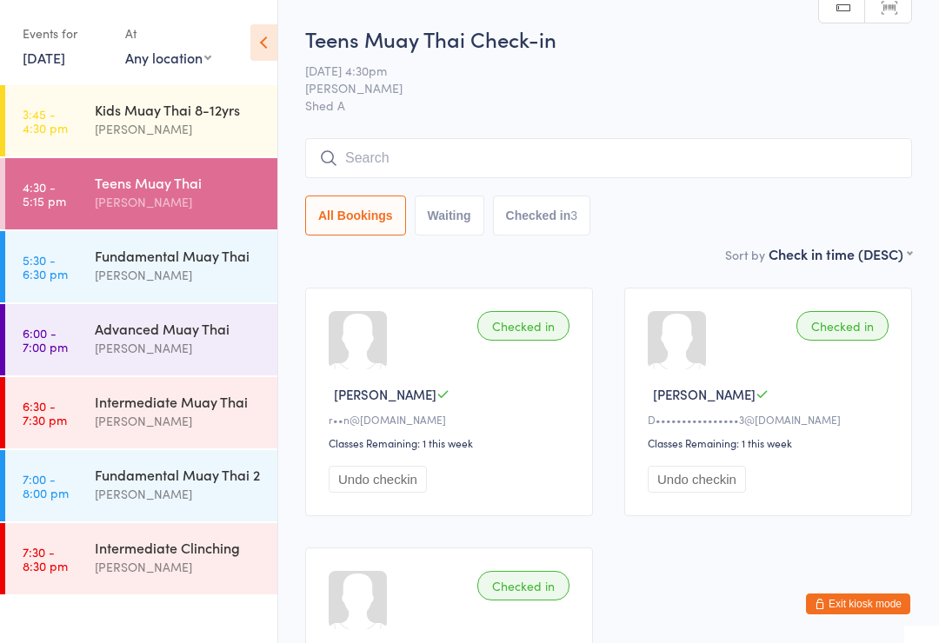
click at [206, 346] on div "[PERSON_NAME]" at bounding box center [179, 348] width 168 height 20
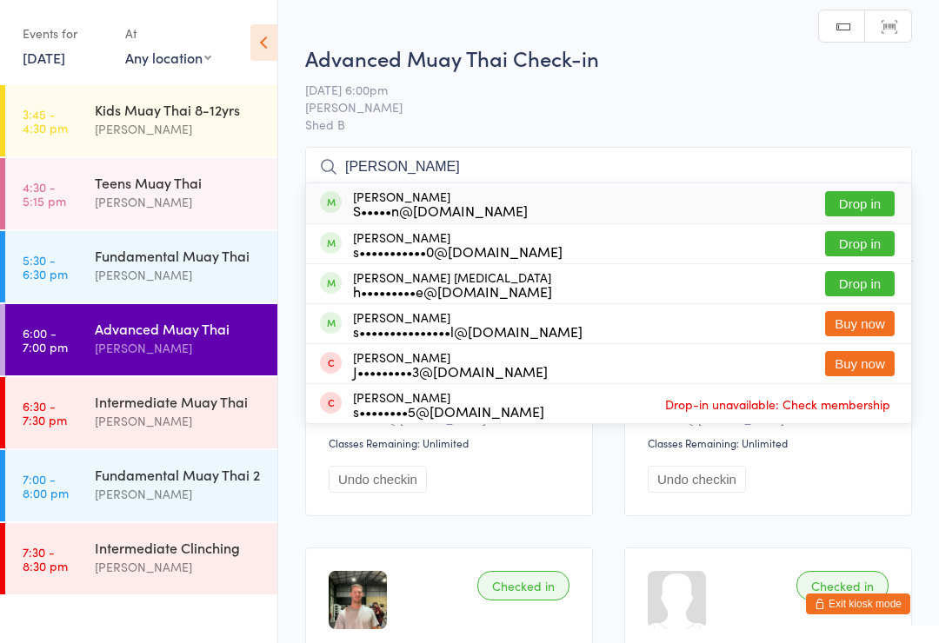
type input "Steve"
click at [428, 201] on div "Steve Bullen S•••••n@y7mail.com" at bounding box center [440, 203] width 175 height 28
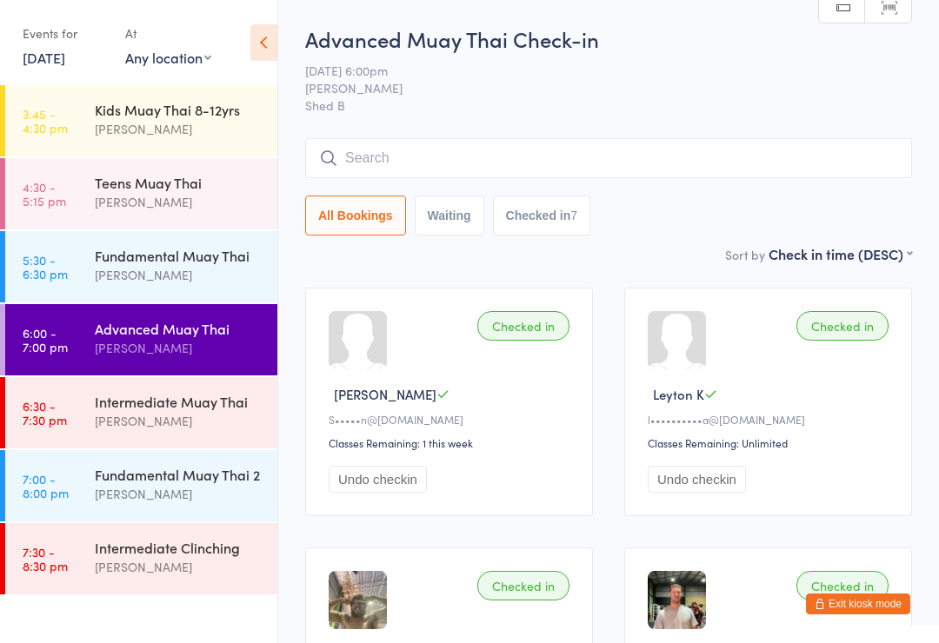
click at [188, 256] on div "Fundamental Muay Thai" at bounding box center [179, 255] width 168 height 19
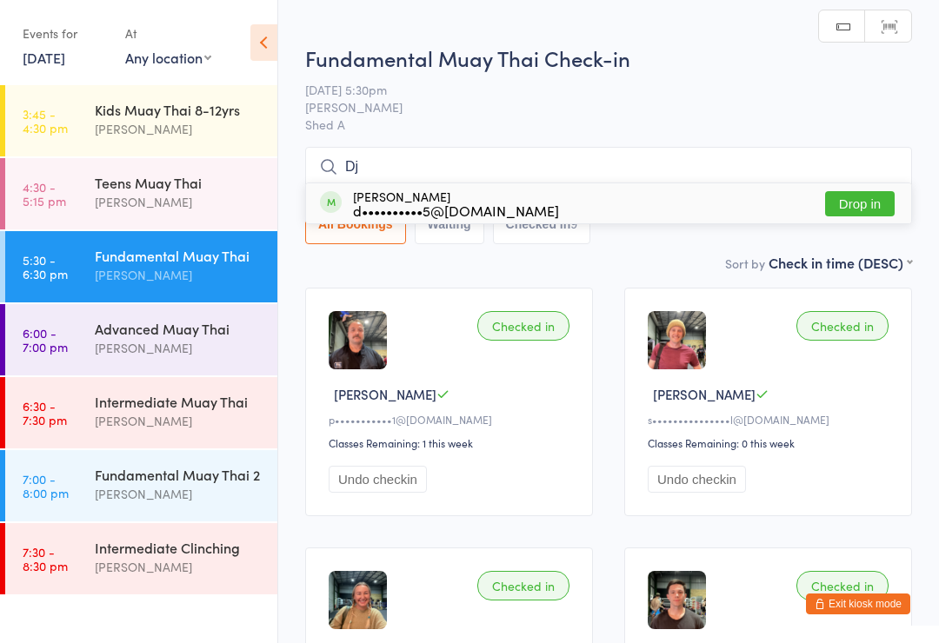
type input "Dj"
click at [447, 213] on div "d••••••••••5@gmail.com" at bounding box center [456, 210] width 206 height 14
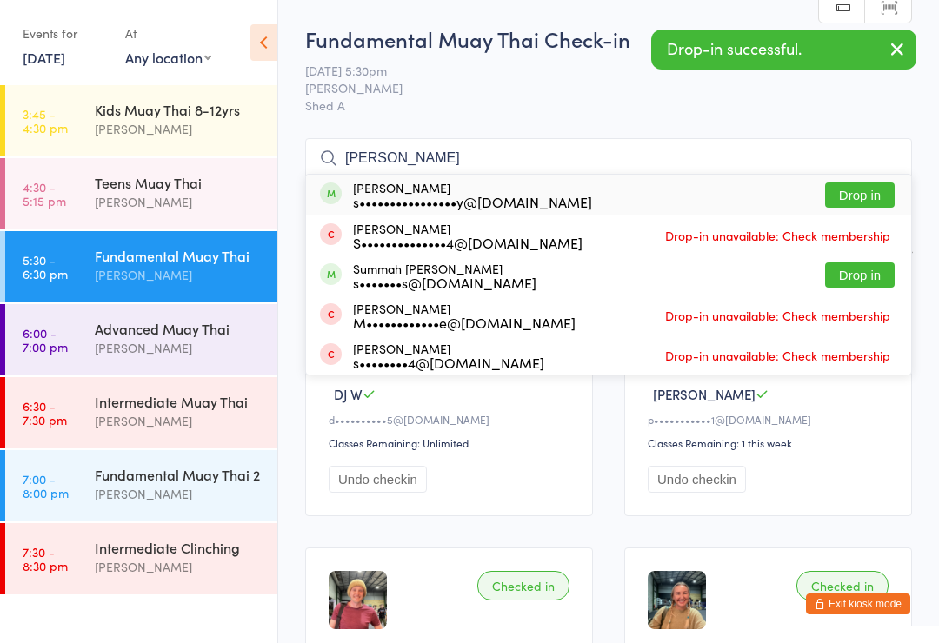
type input "Sarah"
click at [475, 186] on div "Sarah Murphy s••••••••••••••••y@gmail.com" at bounding box center [472, 195] width 239 height 28
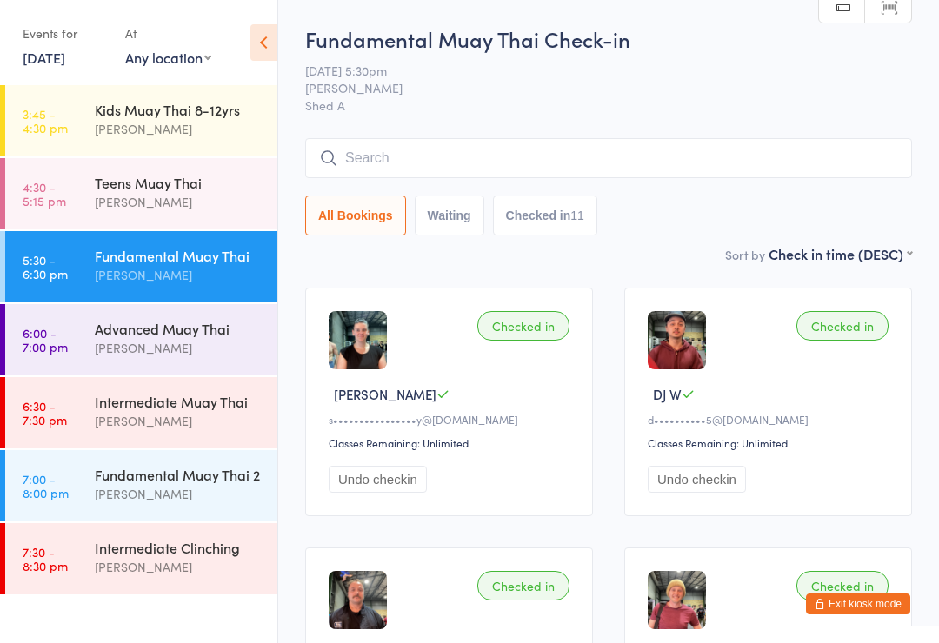
click at [201, 332] on div "Advanced Muay Thai" at bounding box center [179, 328] width 168 height 19
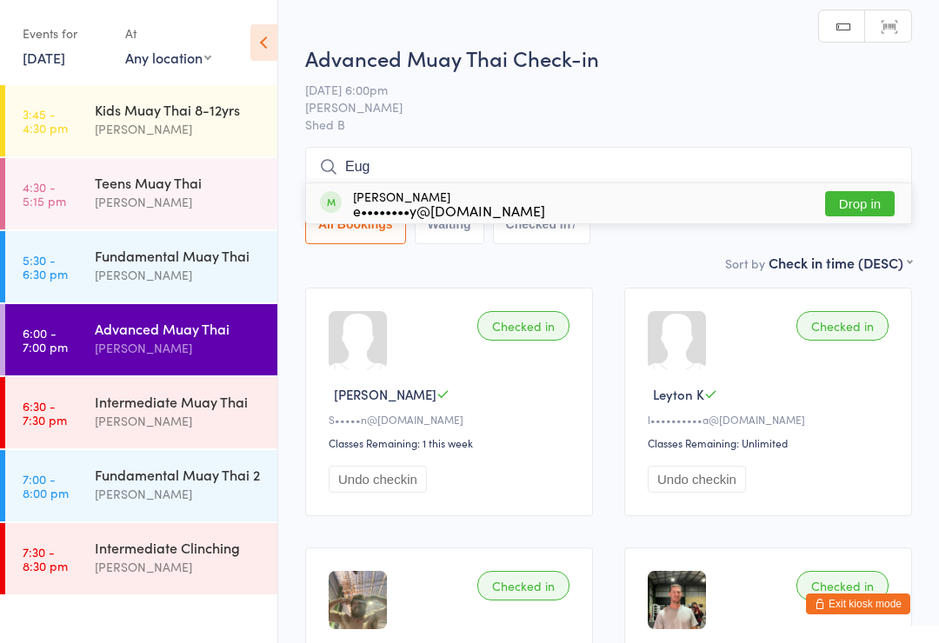
type input "Eug"
click at [440, 197] on div "Eugene Lo e••••••••y@gmail.com" at bounding box center [449, 203] width 192 height 28
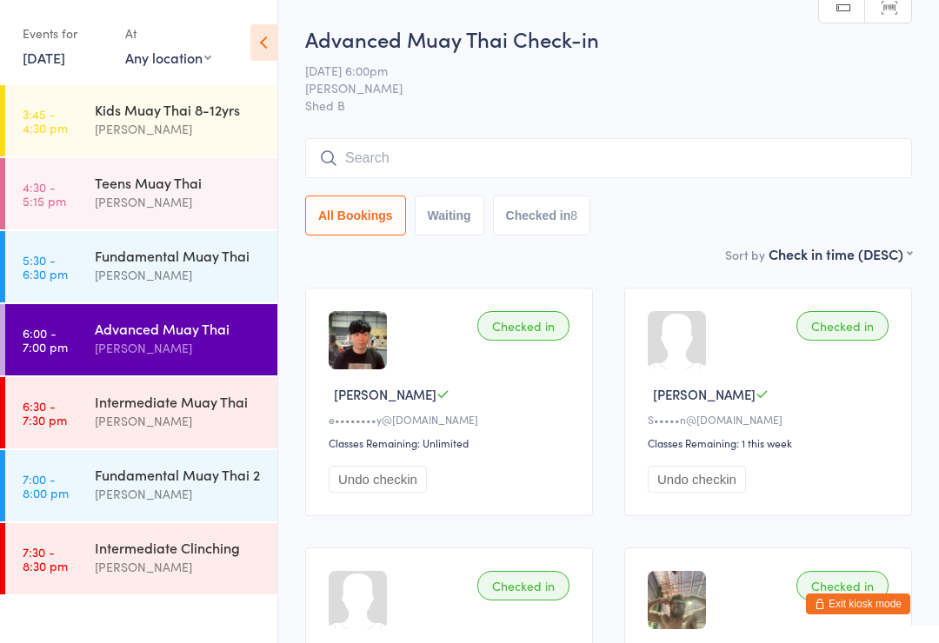
click at [858, 601] on button "Exit kiosk mode" at bounding box center [858, 604] width 104 height 21
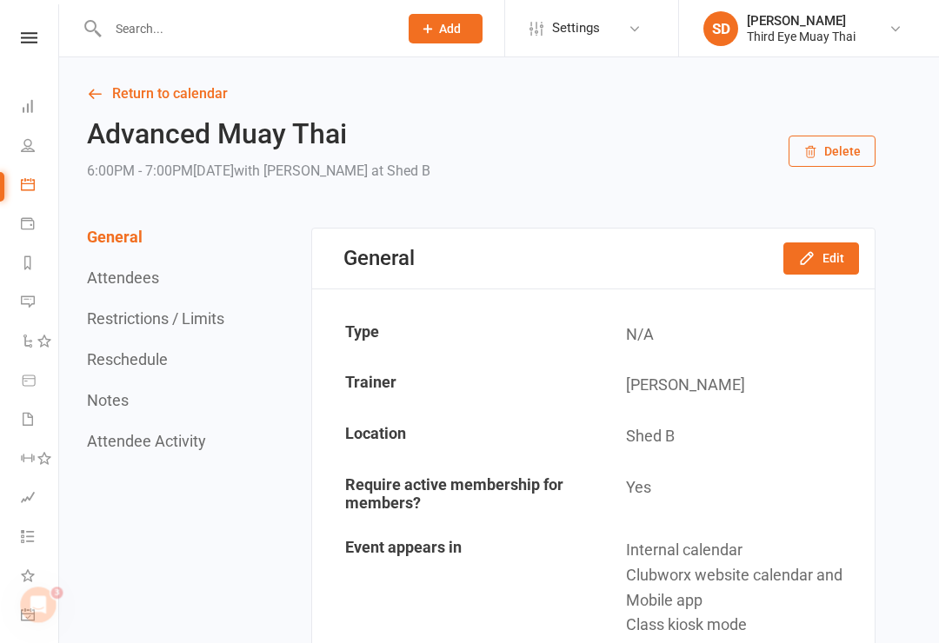
click at [53, 113] on link "Dashboard" at bounding box center [40, 108] width 39 height 39
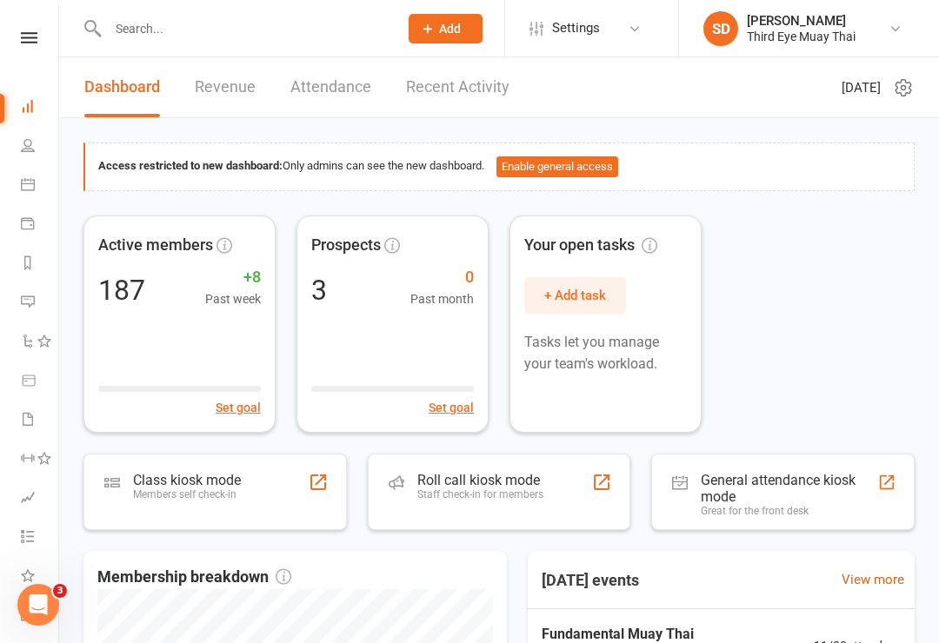
click at [165, 462] on div "Class kiosk mode Members self check-in" at bounding box center [214, 492] width 263 height 76
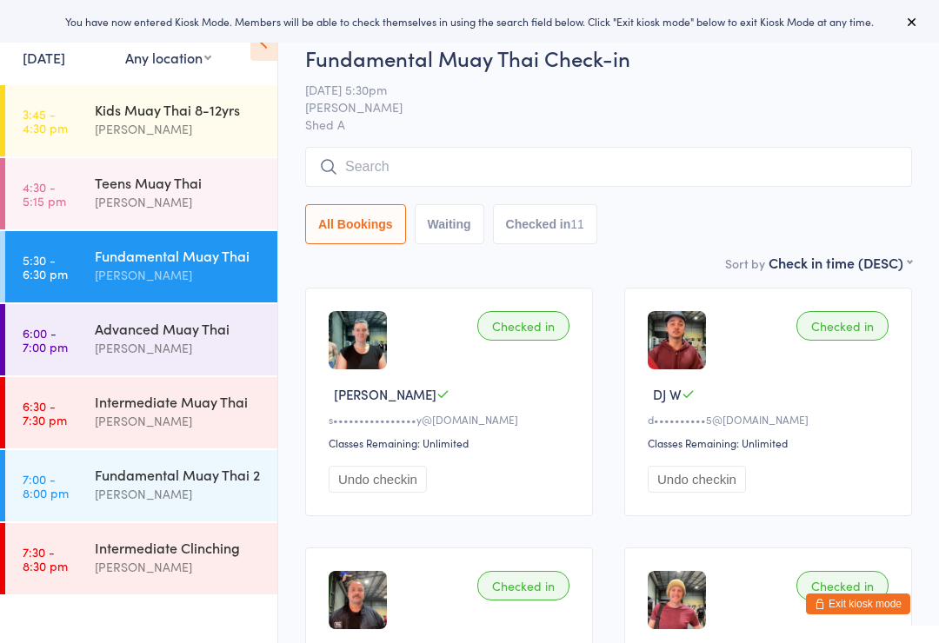
click at [151, 390] on div "Intermediate Muay Thai [PERSON_NAME]" at bounding box center [186, 411] width 183 height 69
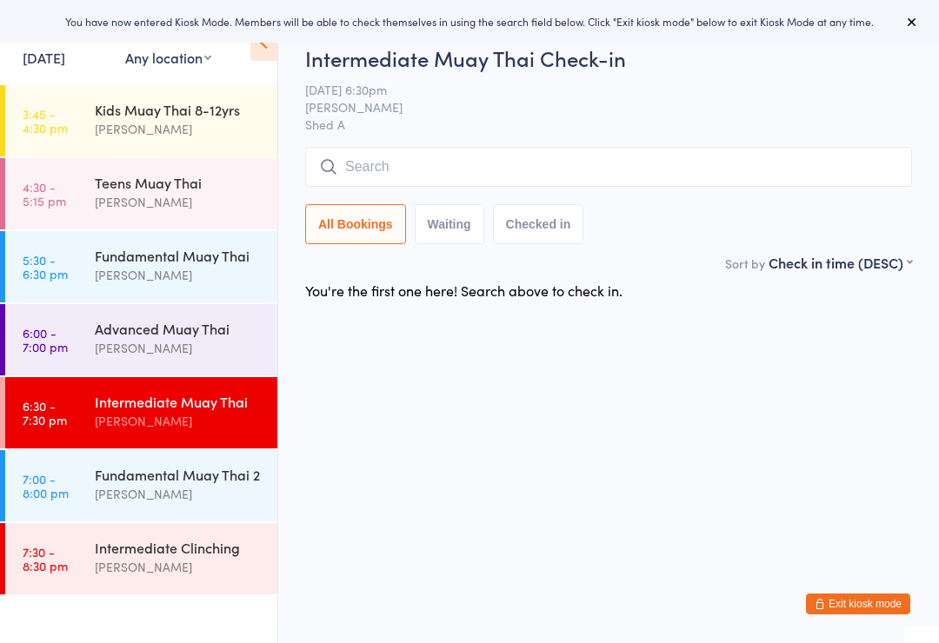
click at [474, 137] on div "Intermediate Muay Thai Check-in [DATE] 6:30pm [PERSON_NAME] Shed A Manual searc…" at bounding box center [608, 147] width 607 height 209
click at [422, 153] on input "search" at bounding box center [608, 167] width 607 height 40
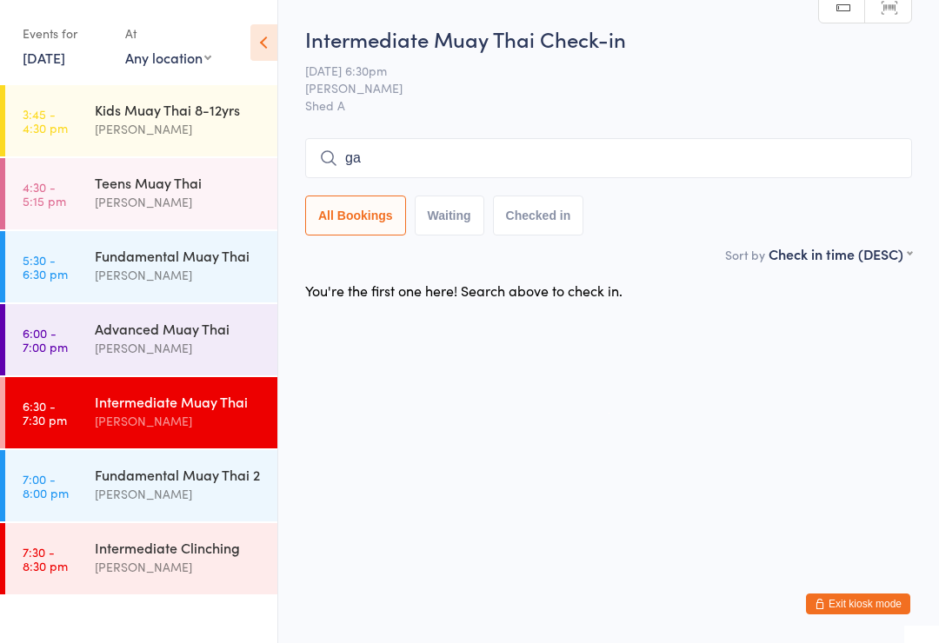
type input "g"
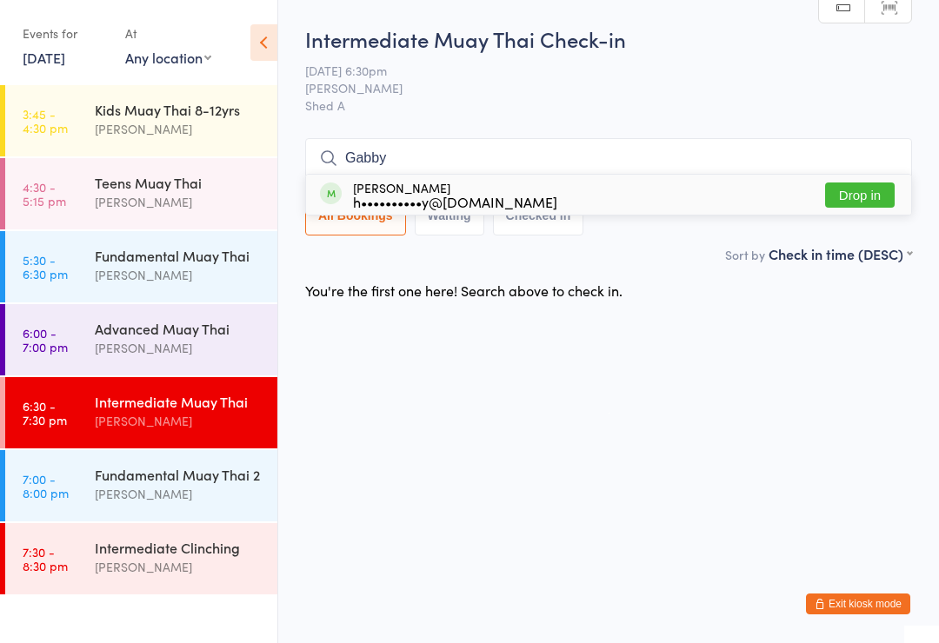
type input "Gabby"
click at [460, 203] on div "h••••••••••y@[DOMAIN_NAME]" at bounding box center [455, 202] width 204 height 14
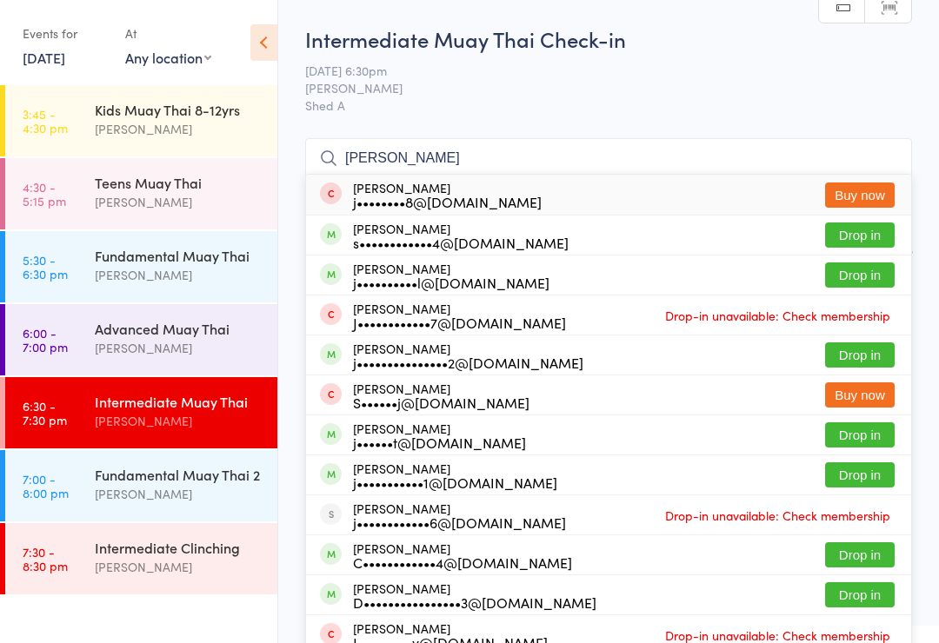
type input "[PERSON_NAME]"
click at [449, 236] on div "s••••••••••••4@[DOMAIN_NAME]" at bounding box center [461, 243] width 216 height 14
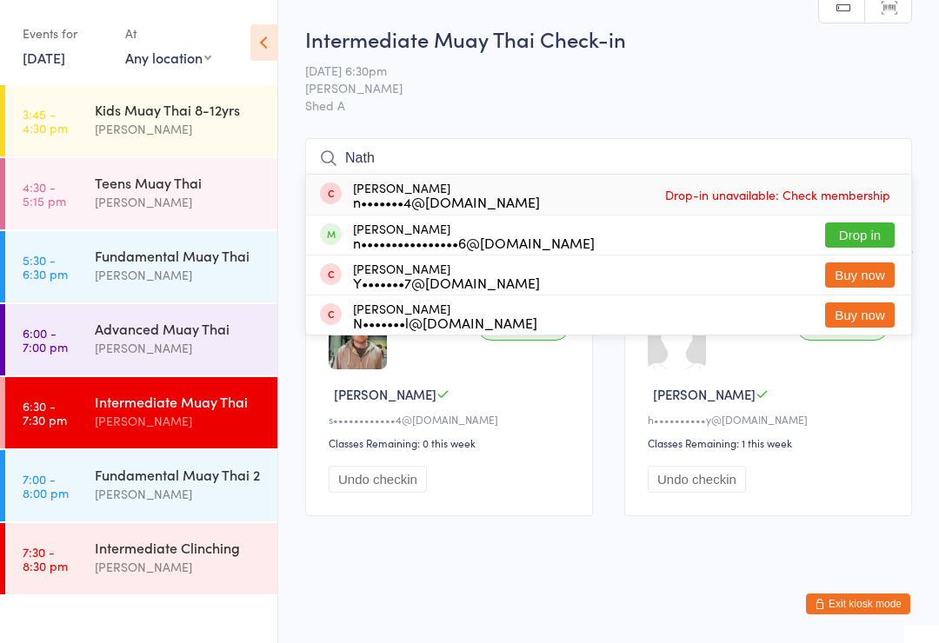
type input "Nath"
click at [407, 223] on div "[PERSON_NAME] n••••••••••••••••6@[DOMAIN_NAME]" at bounding box center [474, 236] width 242 height 28
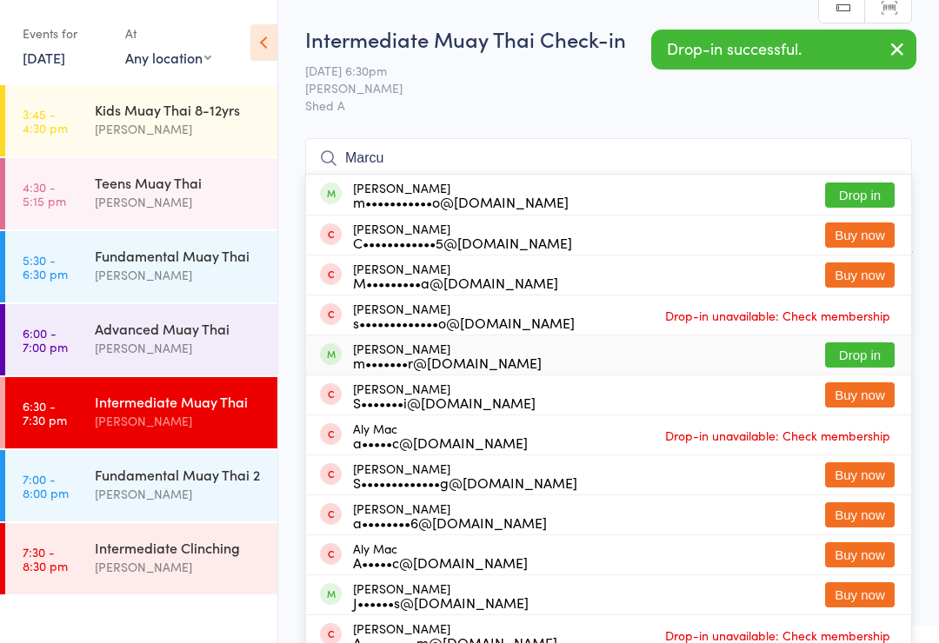
type input "Marcu"
click at [436, 342] on div "[PERSON_NAME] m•••••••r@[DOMAIN_NAME]" at bounding box center [447, 356] width 189 height 28
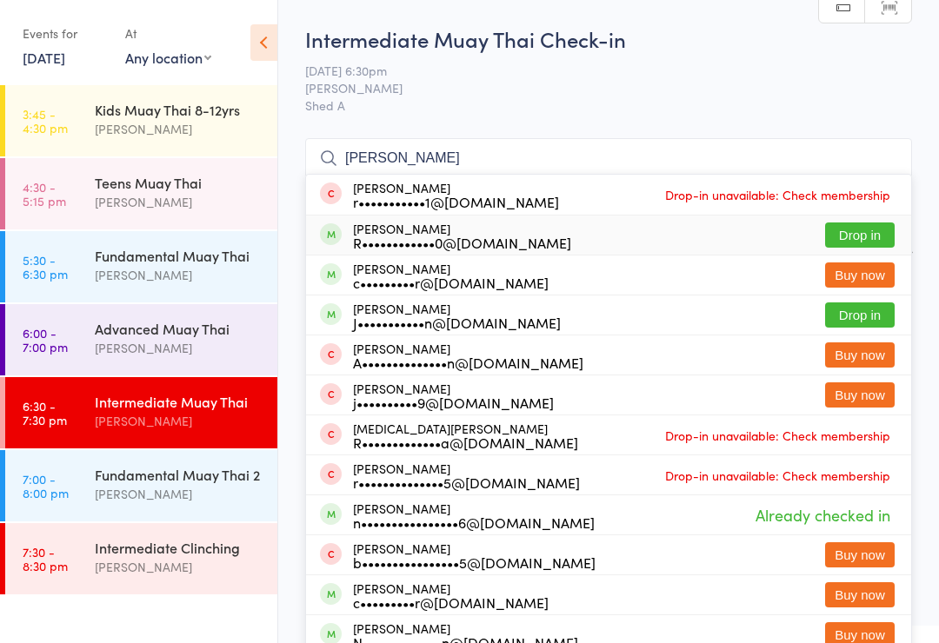
type input "[PERSON_NAME]"
click at [431, 231] on div "[PERSON_NAME] R••••••••••••0@[DOMAIN_NAME]" at bounding box center [462, 236] width 218 height 28
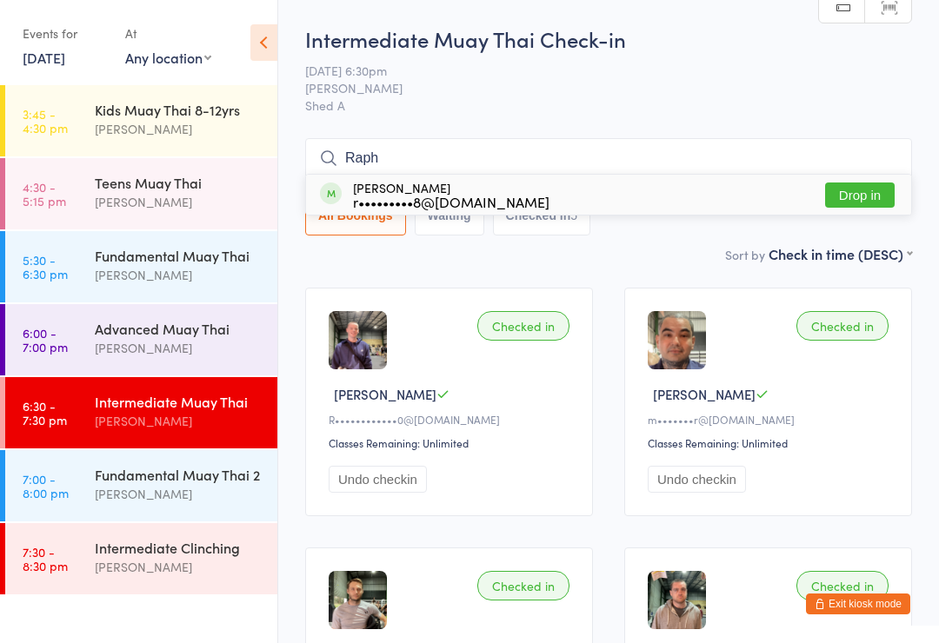
type input "Raph"
click at [449, 180] on div "[PERSON_NAME] r•••••••••8@[DOMAIN_NAME] Drop in" at bounding box center [608, 195] width 605 height 40
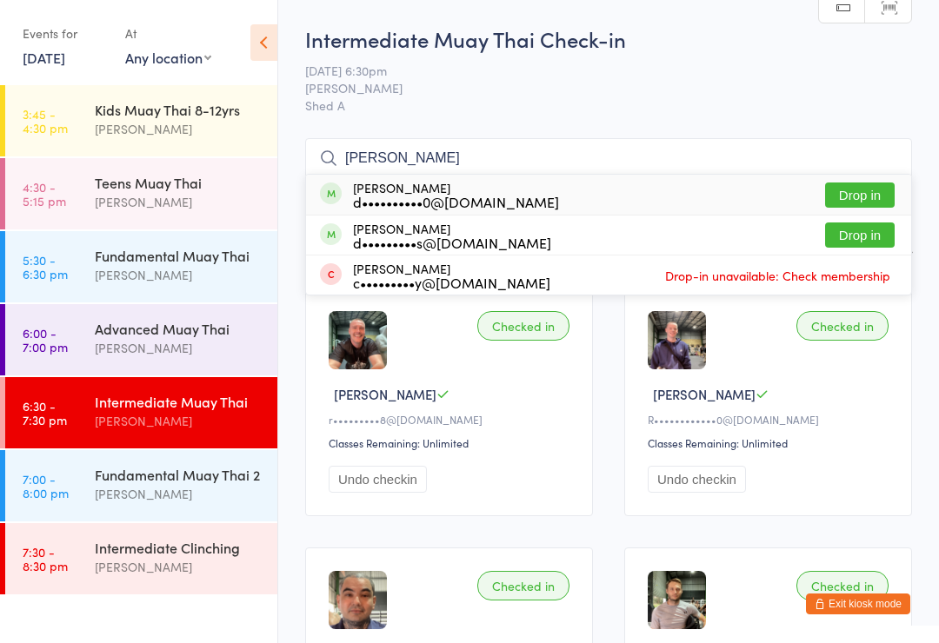
type input "[PERSON_NAME]"
click at [409, 199] on div "d••••••••••0@[DOMAIN_NAME]" at bounding box center [456, 202] width 206 height 14
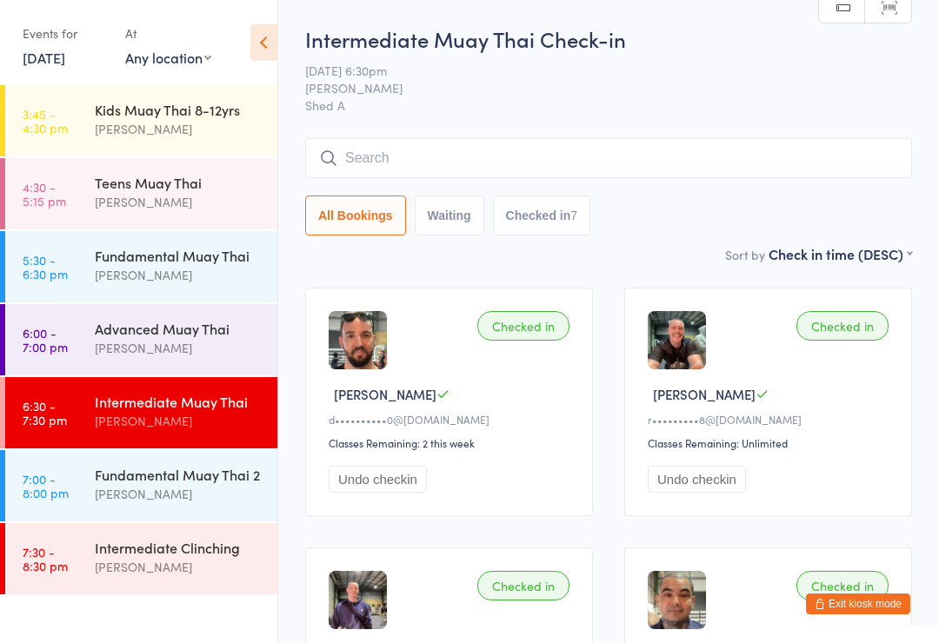
click at [222, 491] on div "[PERSON_NAME]" at bounding box center [179, 494] width 168 height 20
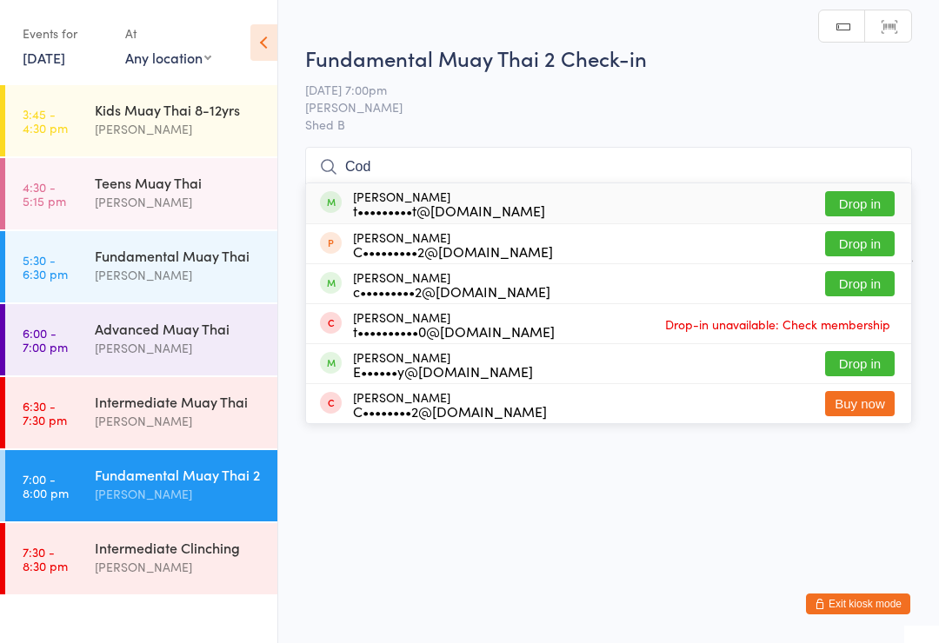
type input "Cod"
click at [407, 205] on div "t•••••••••t@[DOMAIN_NAME]" at bounding box center [449, 210] width 192 height 14
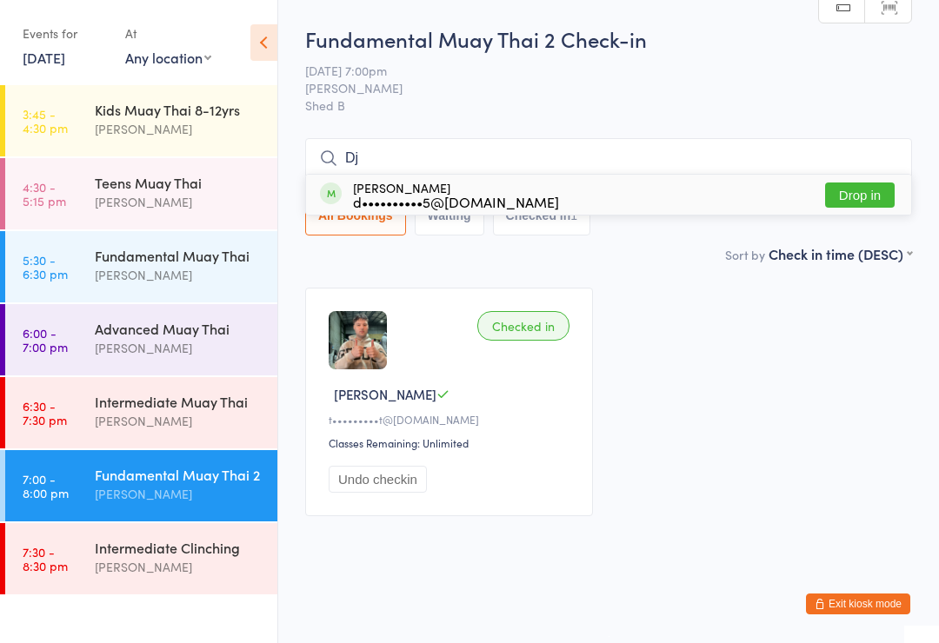
click at [454, 164] on input "Dj" at bounding box center [608, 158] width 607 height 40
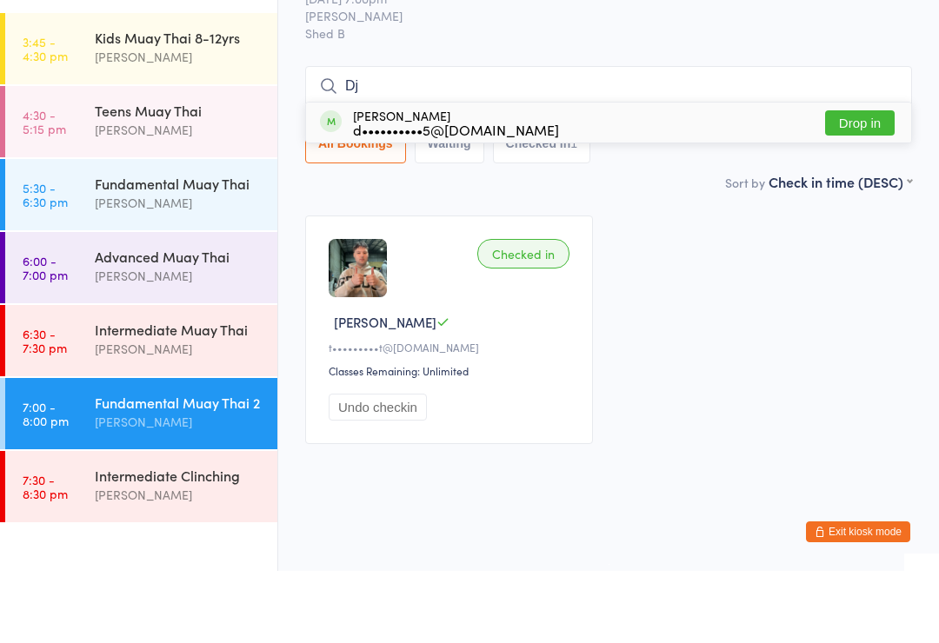
scroll to position [16, 0]
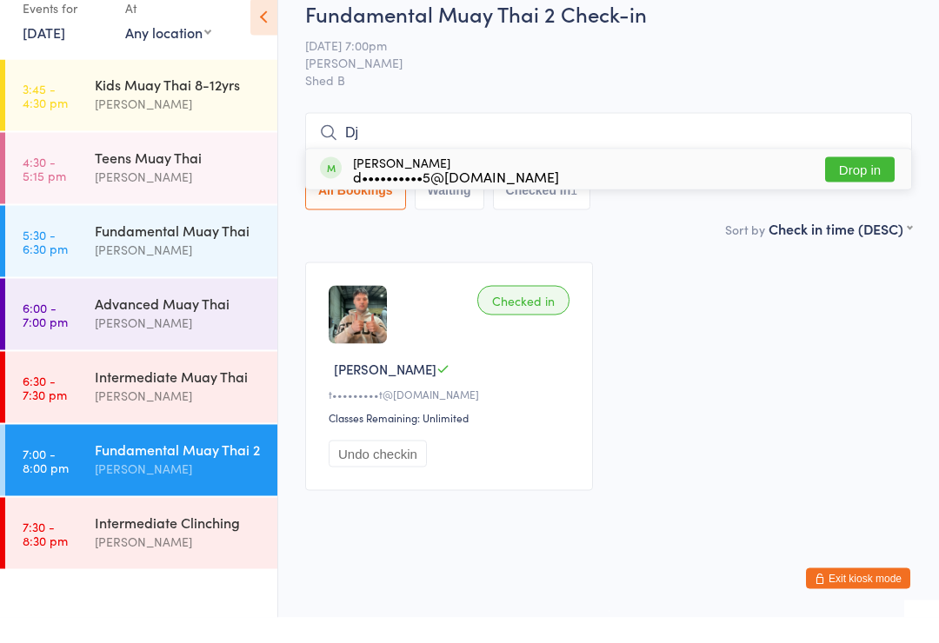
type input "Dj"
click at [420, 195] on div "d••••••••••5@[DOMAIN_NAME]" at bounding box center [456, 202] width 206 height 14
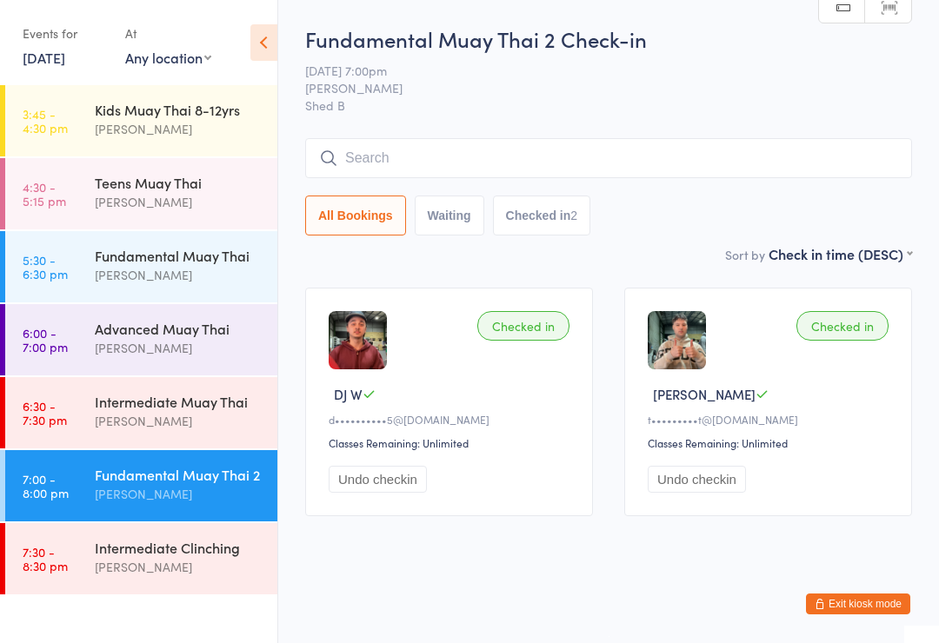
type input "r"
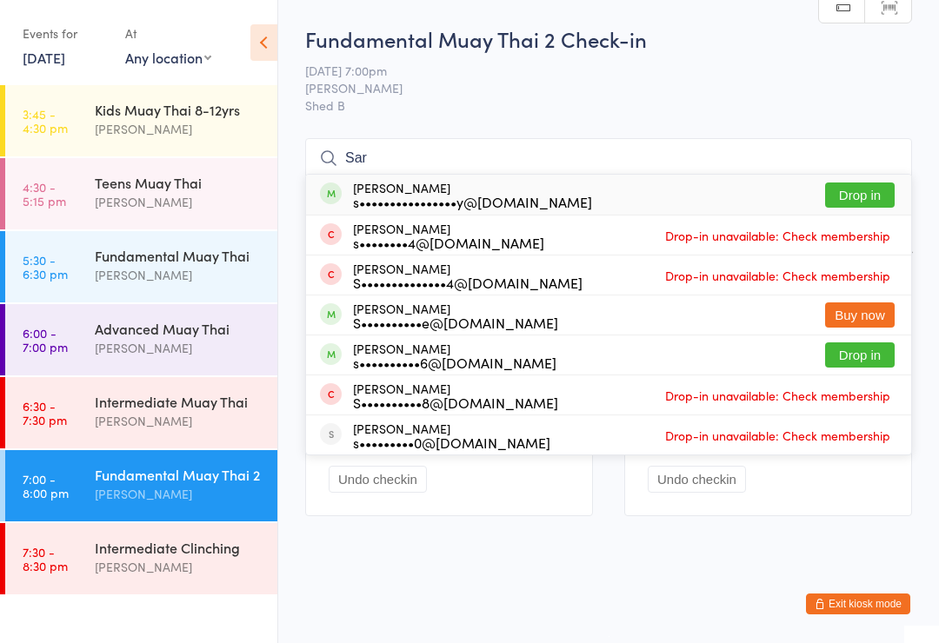
type input "Sar"
click at [447, 175] on div "[PERSON_NAME] s••••••••••••••••y@[DOMAIN_NAME] Drop in" at bounding box center [608, 195] width 605 height 40
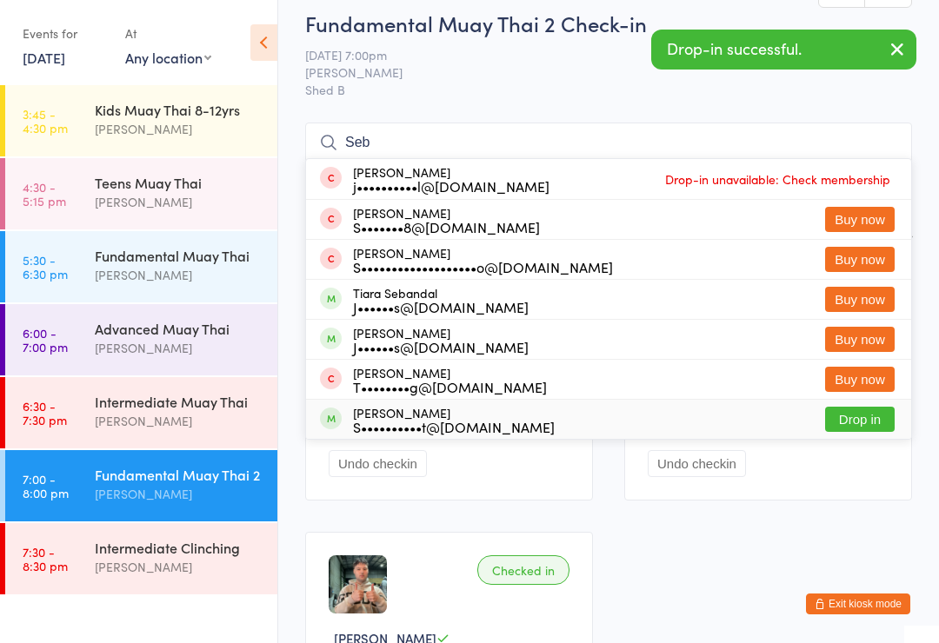
type input "Seb"
click at [439, 411] on div "[PERSON_NAME] S••••••••••t@[DOMAIN_NAME]" at bounding box center [454, 420] width 202 height 28
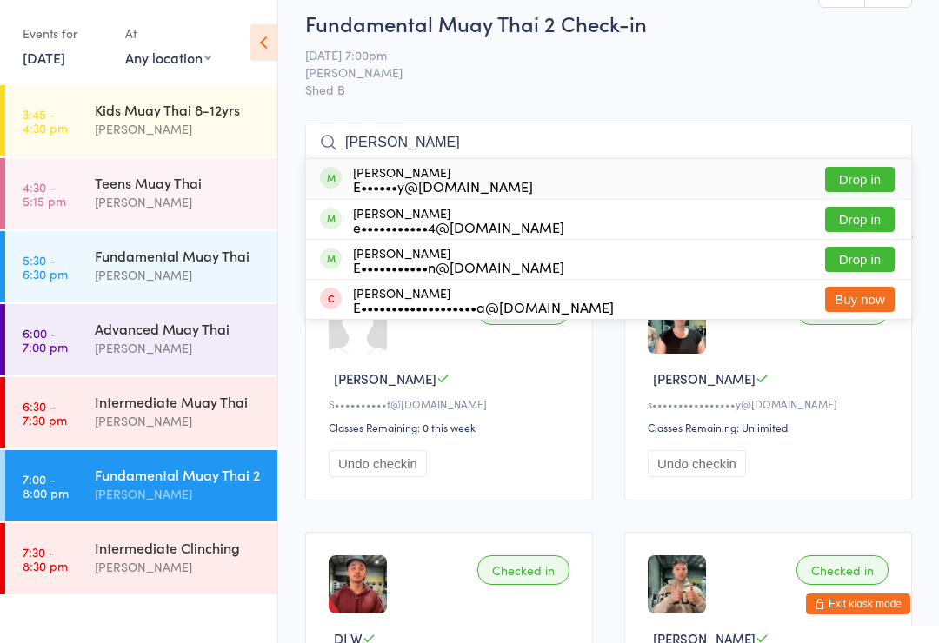
type input "[PERSON_NAME]"
click at [389, 174] on div "[PERSON_NAME] E••••••y@[DOMAIN_NAME]" at bounding box center [443, 179] width 180 height 28
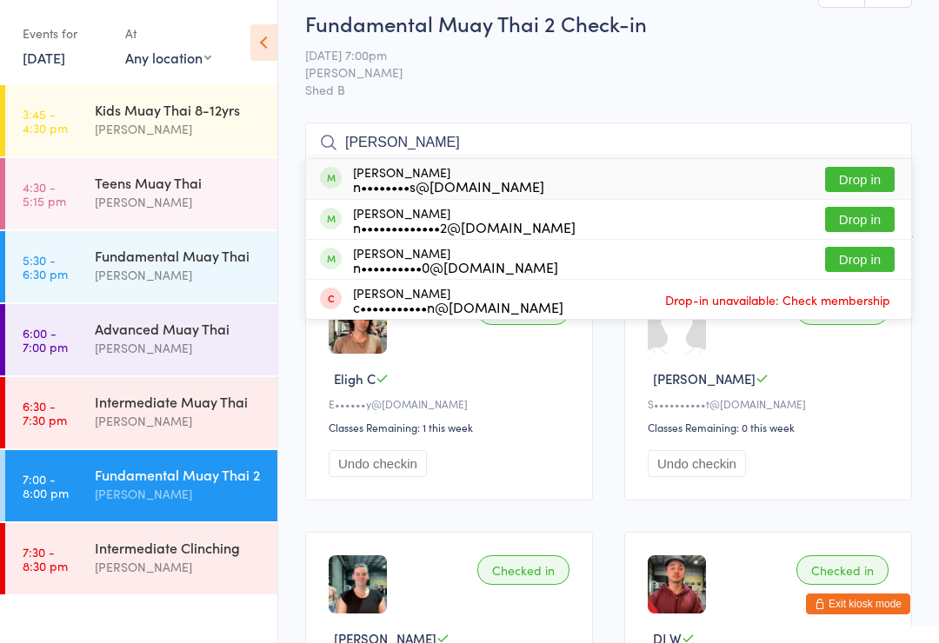
type input "[PERSON_NAME]"
click at [402, 185] on div "n••••••••s@[DOMAIN_NAME]" at bounding box center [448, 186] width 191 height 14
